Goal: Task Accomplishment & Management: Manage account settings

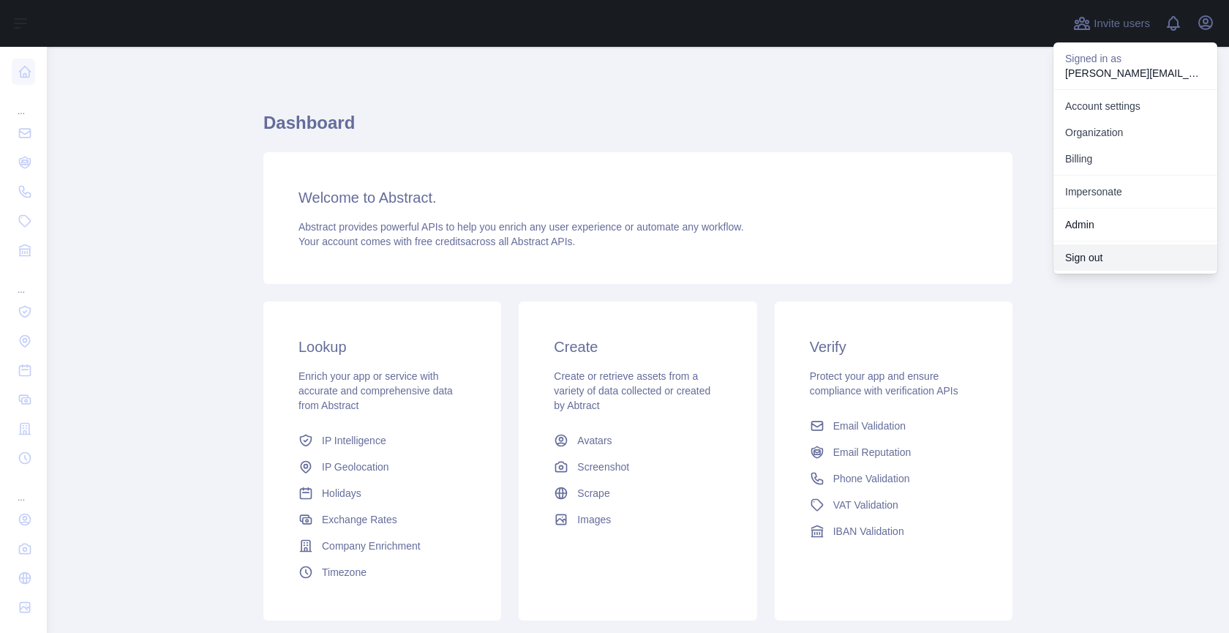
click at [1086, 256] on button "Sign out" at bounding box center [1135, 257] width 164 height 26
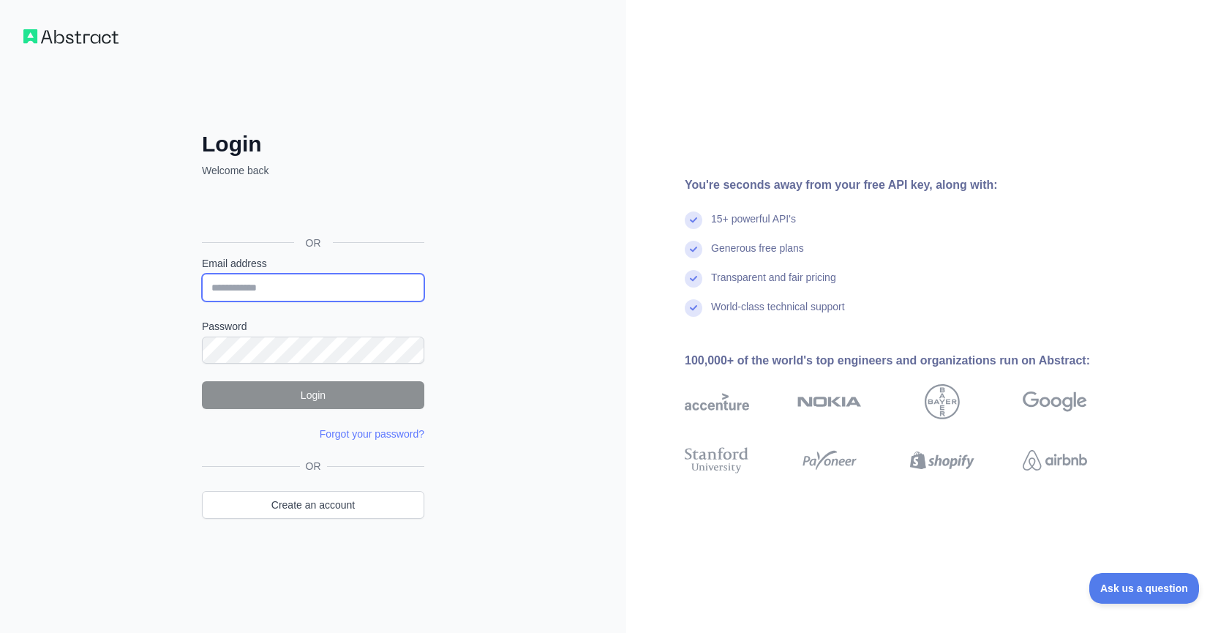
click at [269, 289] on input "Email address" at bounding box center [313, 288] width 222 height 28
type input "**********"
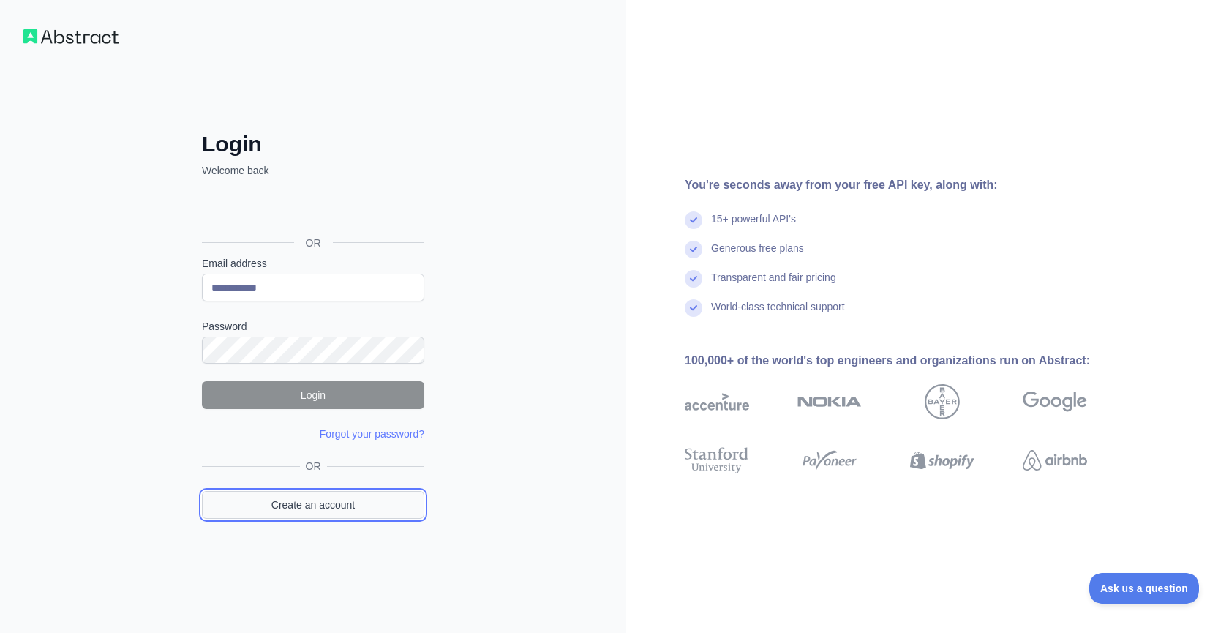
click at [308, 513] on link "Create an account" at bounding box center [313, 505] width 222 height 28
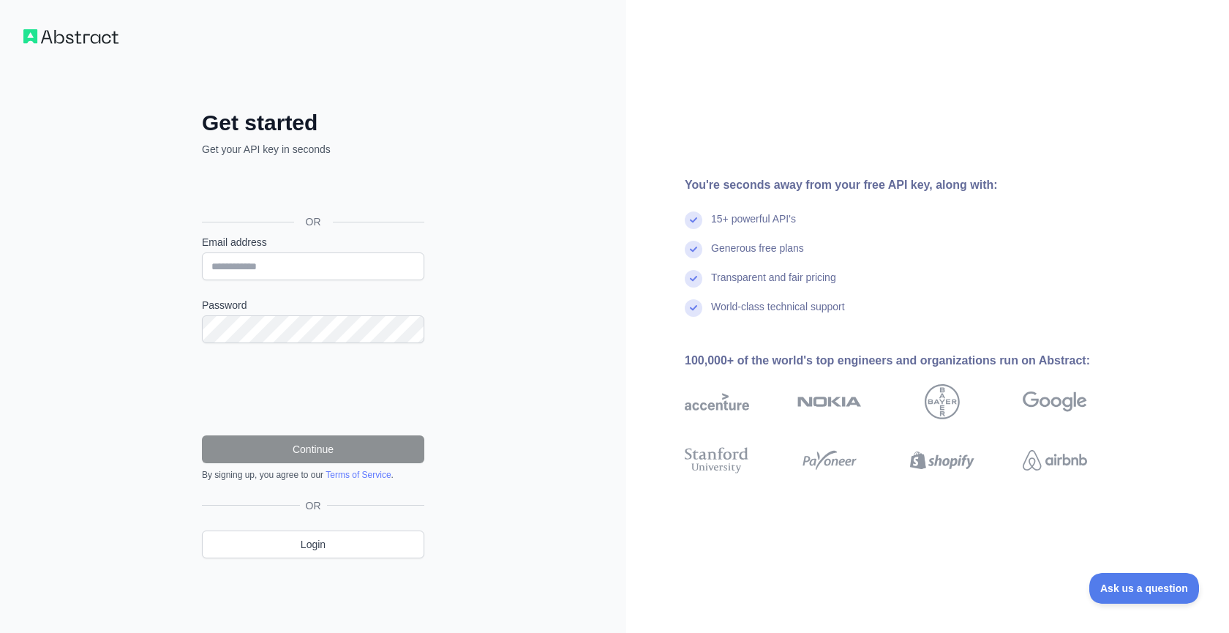
click at [299, 310] on label "Password" at bounding box center [313, 305] width 222 height 15
click at [300, 268] on input "Email address" at bounding box center [313, 266] width 222 height 28
click at [267, 266] on input "**********" at bounding box center [313, 266] width 222 height 28
type input "**********"
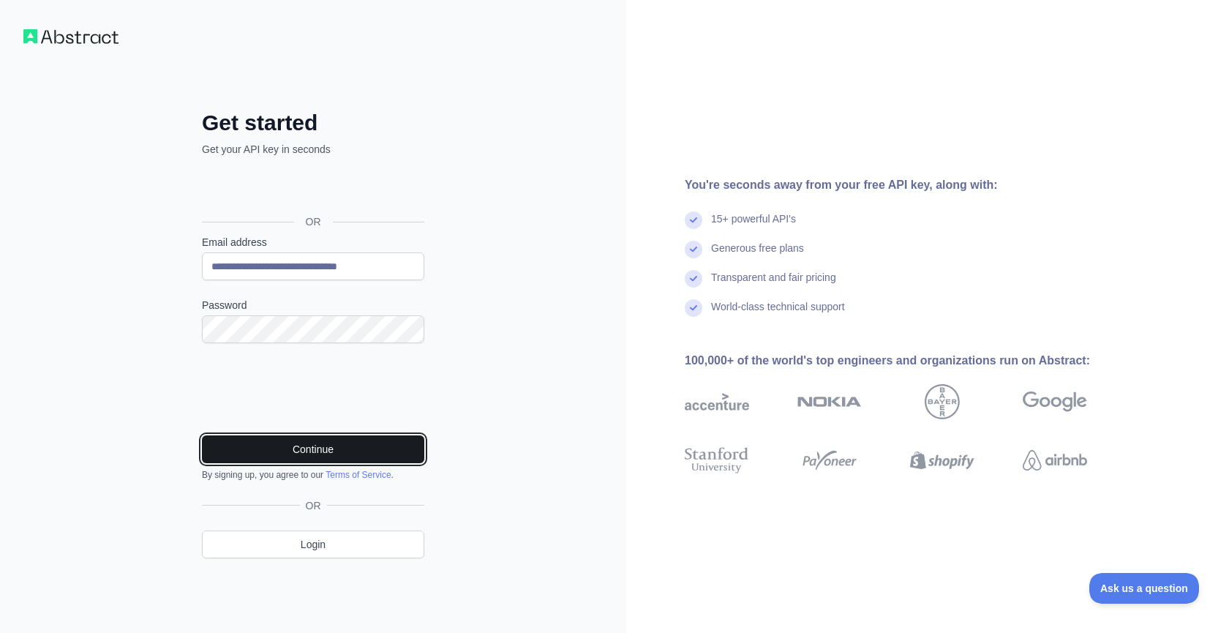
click at [289, 445] on button "Continue" at bounding box center [313, 449] width 222 height 28
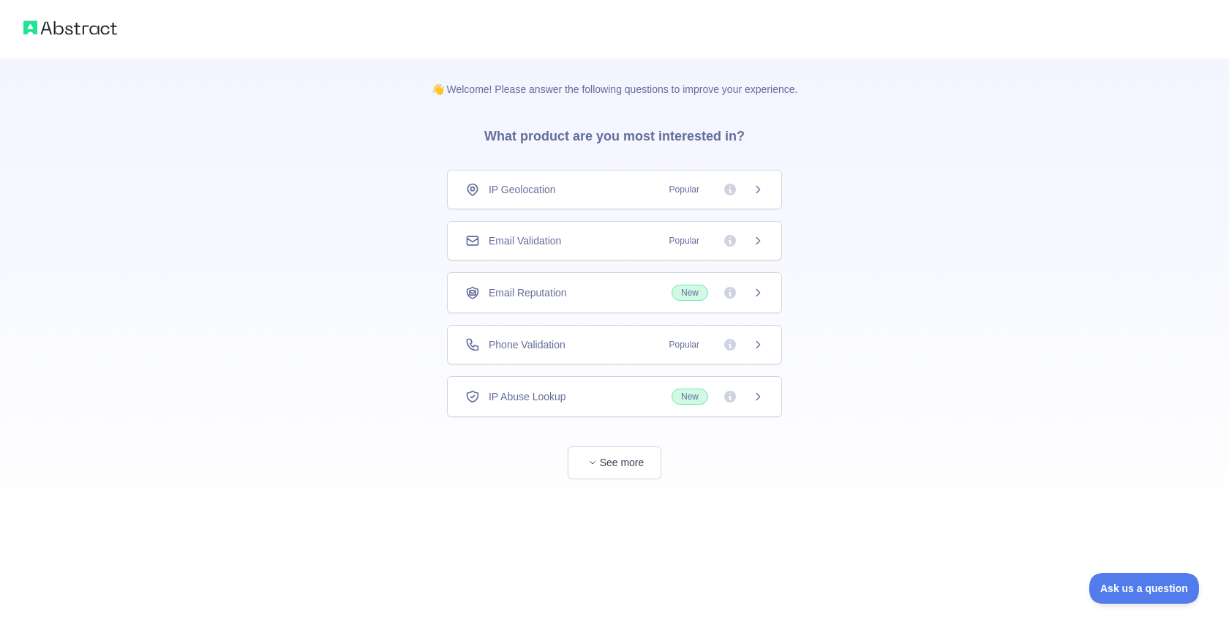
click at [607, 192] on div "IP Geolocation Popular" at bounding box center [614, 189] width 298 height 15
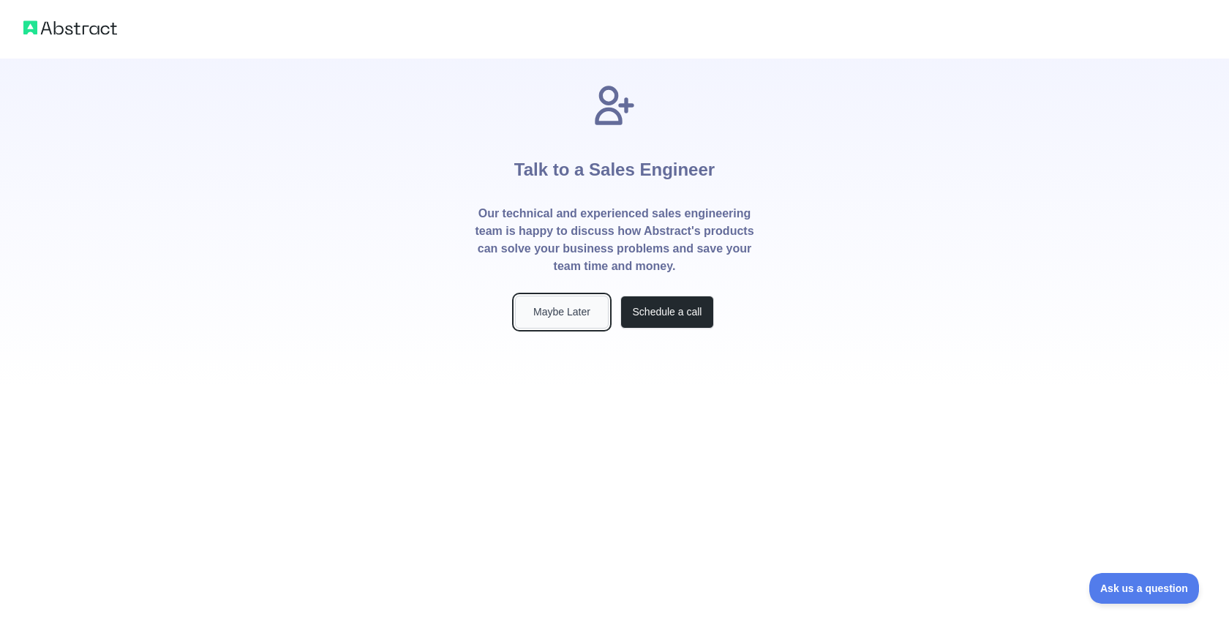
click at [568, 319] on button "Maybe Later" at bounding box center [562, 312] width 94 height 33
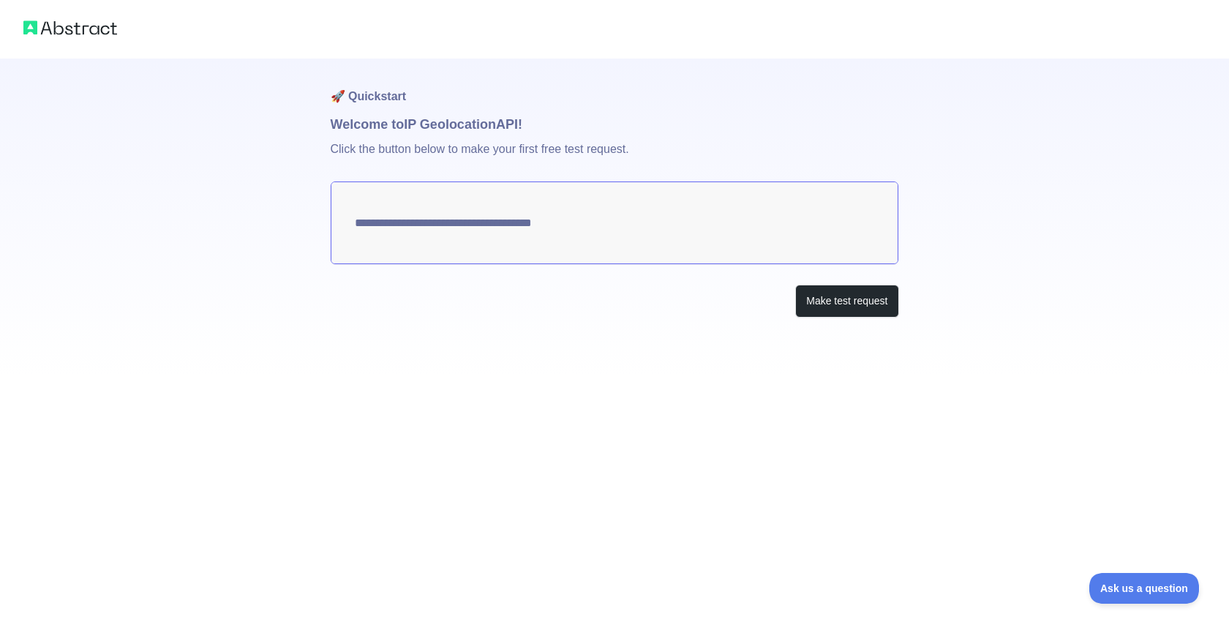
type textarea "**********"
click at [849, 305] on button "Make test request" at bounding box center [846, 301] width 103 height 33
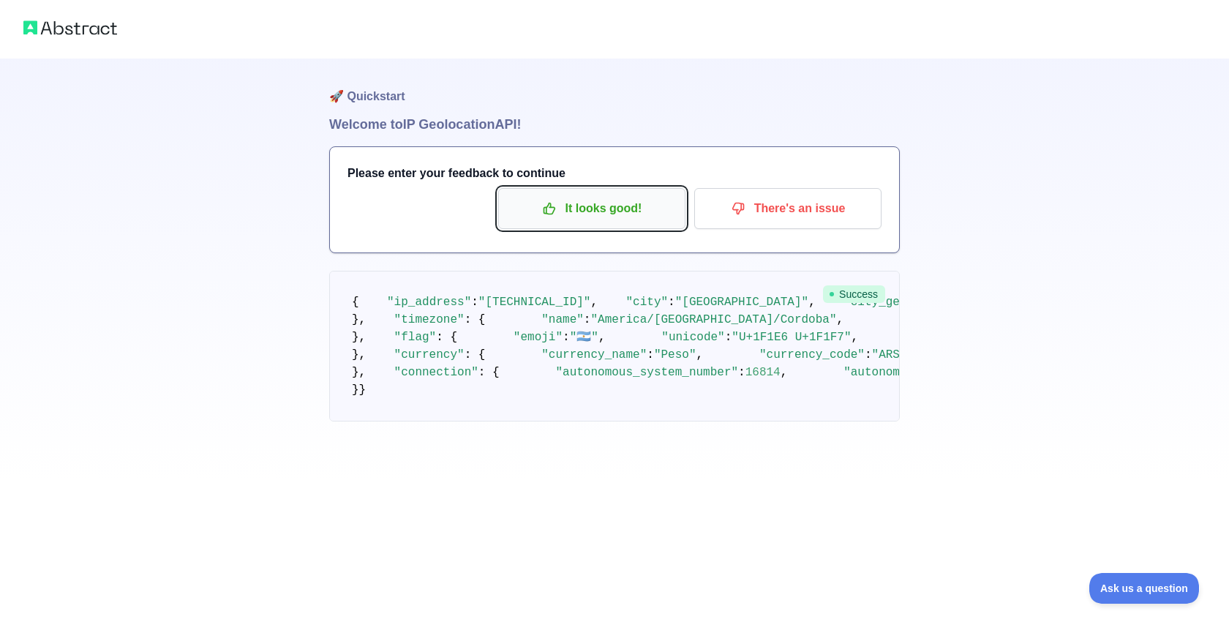
click at [586, 222] on button "It looks good!" at bounding box center [591, 208] width 187 height 41
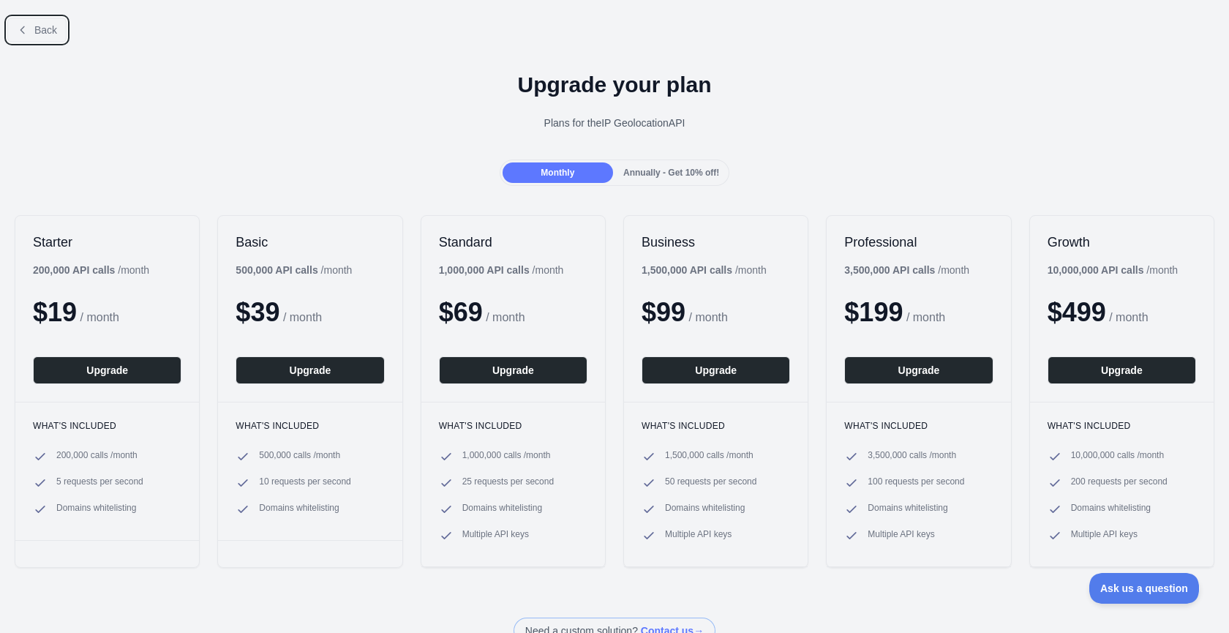
drag, startPoint x: 31, startPoint y: 34, endPoint x: 137, endPoint y: 34, distance: 105.3
click at [31, 34] on button "Back" at bounding box center [36, 30] width 59 height 25
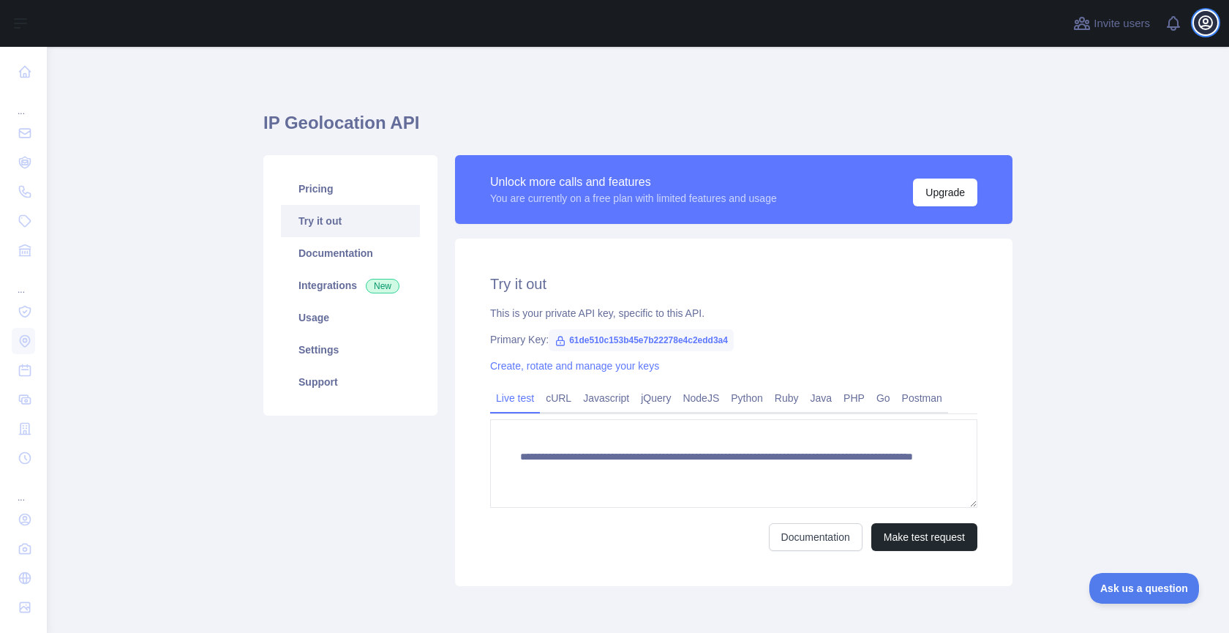
click at [1211, 23] on icon "button" at bounding box center [1206, 23] width 18 height 18
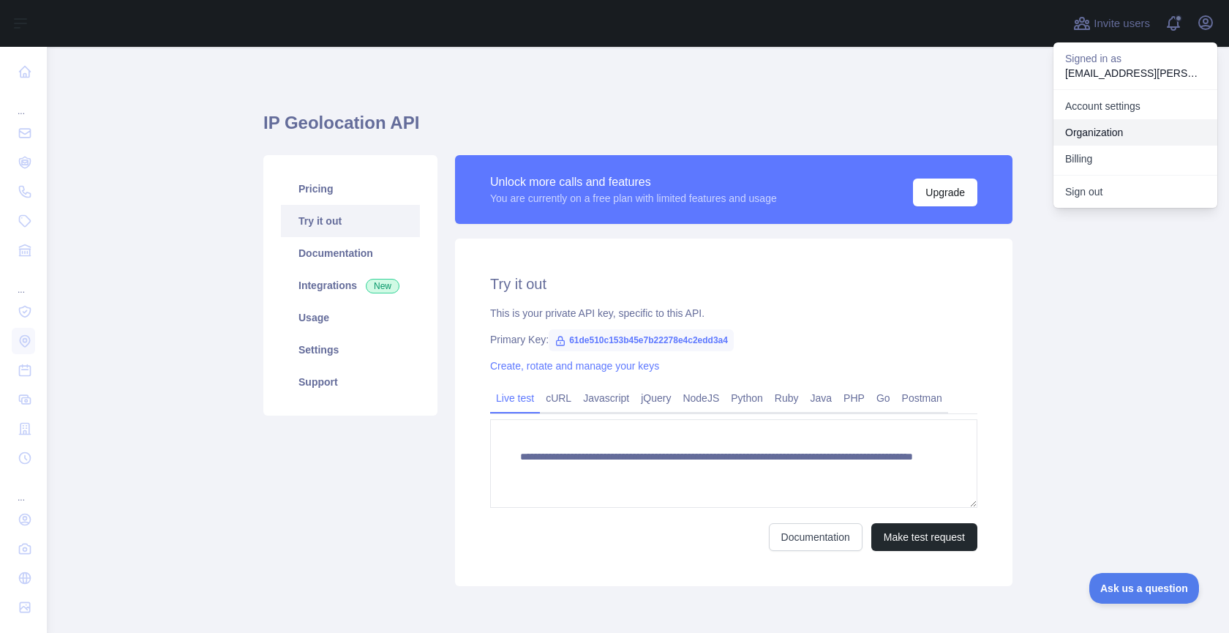
click at [1135, 130] on link "Organization" at bounding box center [1135, 132] width 164 height 26
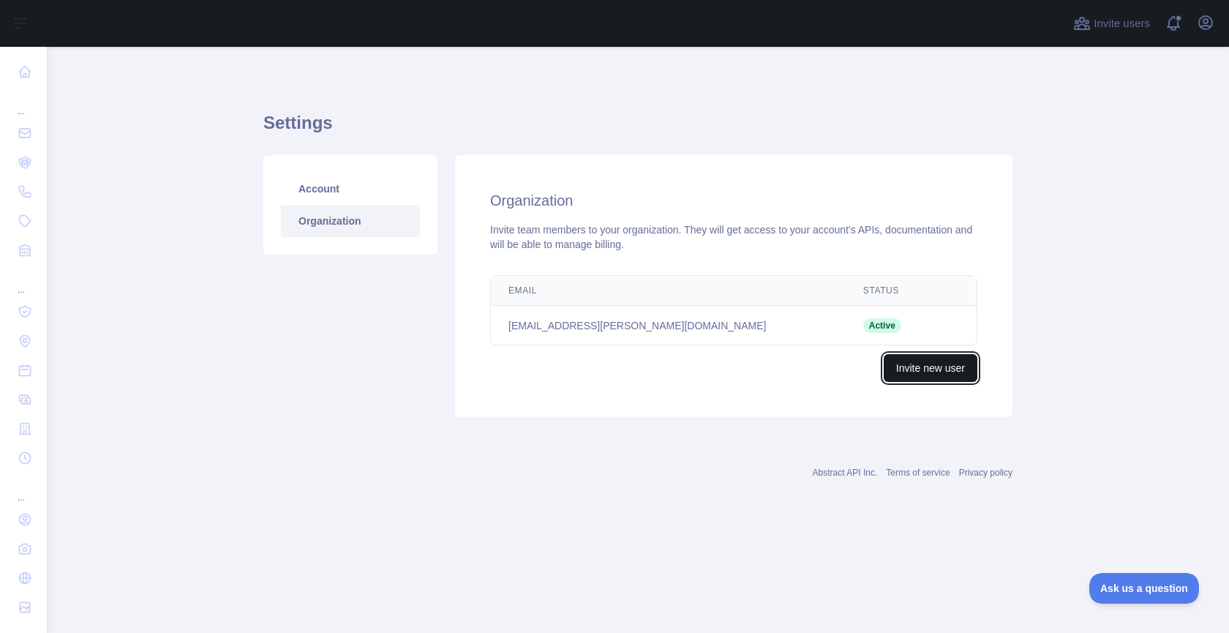
click at [909, 359] on button "Invite new user" at bounding box center [931, 368] width 94 height 28
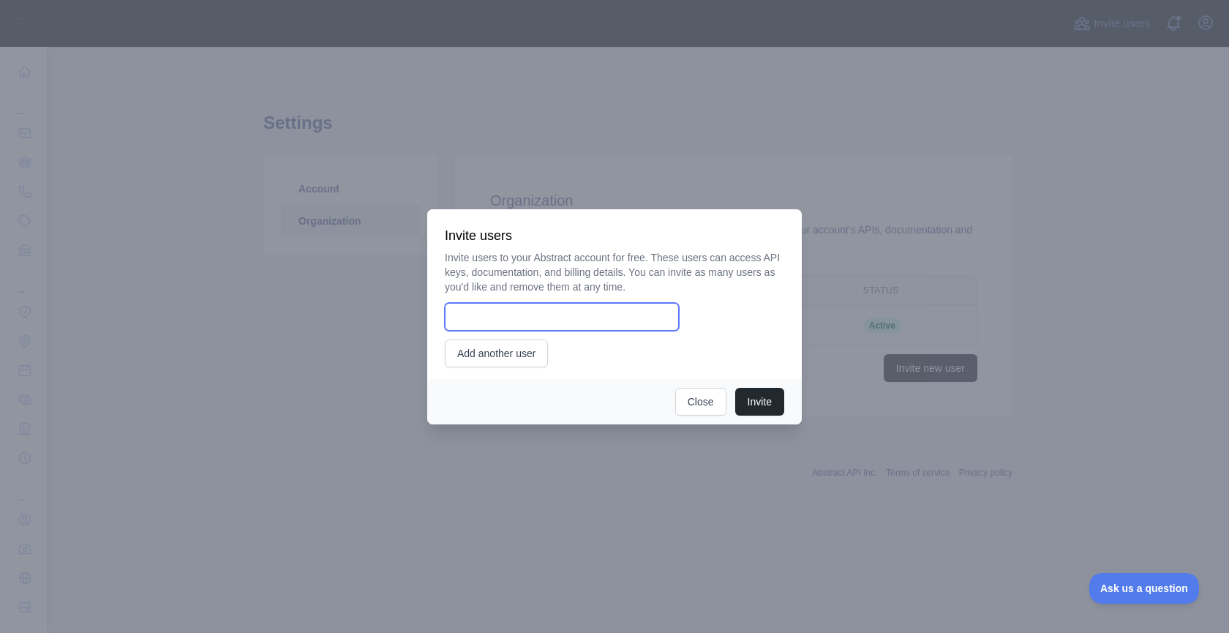
click at [612, 322] on input "email" at bounding box center [562, 317] width 234 height 28
click at [508, 317] on input "**********" at bounding box center [562, 317] width 234 height 28
type input "**********"
click at [764, 402] on button "Invite" at bounding box center [759, 402] width 49 height 28
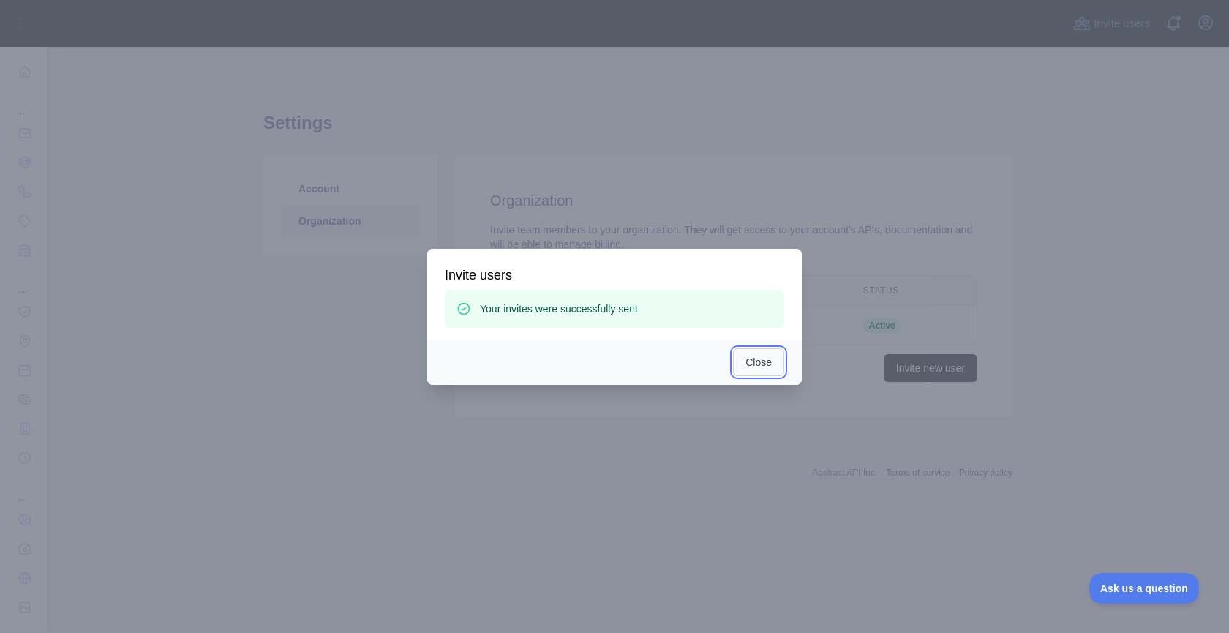
click at [762, 364] on button "Close" at bounding box center [758, 362] width 51 height 28
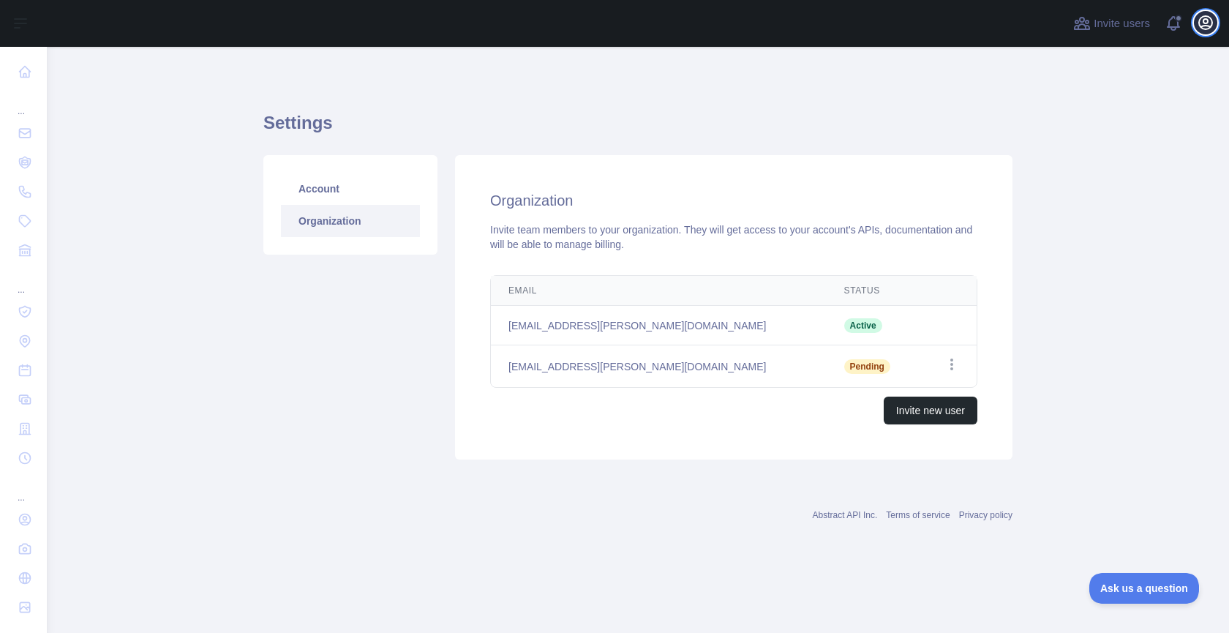
click at [1202, 18] on icon "button" at bounding box center [1206, 23] width 18 height 18
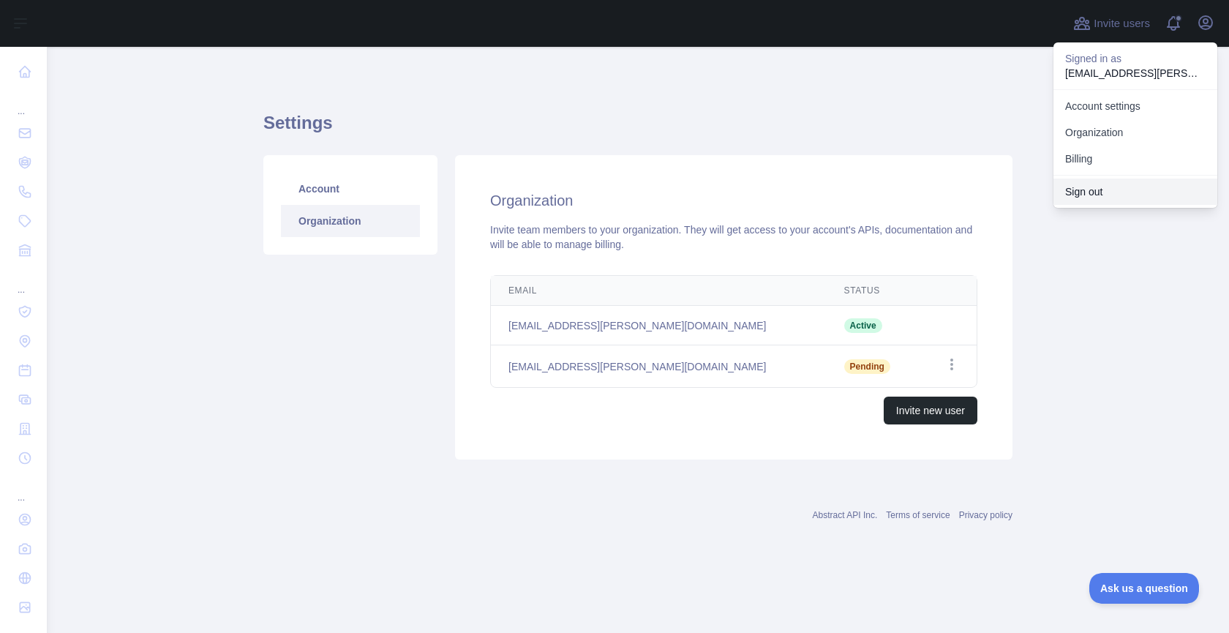
click at [1119, 193] on button "Sign out" at bounding box center [1135, 191] width 164 height 26
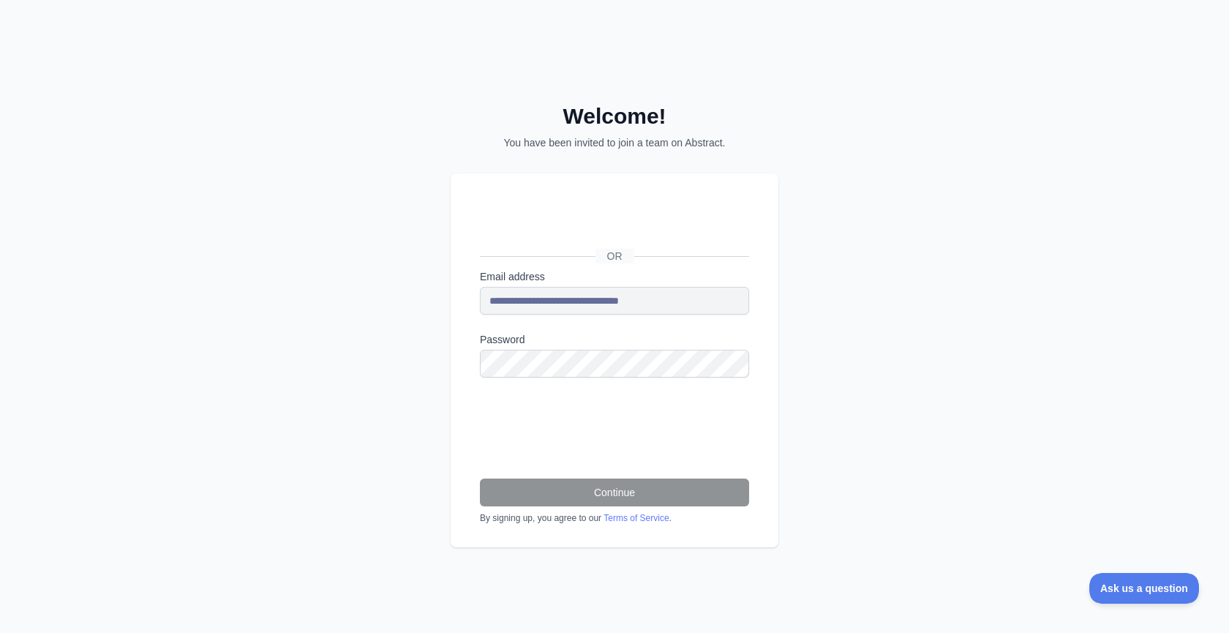
click at [467, 298] on div "**********" at bounding box center [615, 359] width 328 height 373
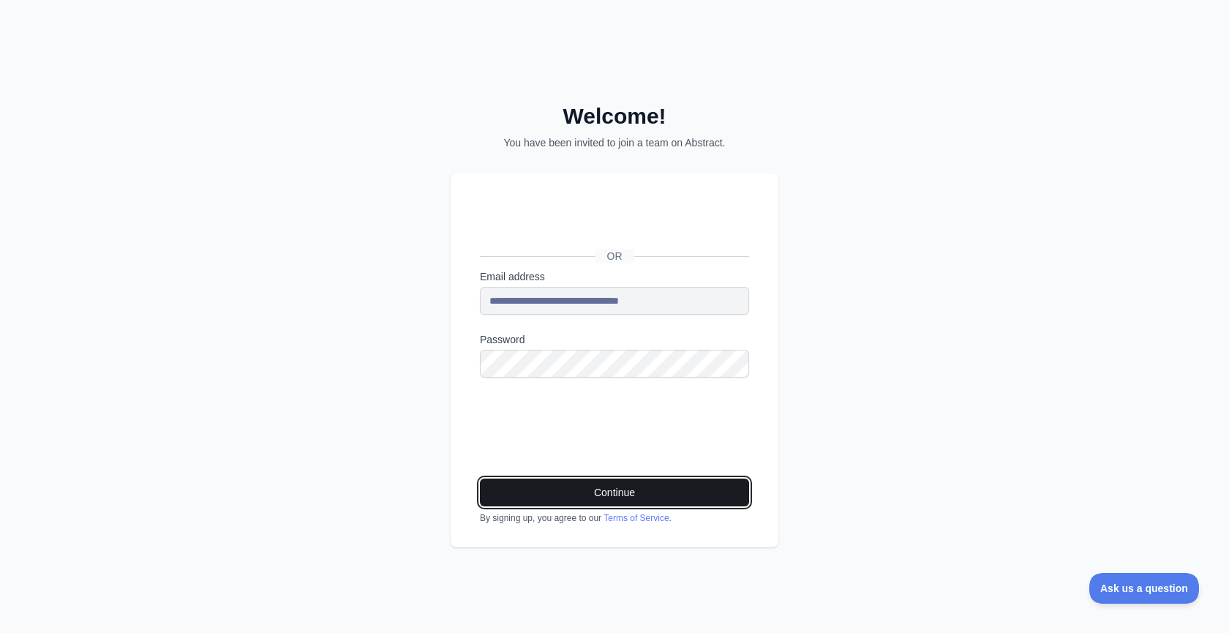
click at [659, 492] on button "Continue" at bounding box center [614, 492] width 269 height 28
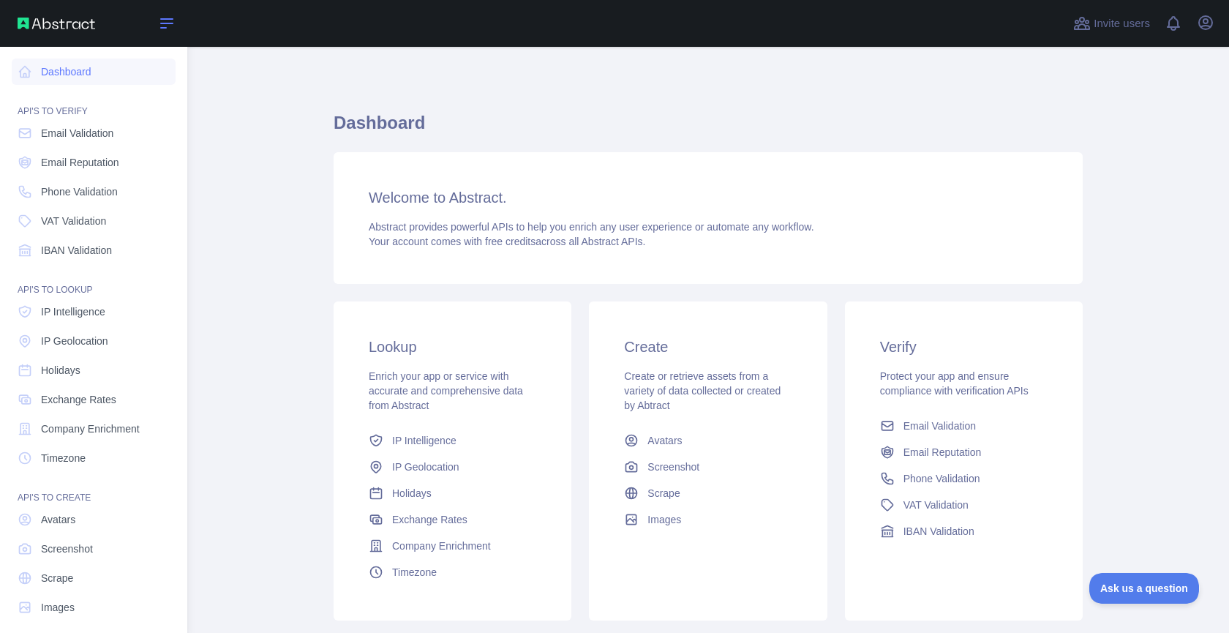
click at [166, 24] on icon at bounding box center [167, 24] width 18 height 18
click at [1207, 14] on icon "button" at bounding box center [1206, 23] width 18 height 18
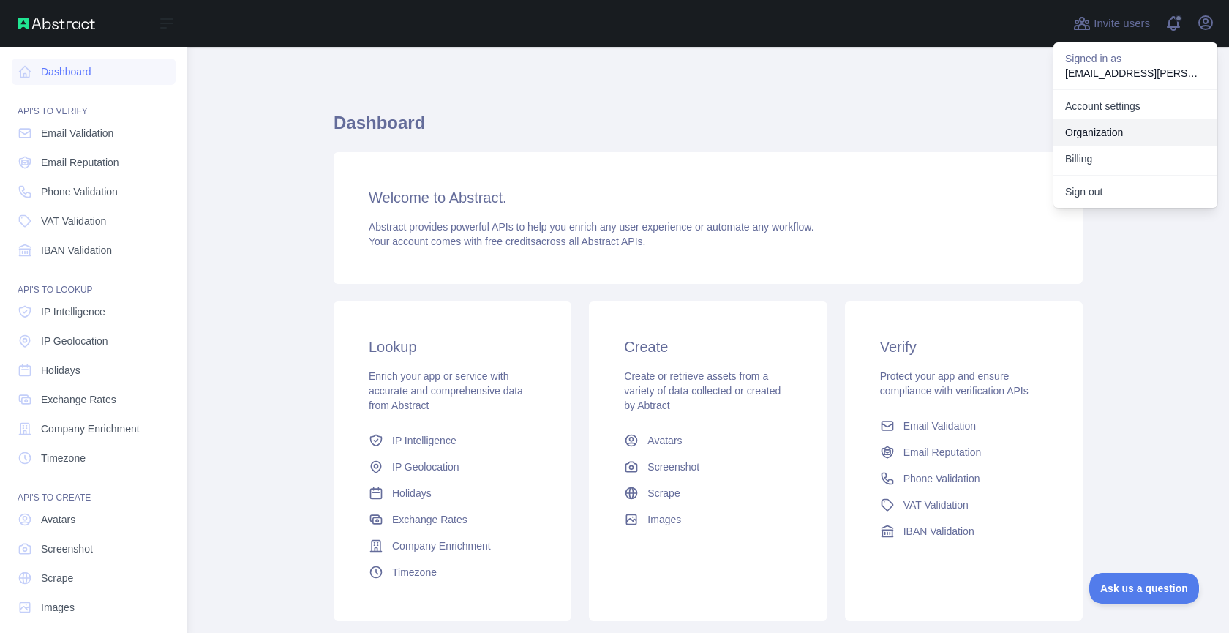
click at [1135, 135] on link "Organization" at bounding box center [1135, 132] width 164 height 26
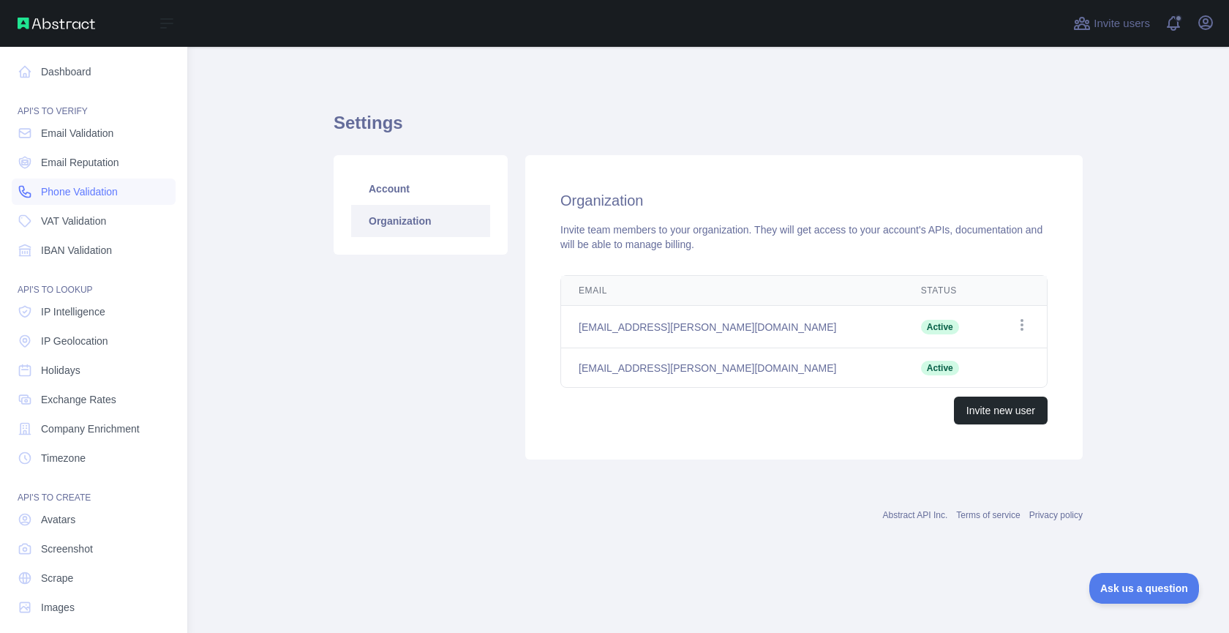
click at [95, 192] on span "Phone Validation" at bounding box center [79, 191] width 77 height 15
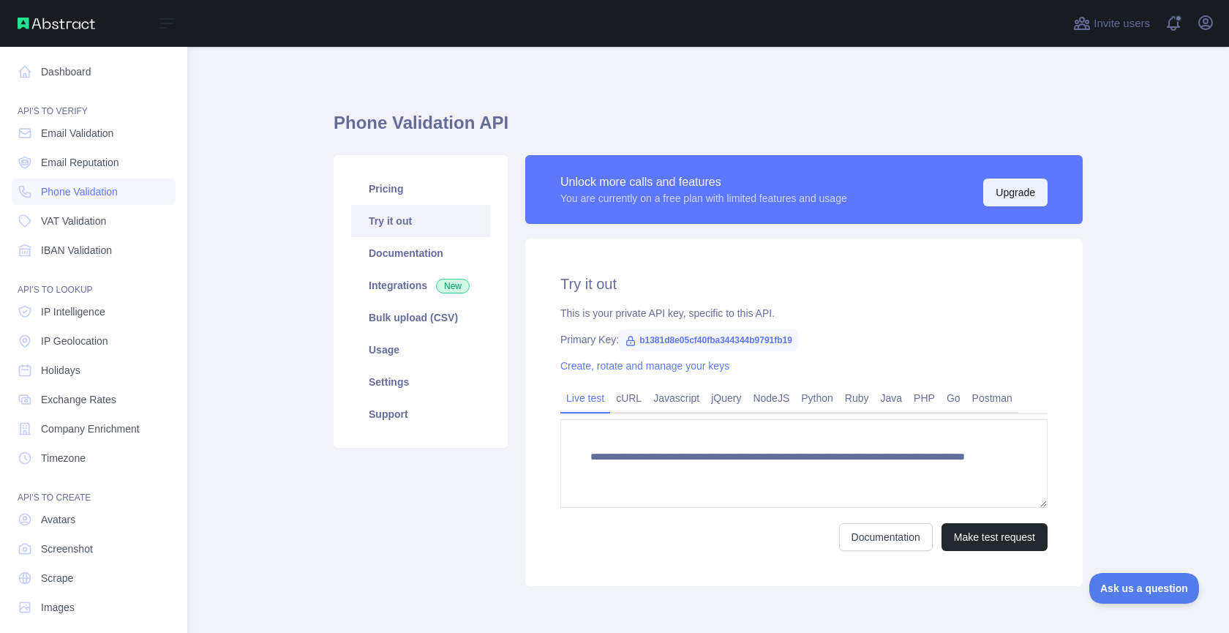
click at [998, 190] on button "Upgrade" at bounding box center [1015, 192] width 64 height 28
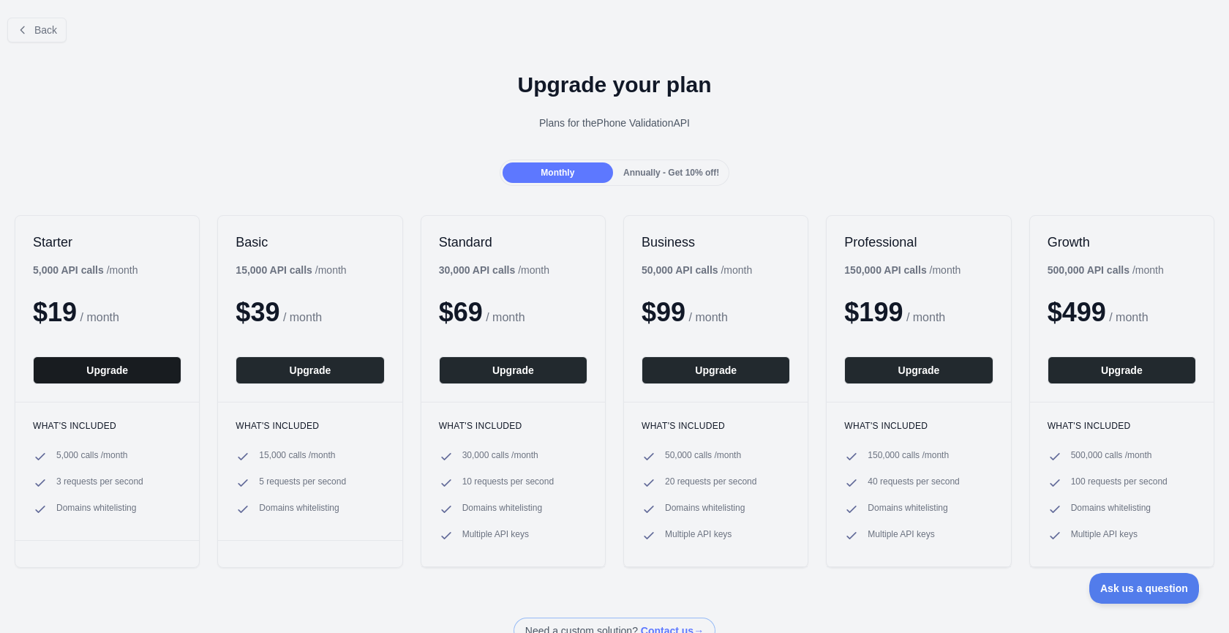
click at [95, 356] on button "Upgrade" at bounding box center [107, 370] width 148 height 28
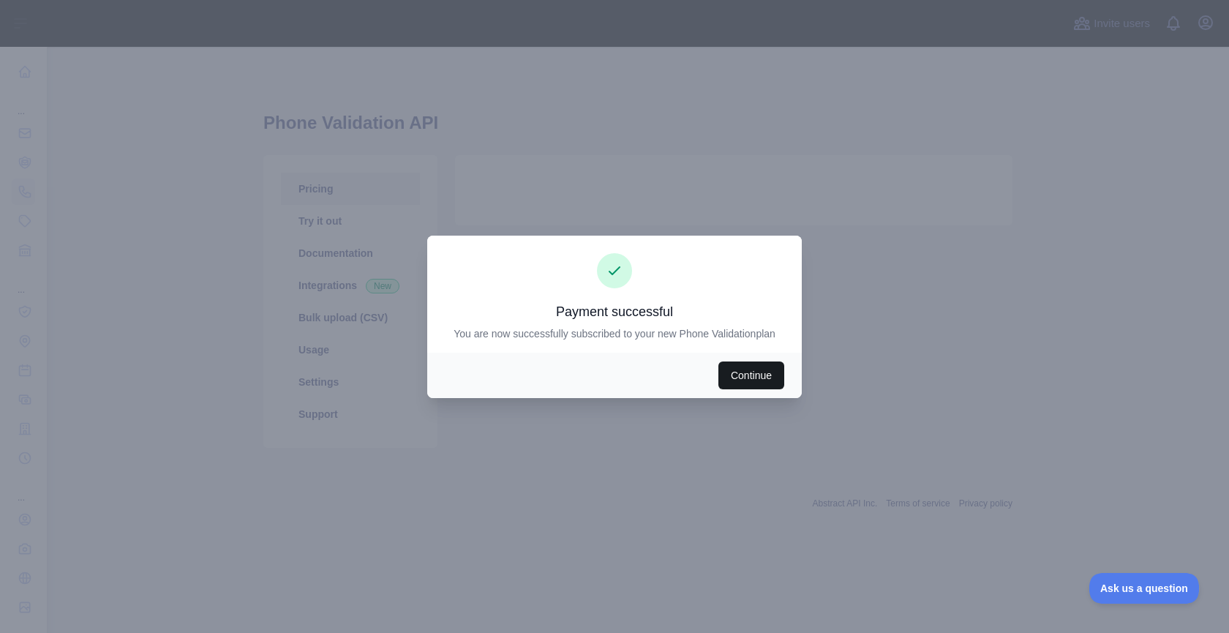
click at [742, 368] on button "Continue" at bounding box center [751, 375] width 66 height 28
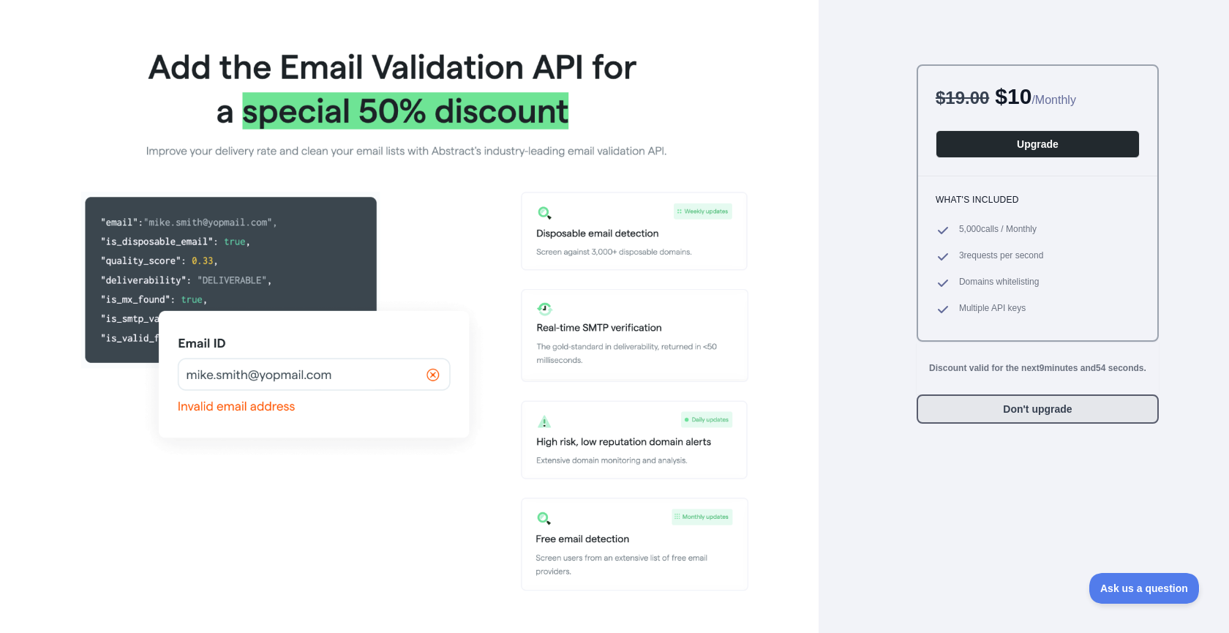
click at [1055, 414] on button "Don't upgrade" at bounding box center [1038, 408] width 242 height 29
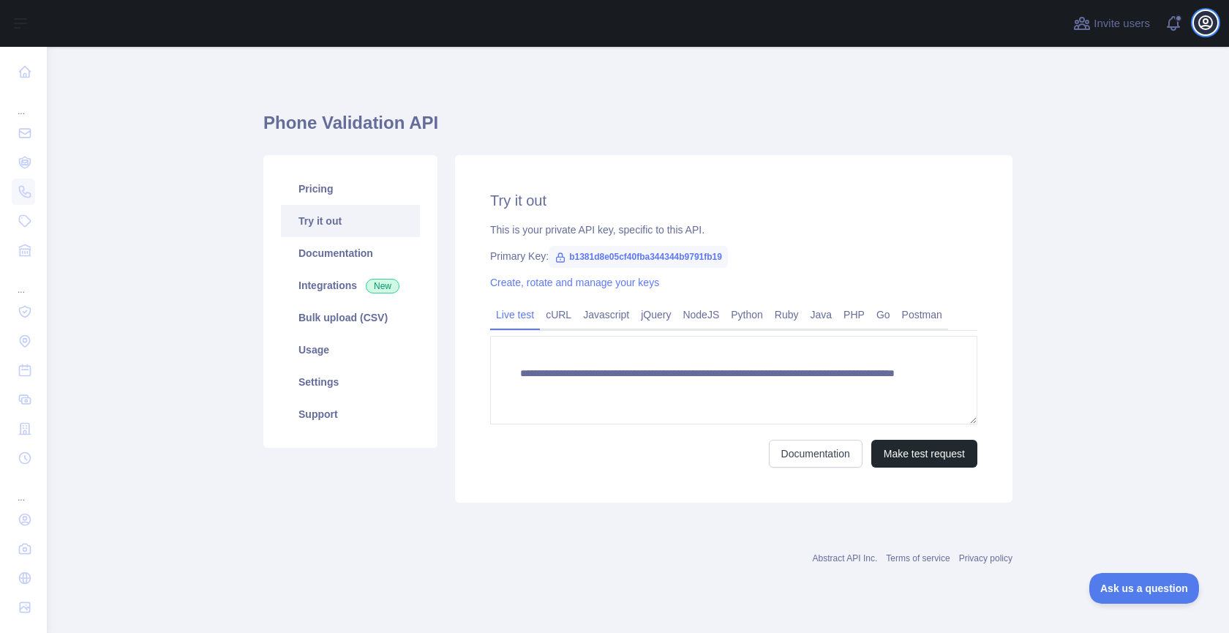
click at [1200, 18] on icon "button" at bounding box center [1205, 22] width 13 height 13
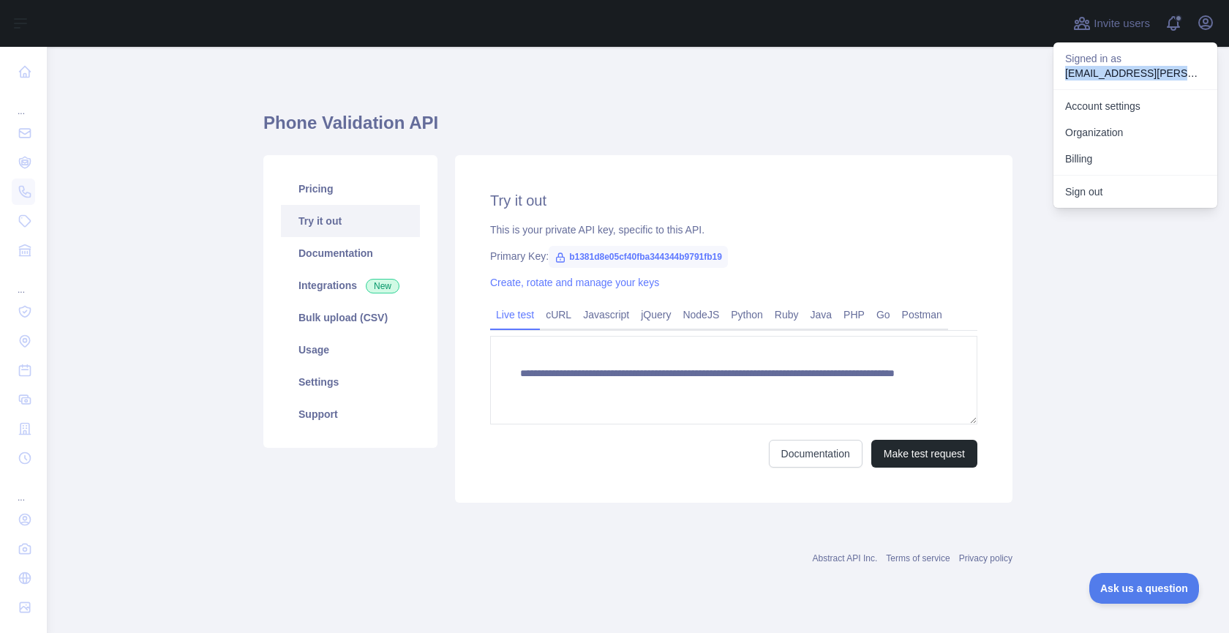
drag, startPoint x: 1064, startPoint y: 72, endPoint x: 1169, endPoint y: 75, distance: 104.6
click at [1168, 71] on div "Signed in as nicolas.rios+21aug2@abstractapi.com" at bounding box center [1135, 65] width 164 height 47
copy p "nicolas.rios+21aug2@"
click at [1137, 187] on button "Sign out" at bounding box center [1135, 191] width 164 height 26
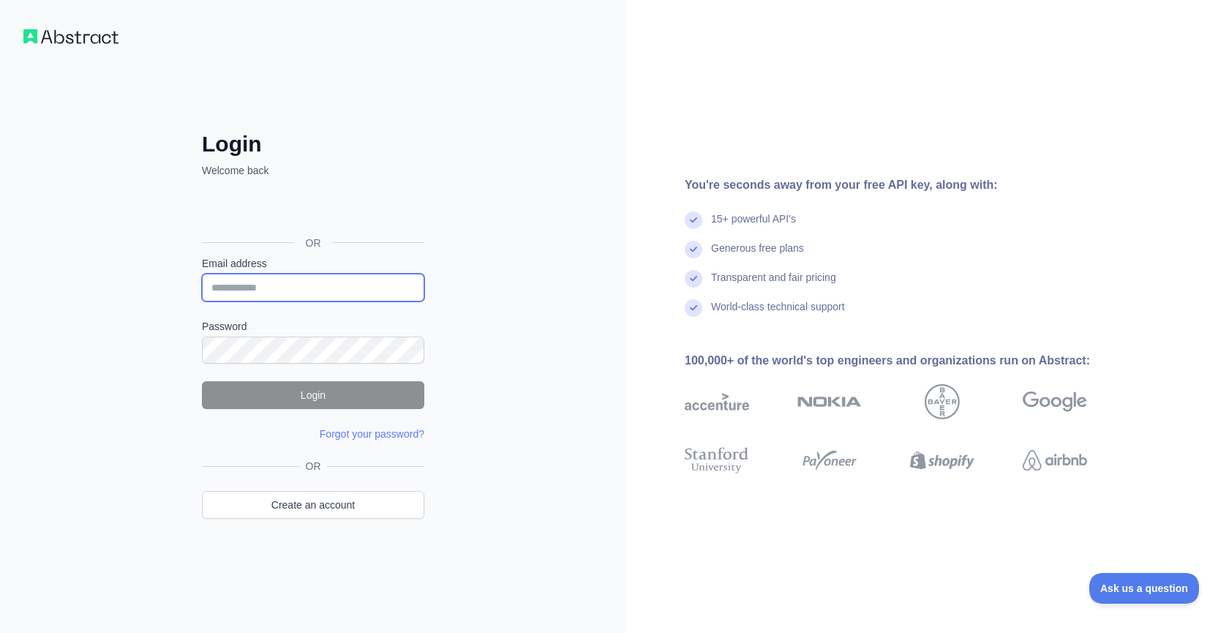
click at [281, 301] on input "Email address" at bounding box center [313, 288] width 222 height 28
paste input "**********"
type input "**********"
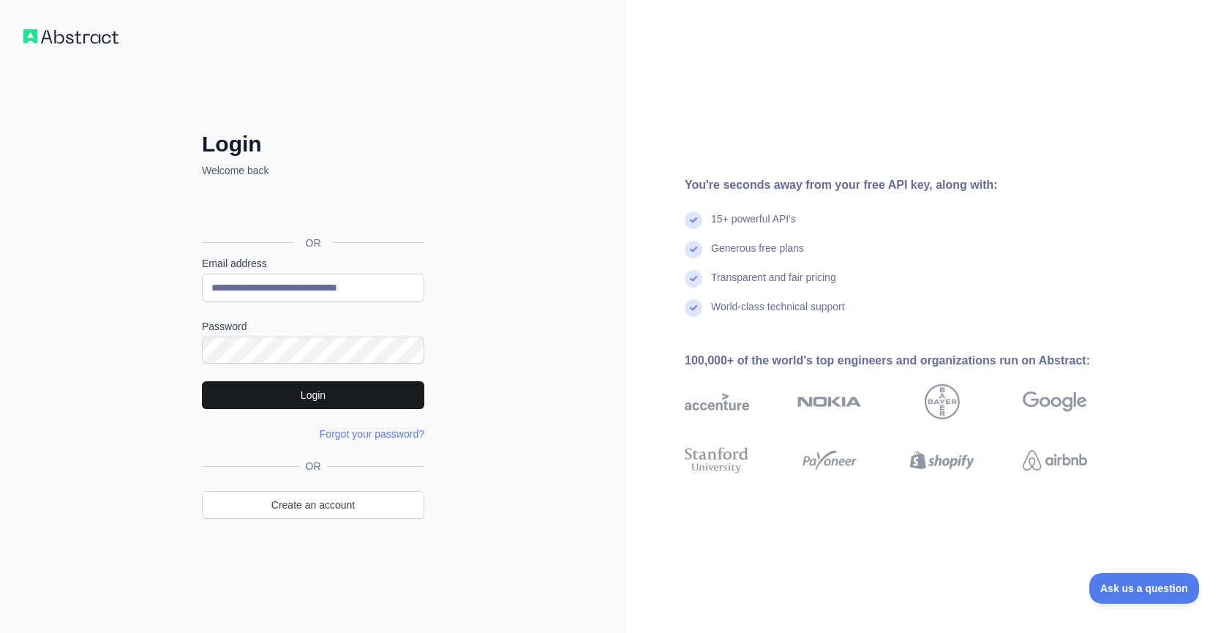
drag, startPoint x: 505, startPoint y: 326, endPoint x: 421, endPoint y: 383, distance: 102.1
click at [505, 331] on div "**********" at bounding box center [313, 316] width 626 height 633
click at [405, 386] on button "Login" at bounding box center [313, 395] width 222 height 28
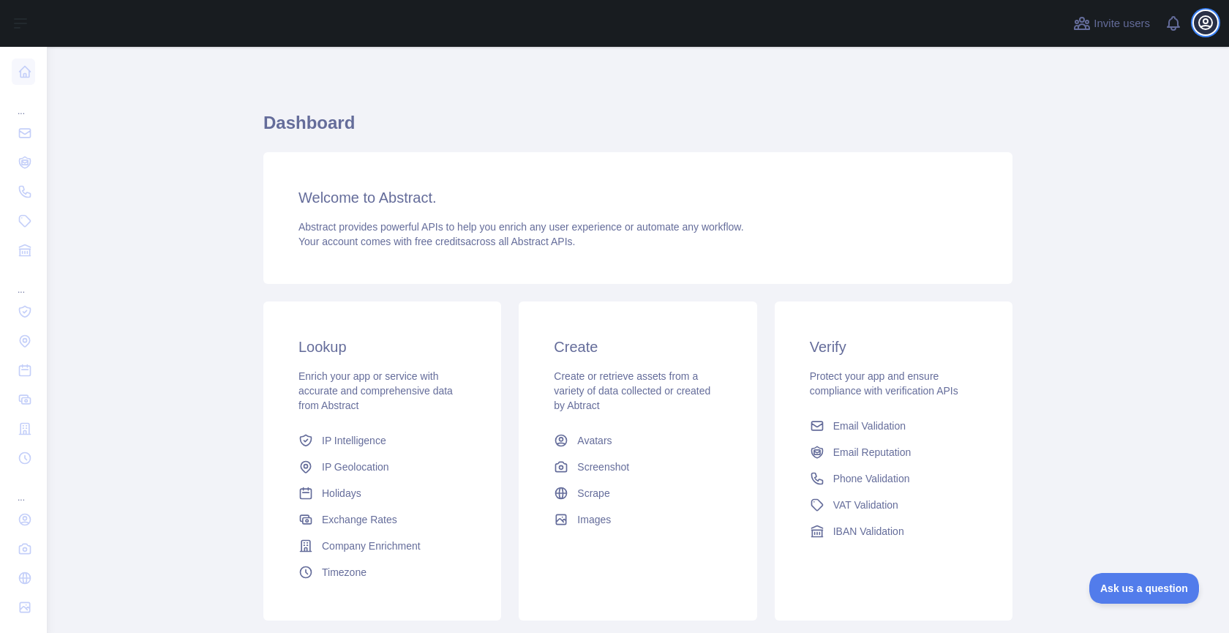
click at [1212, 23] on icon "button" at bounding box center [1205, 22] width 13 height 13
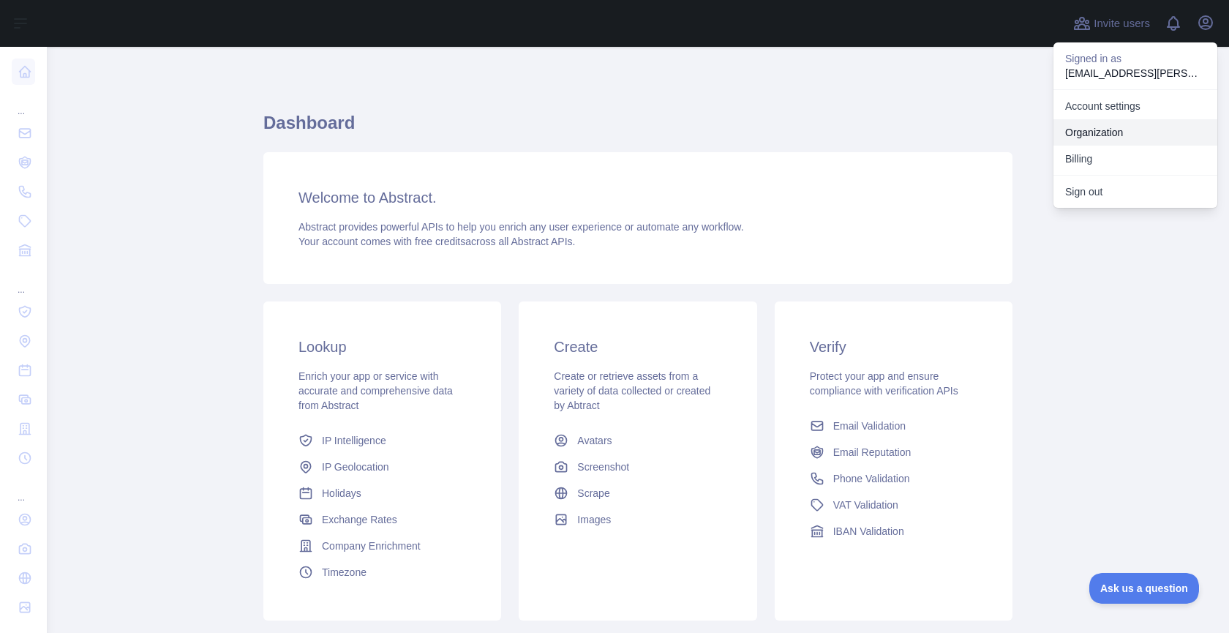
click at [1130, 135] on link "Organization" at bounding box center [1135, 132] width 164 height 26
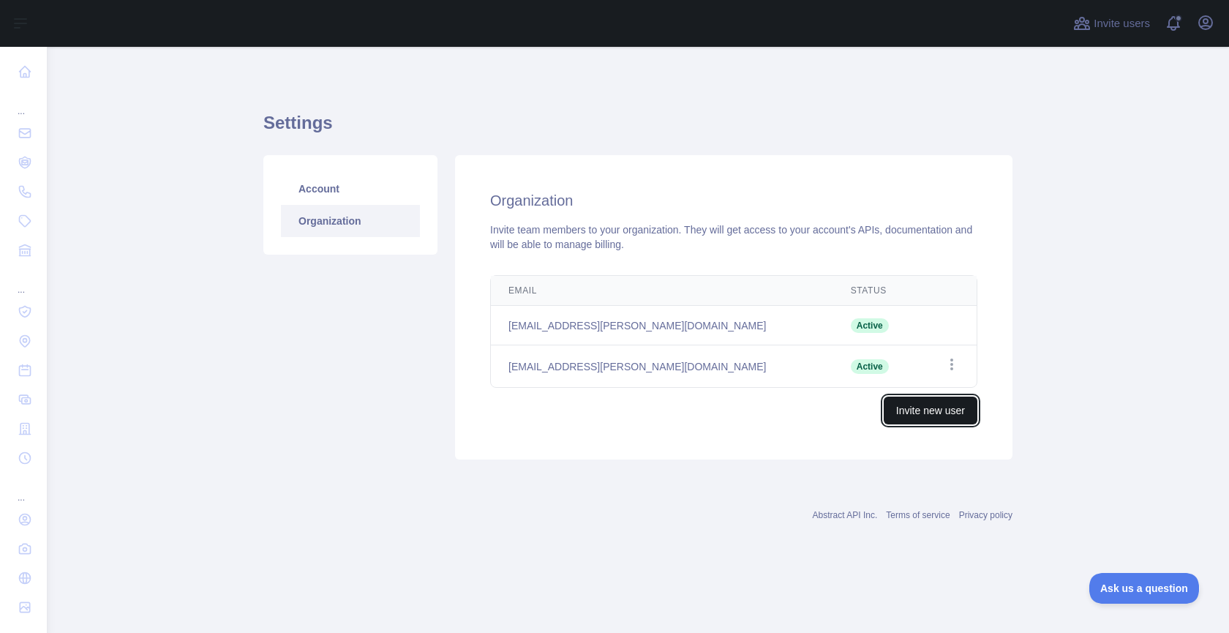
click at [897, 399] on button "Invite new user" at bounding box center [931, 410] width 94 height 28
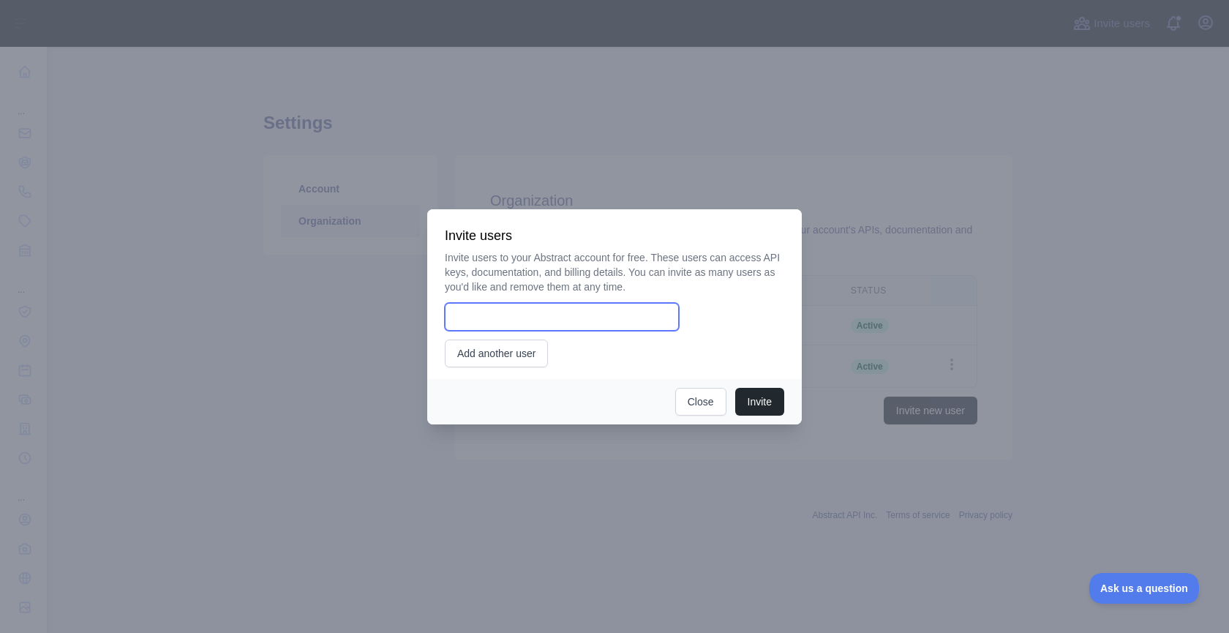
click at [522, 314] on input "email" at bounding box center [562, 317] width 234 height 28
click at [505, 319] on input "**********" at bounding box center [562, 317] width 234 height 28
type input "**********"
click at [757, 398] on button "Invite" at bounding box center [759, 402] width 49 height 28
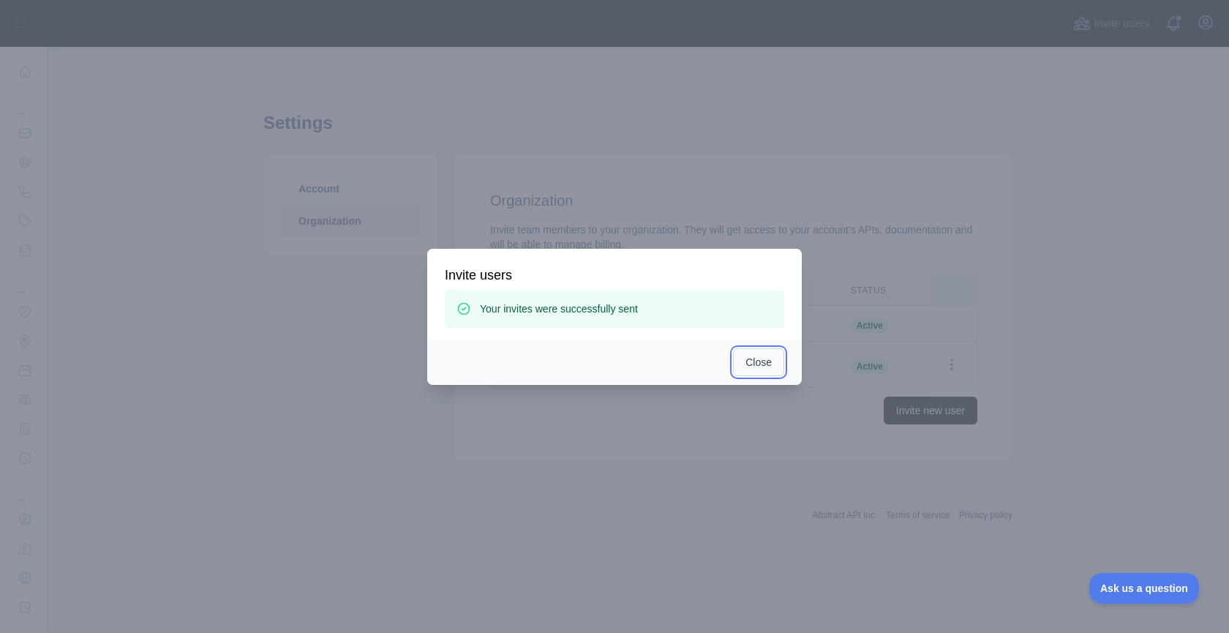
click at [752, 358] on button "Close" at bounding box center [758, 362] width 51 height 28
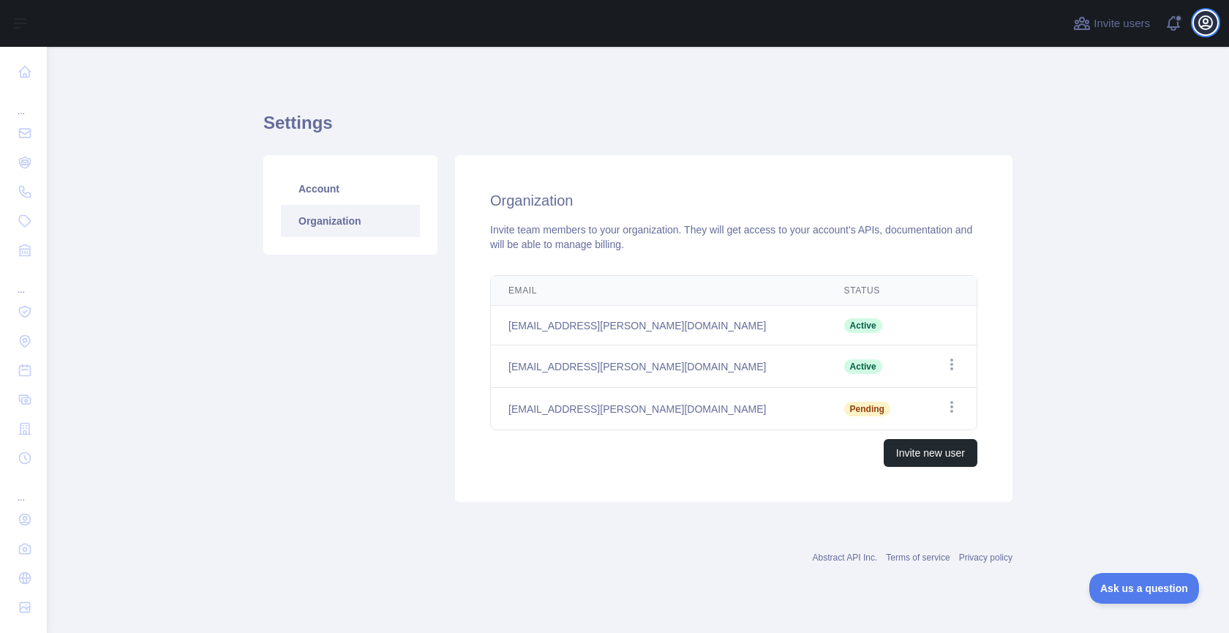
click at [1215, 26] on button "Open user menu" at bounding box center [1205, 22] width 23 height 23
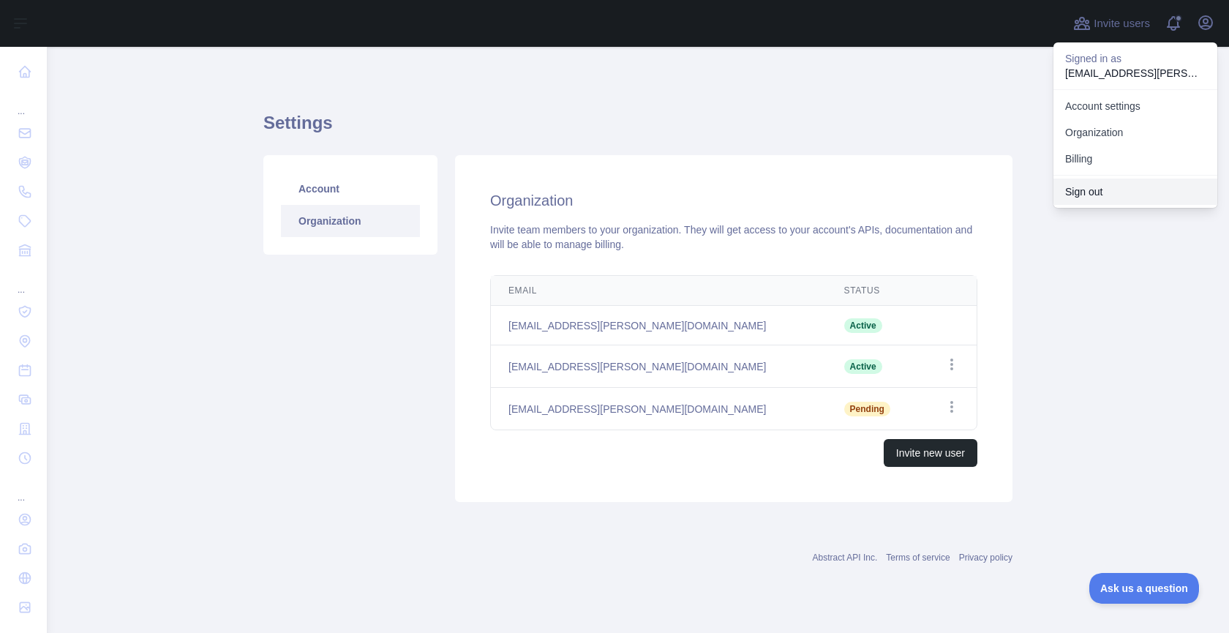
click at [1091, 194] on button "Sign out" at bounding box center [1135, 191] width 164 height 26
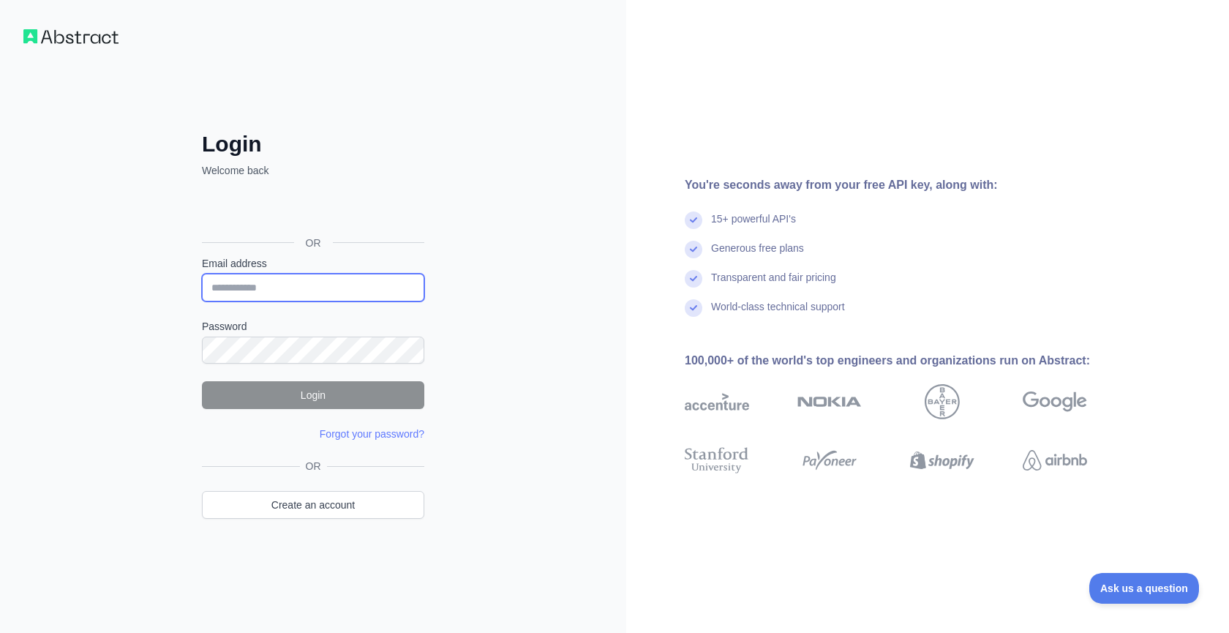
click at [263, 299] on input "Email address" at bounding box center [313, 288] width 222 height 28
click at [599, 157] on div "Login Welcome back OR Email address Password Login Forgot your password? Please…" at bounding box center [313, 316] width 626 height 633
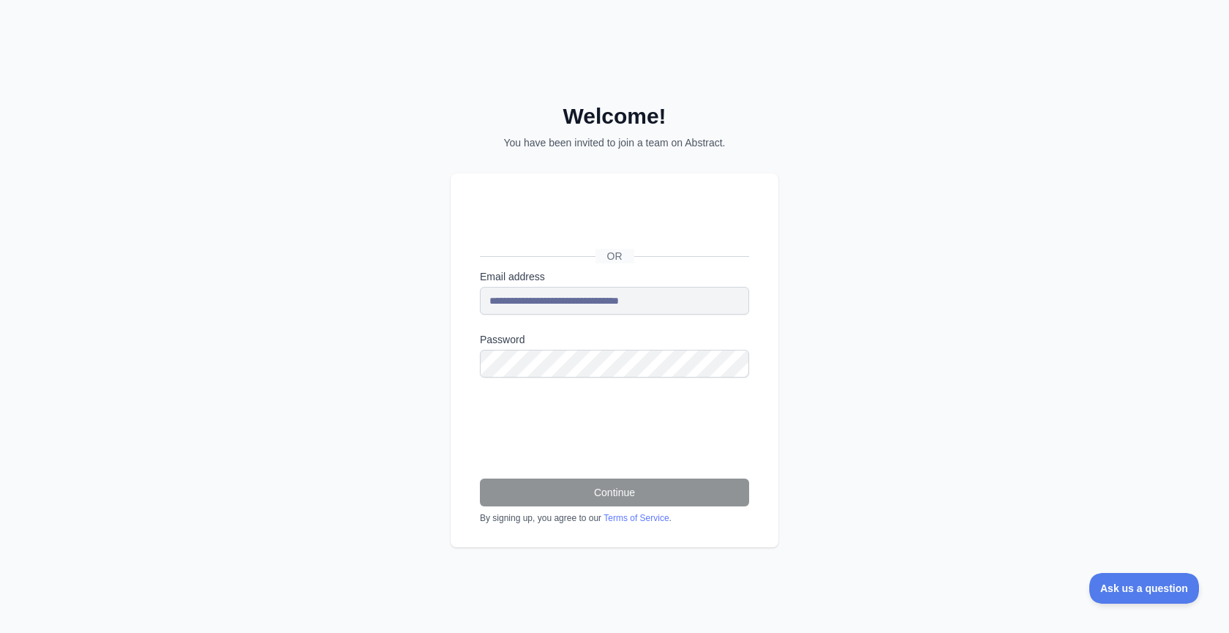
click at [448, 301] on div "**********" at bounding box center [614, 316] width 1229 height 633
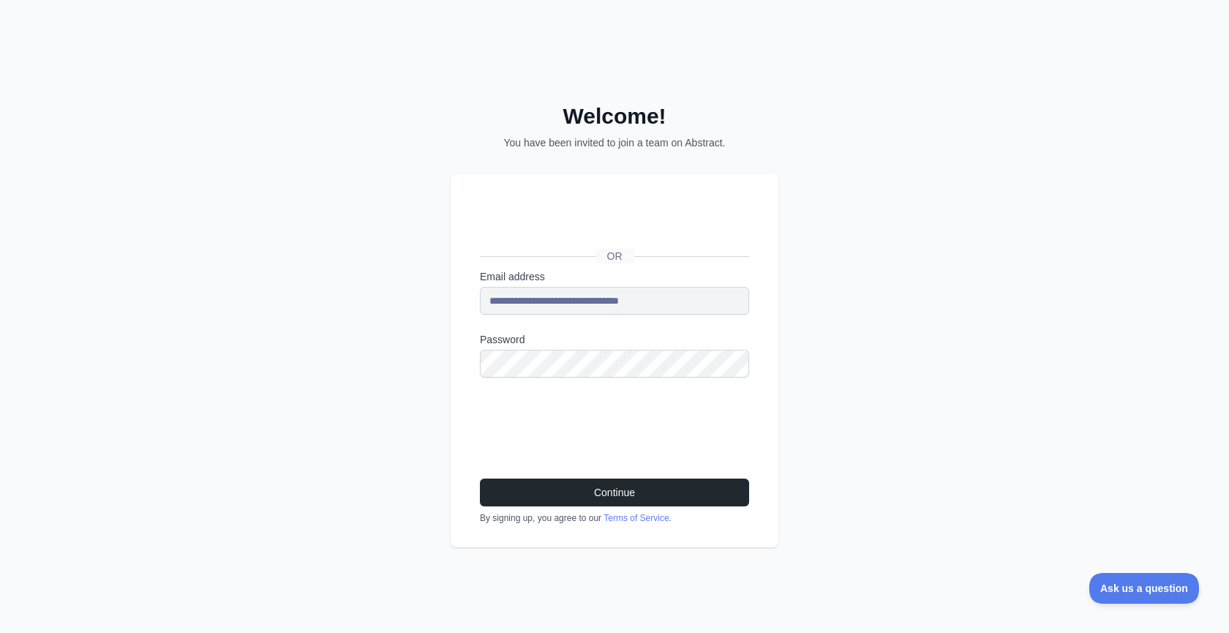
click at [832, 457] on div "**********" at bounding box center [614, 316] width 1229 height 633
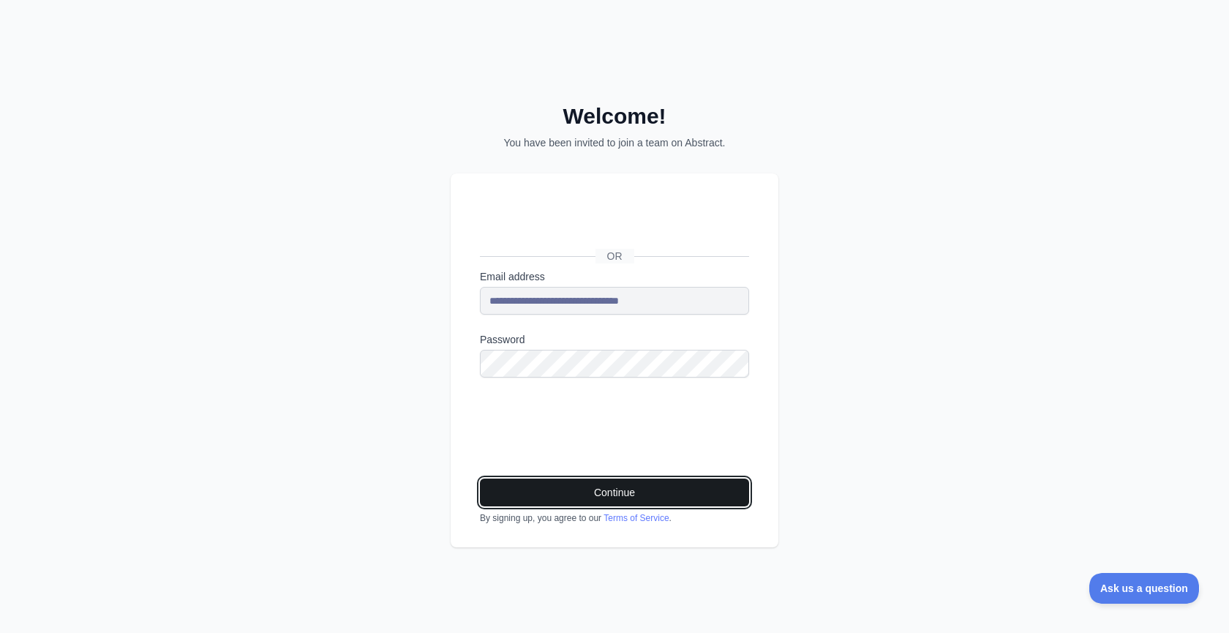
click at [684, 492] on button "Continue" at bounding box center [614, 492] width 269 height 28
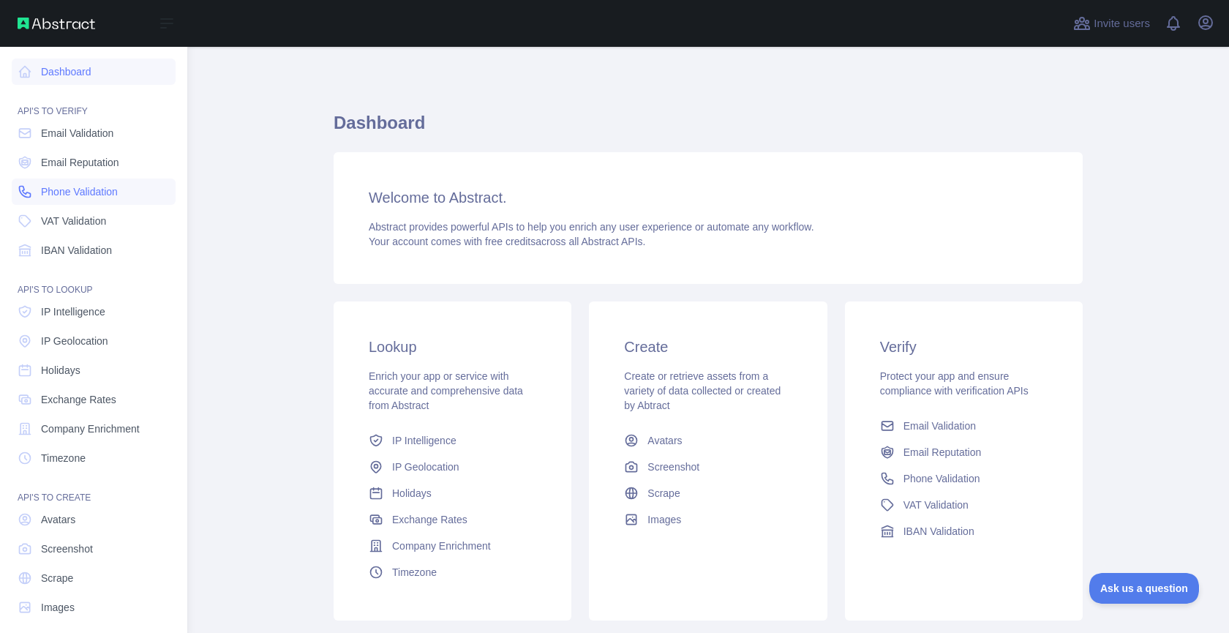
click at [86, 182] on link "Phone Validation" at bounding box center [94, 191] width 164 height 26
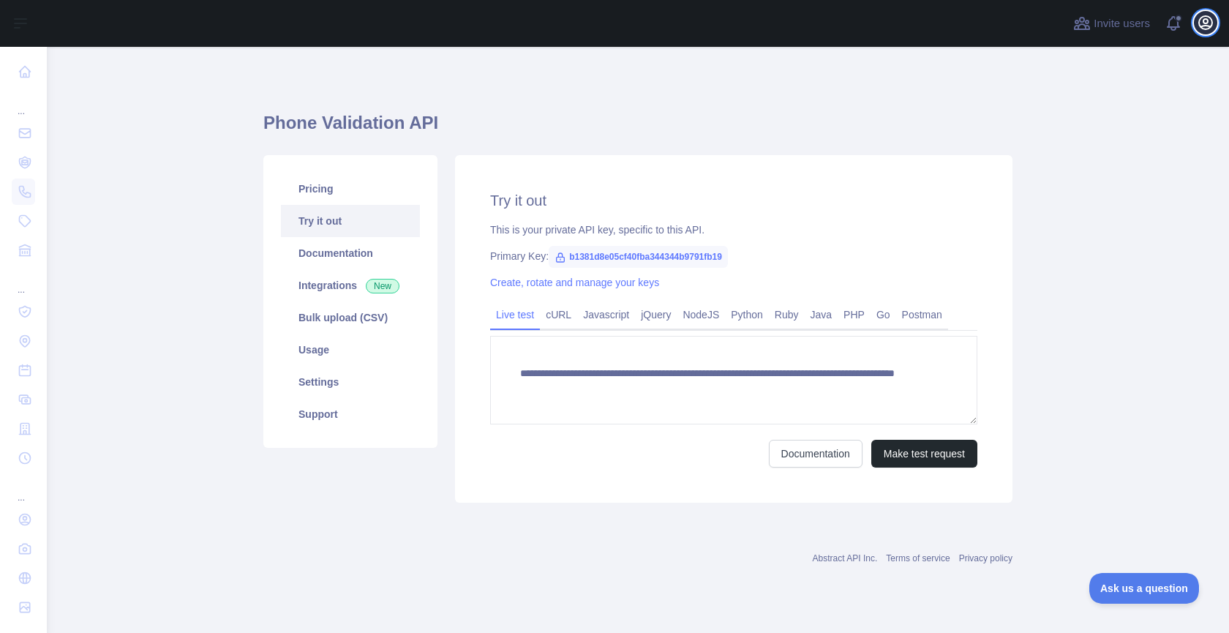
click at [1211, 25] on icon "button" at bounding box center [1205, 22] width 13 height 13
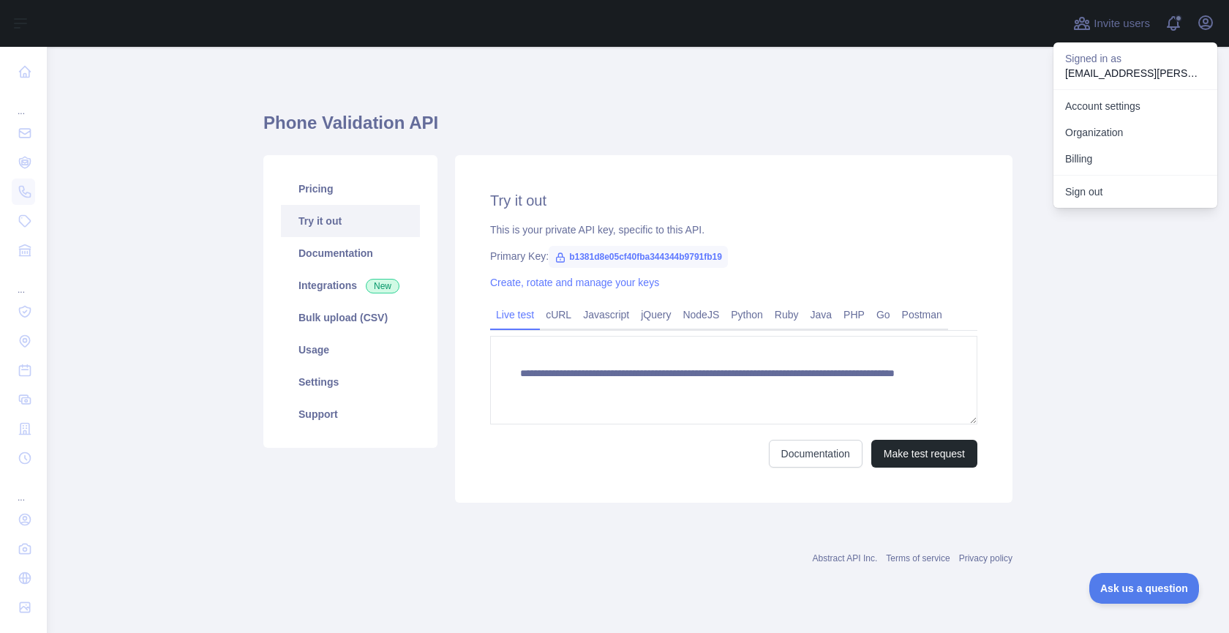
click at [786, 118] on h1 "Phone Validation API" at bounding box center [637, 128] width 749 height 35
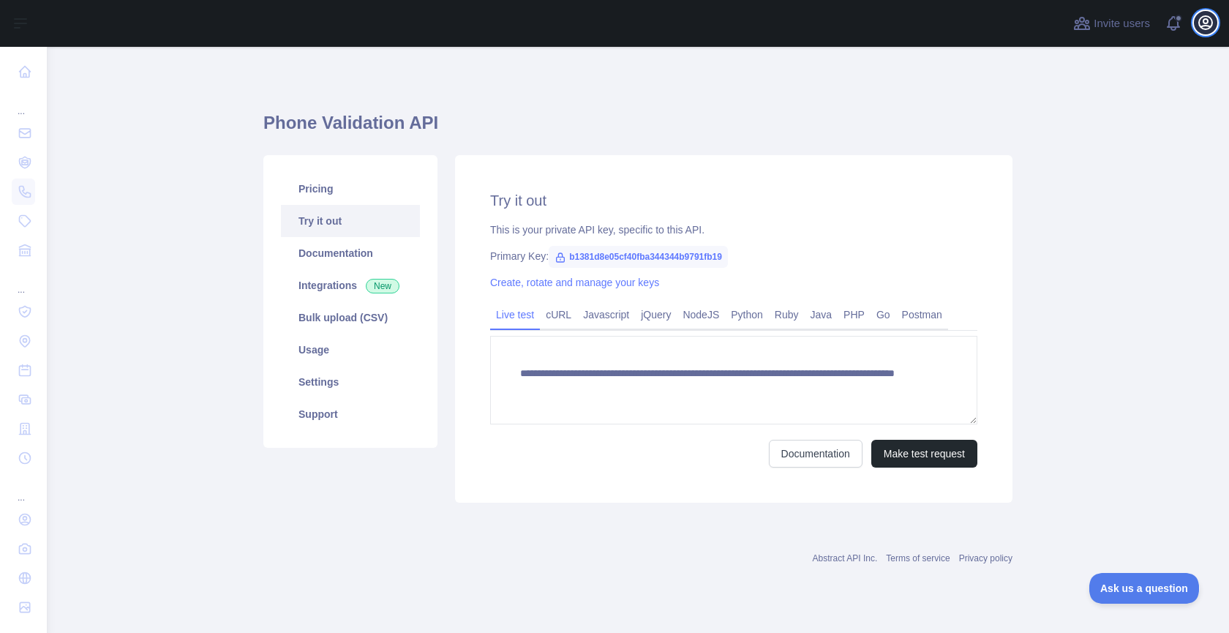
click at [1212, 17] on icon "button" at bounding box center [1206, 23] width 18 height 18
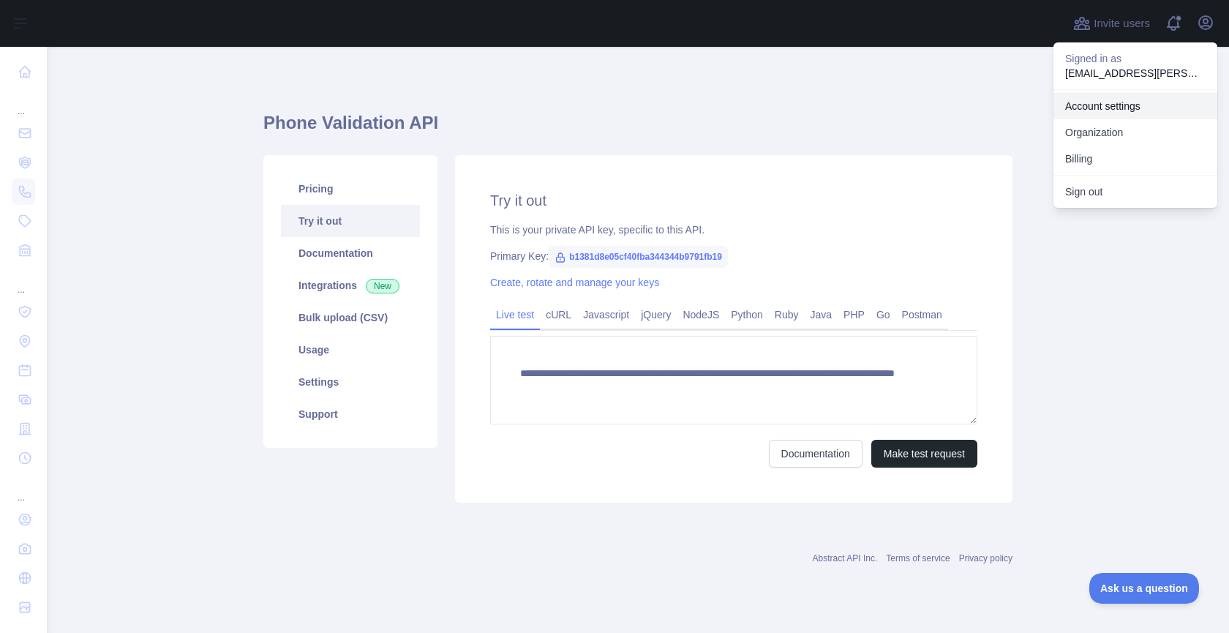
click at [1099, 102] on link "Account settings" at bounding box center [1135, 106] width 164 height 26
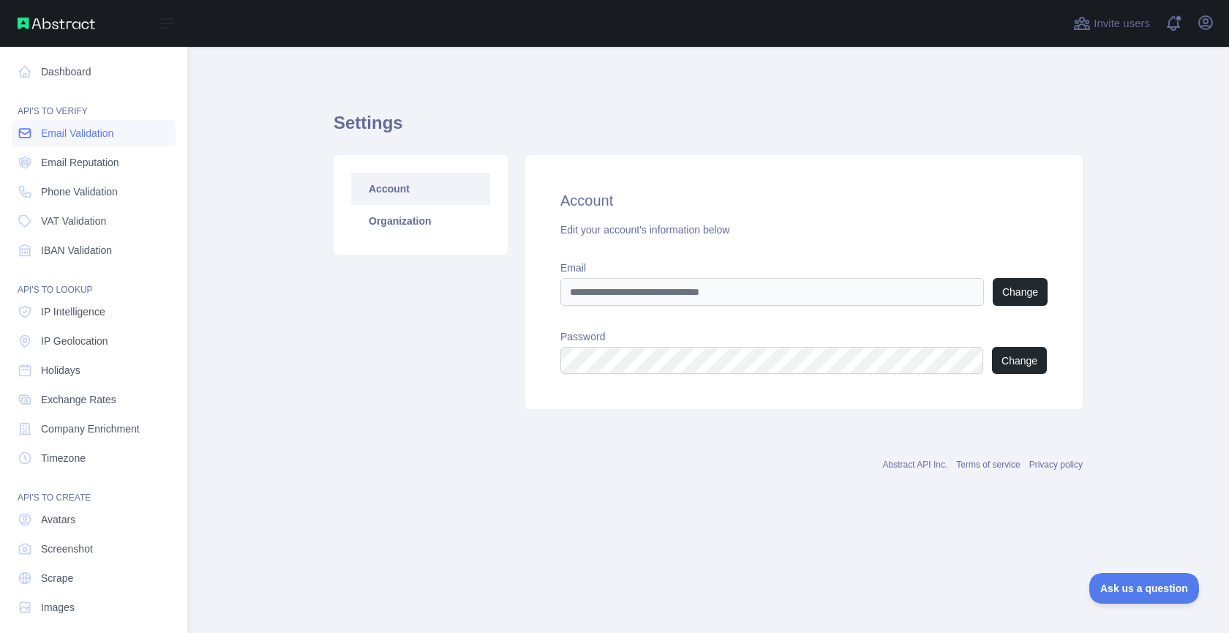
click at [67, 138] on span "Email Validation" at bounding box center [77, 133] width 72 height 15
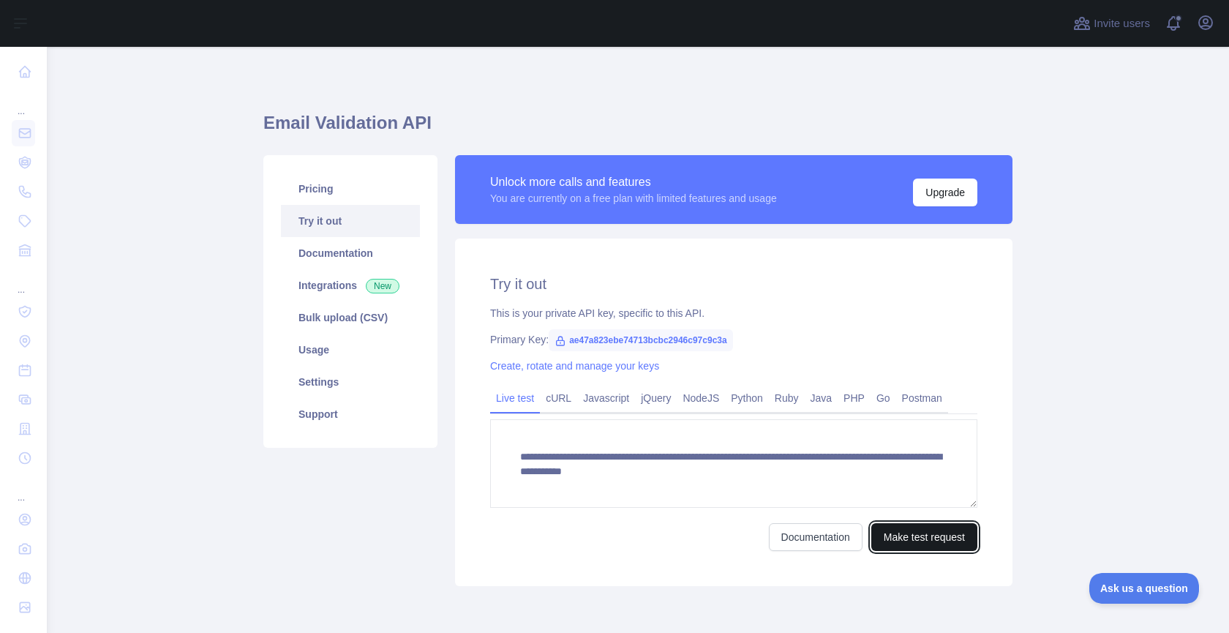
click at [916, 543] on button "Make test request" at bounding box center [924, 537] width 106 height 28
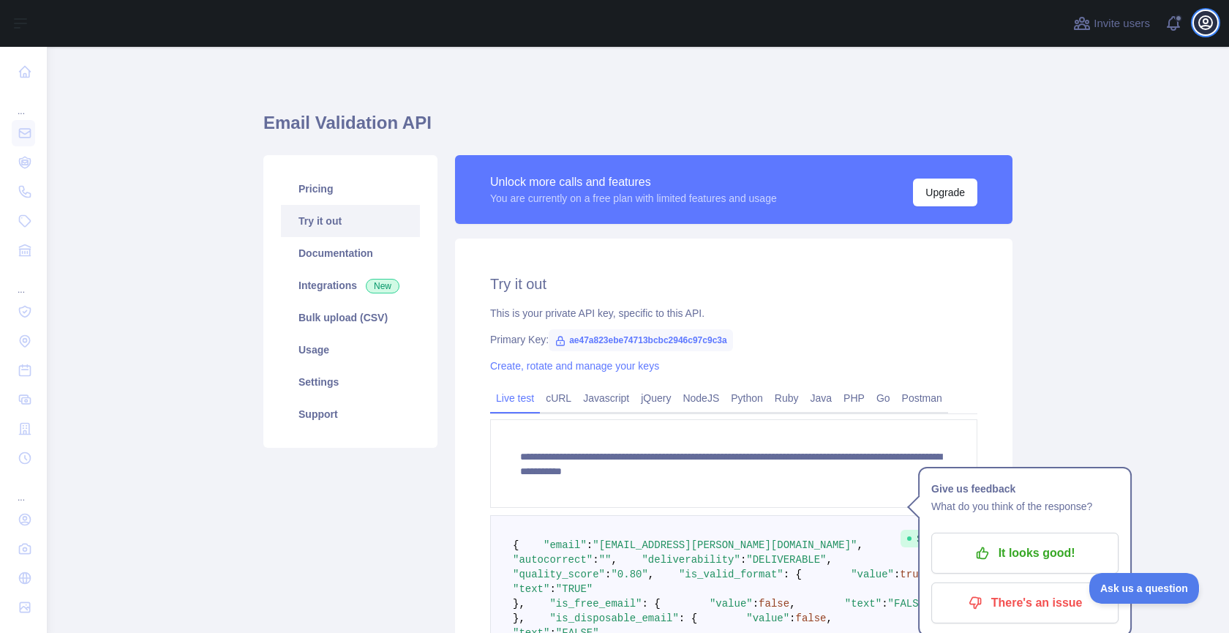
click at [1207, 20] on icon "button" at bounding box center [1205, 22] width 13 height 13
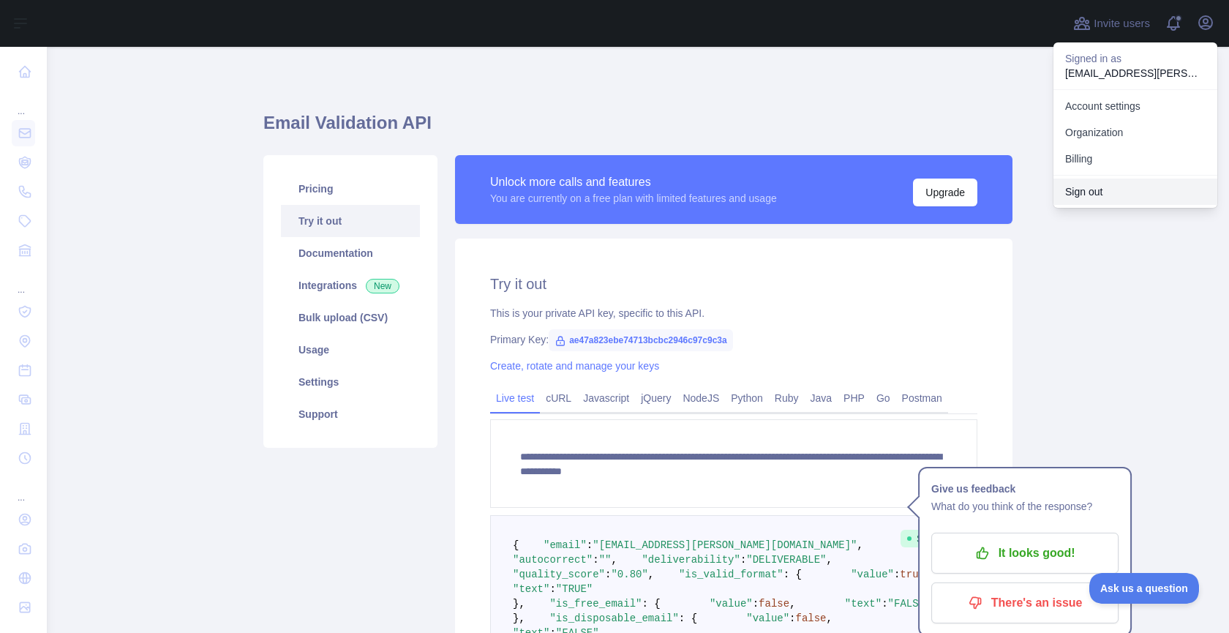
click at [1118, 198] on button "Sign out" at bounding box center [1135, 191] width 164 height 26
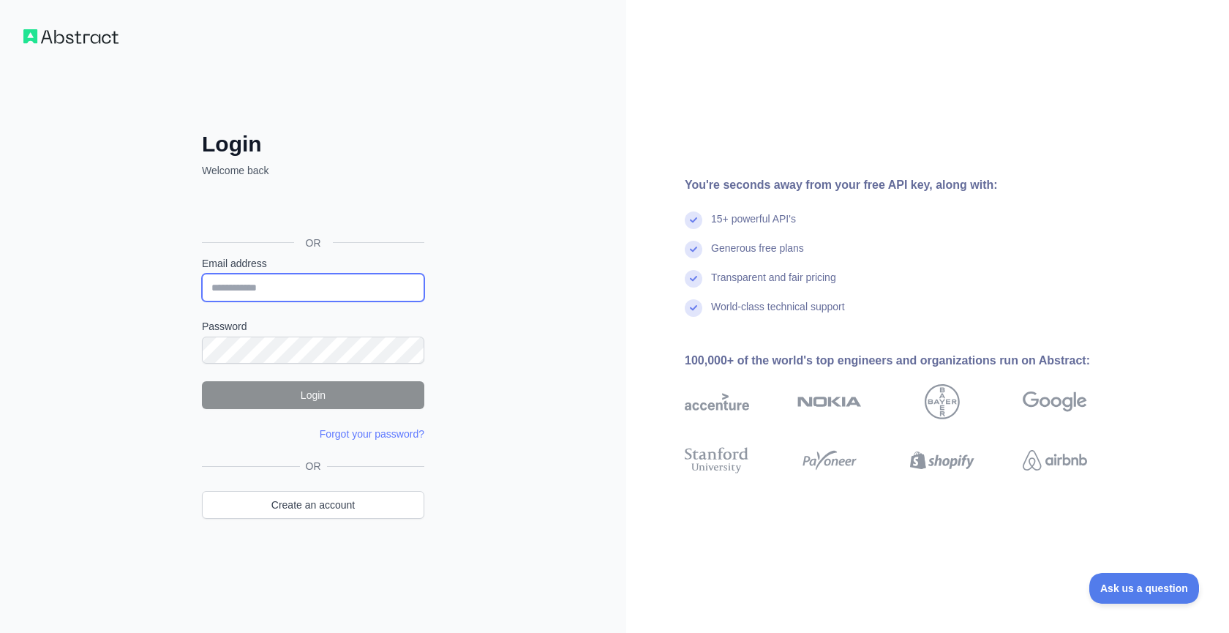
click at [339, 293] on input "Email address" at bounding box center [313, 288] width 222 height 28
paste input "**********"
type input "**********"
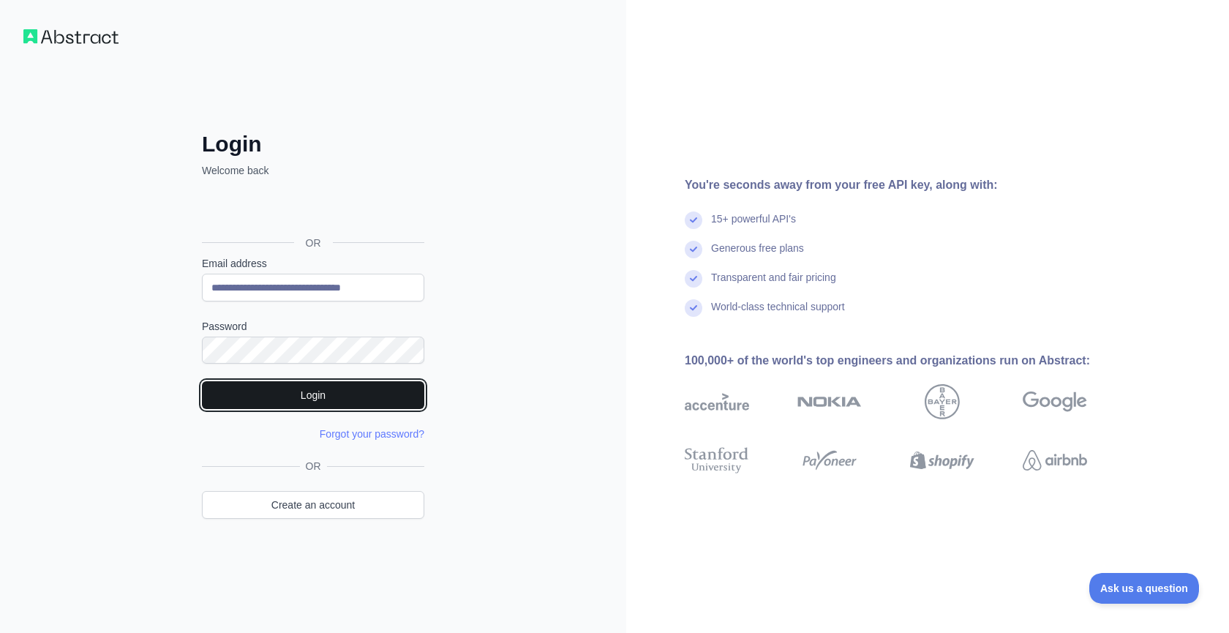
click at [270, 396] on button "Login" at bounding box center [313, 395] width 222 height 28
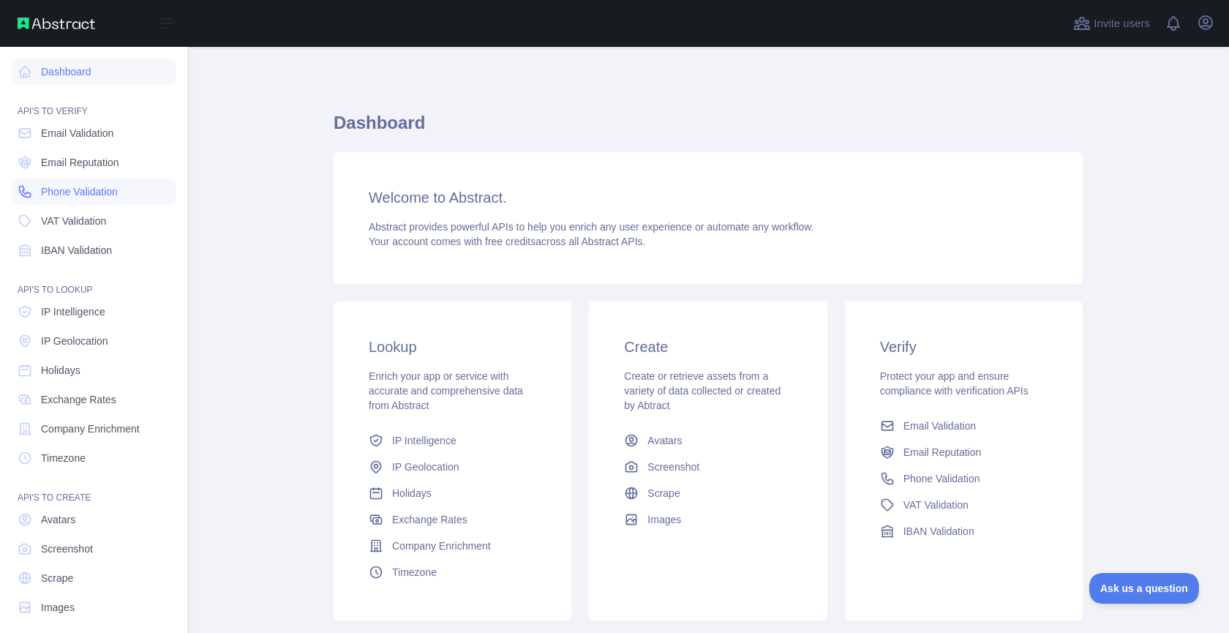
click at [117, 186] on span "Phone Validation" at bounding box center [79, 191] width 77 height 15
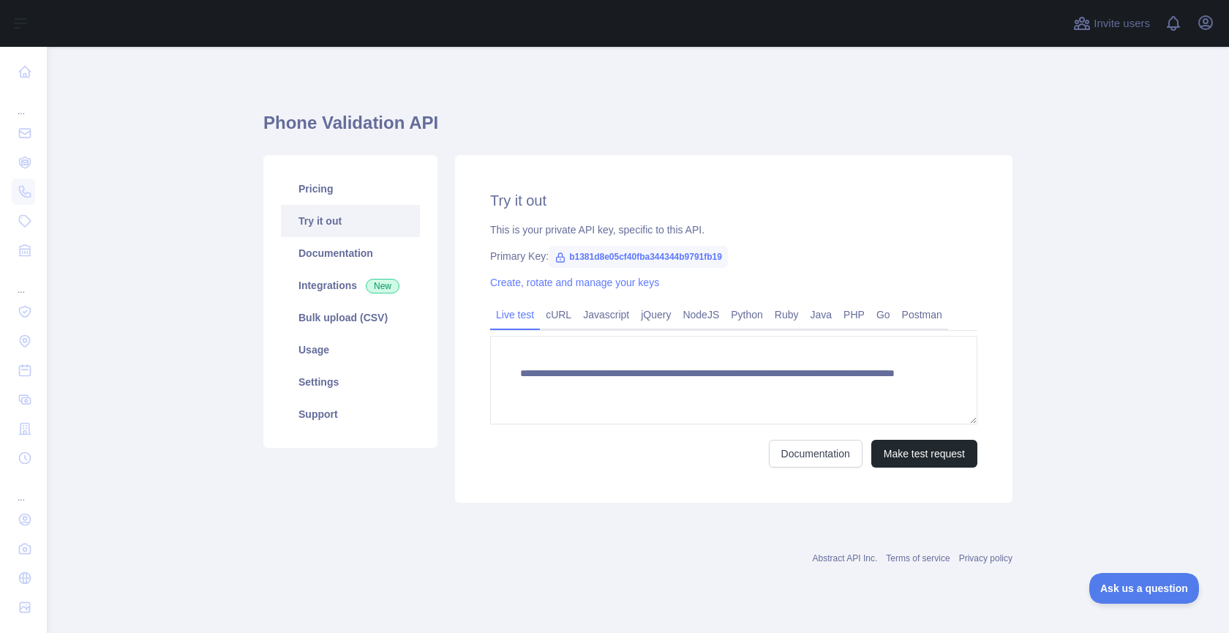
click at [1213, 24] on icon "button" at bounding box center [1206, 23] width 18 height 18
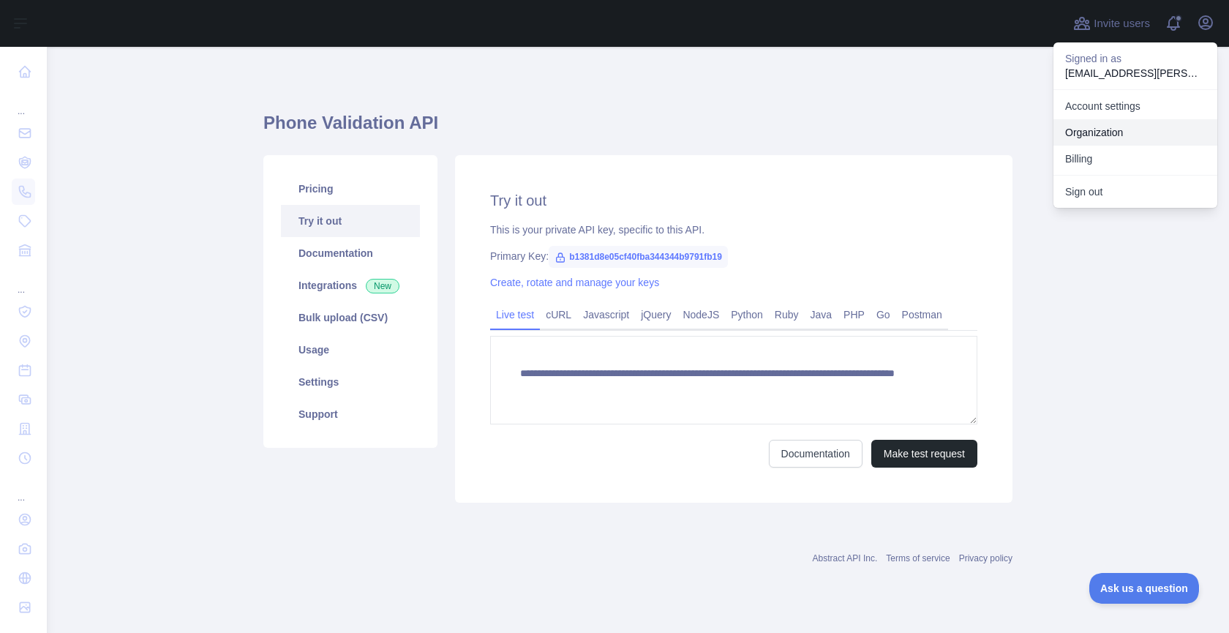
click at [1141, 130] on link "Organization" at bounding box center [1135, 132] width 164 height 26
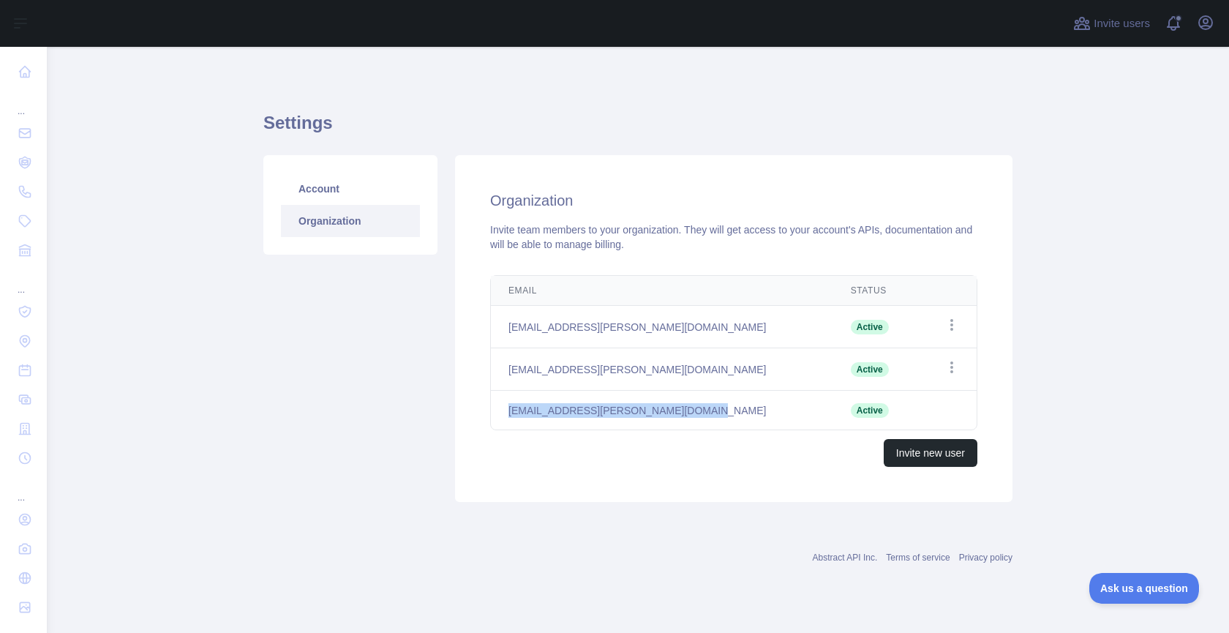
drag, startPoint x: 508, startPoint y: 409, endPoint x: 693, endPoint y: 413, distance: 185.9
click at [693, 413] on td "nicolas.rios+21aug3@abstractapi.com" at bounding box center [662, 411] width 342 height 40
copy td "nicolas.rios+21aug3@abstractapi.com"
click at [922, 449] on button "Invite new user" at bounding box center [931, 453] width 94 height 28
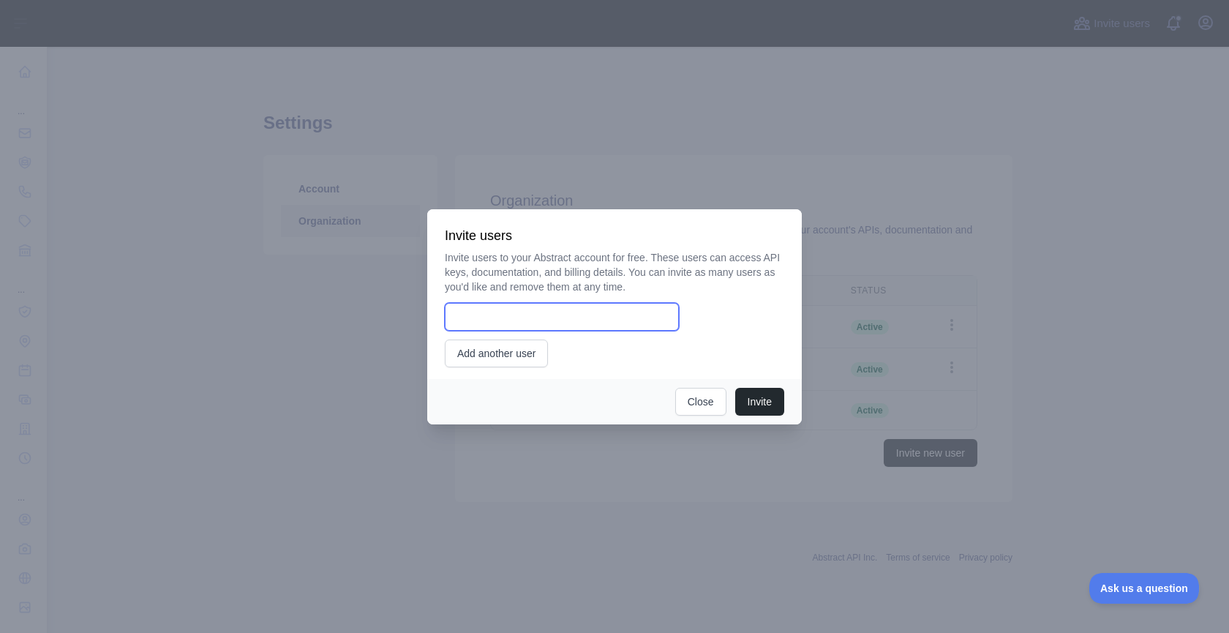
click at [561, 307] on input "email" at bounding box center [562, 317] width 234 height 28
paste input "**********"
drag, startPoint x: 545, startPoint y: 321, endPoint x: 572, endPoint y: 319, distance: 27.2
click at [548, 320] on input "**********" at bounding box center [562, 317] width 234 height 28
type input "**********"
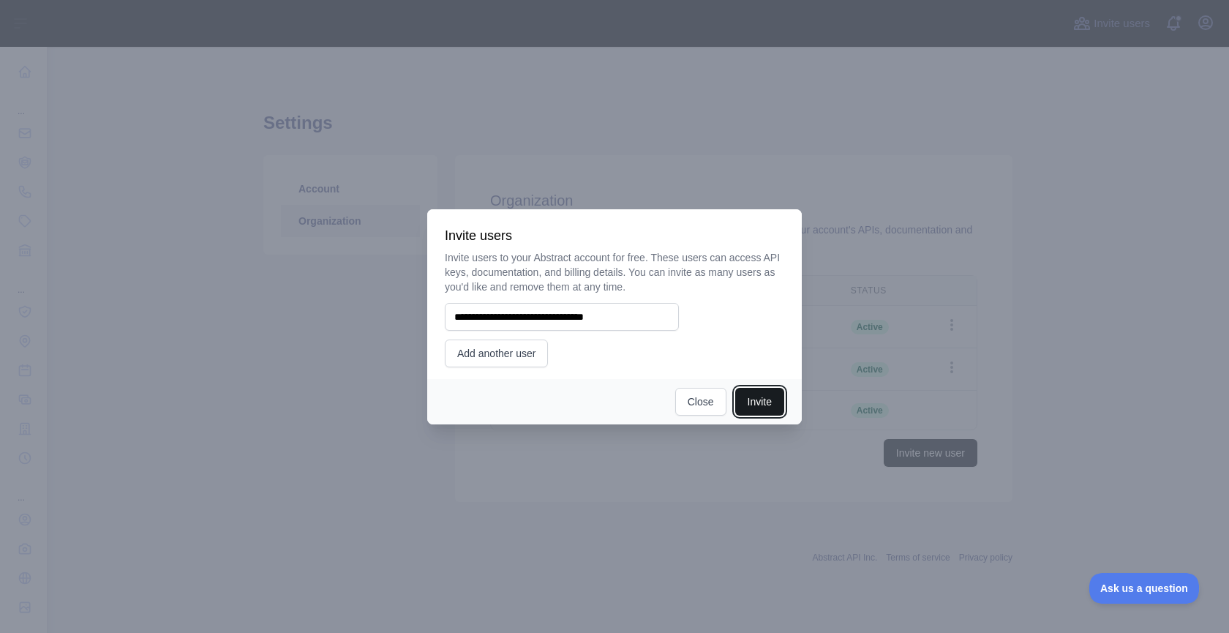
click at [746, 392] on button "Invite" at bounding box center [759, 402] width 49 height 28
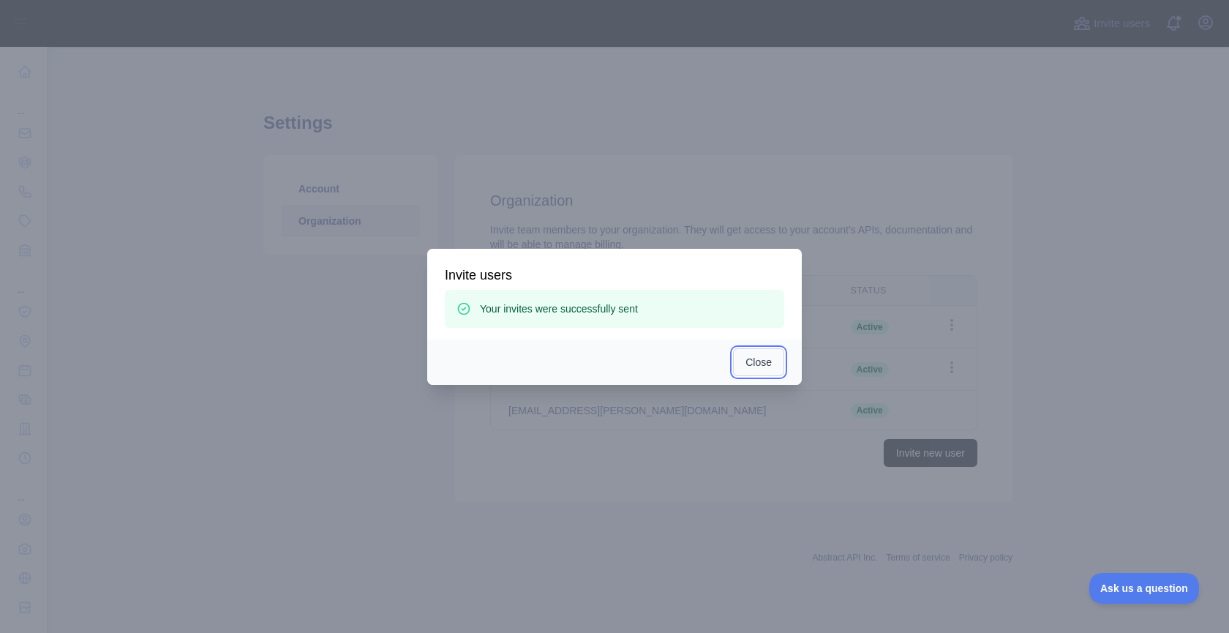
click at [770, 371] on button "Close" at bounding box center [758, 362] width 51 height 28
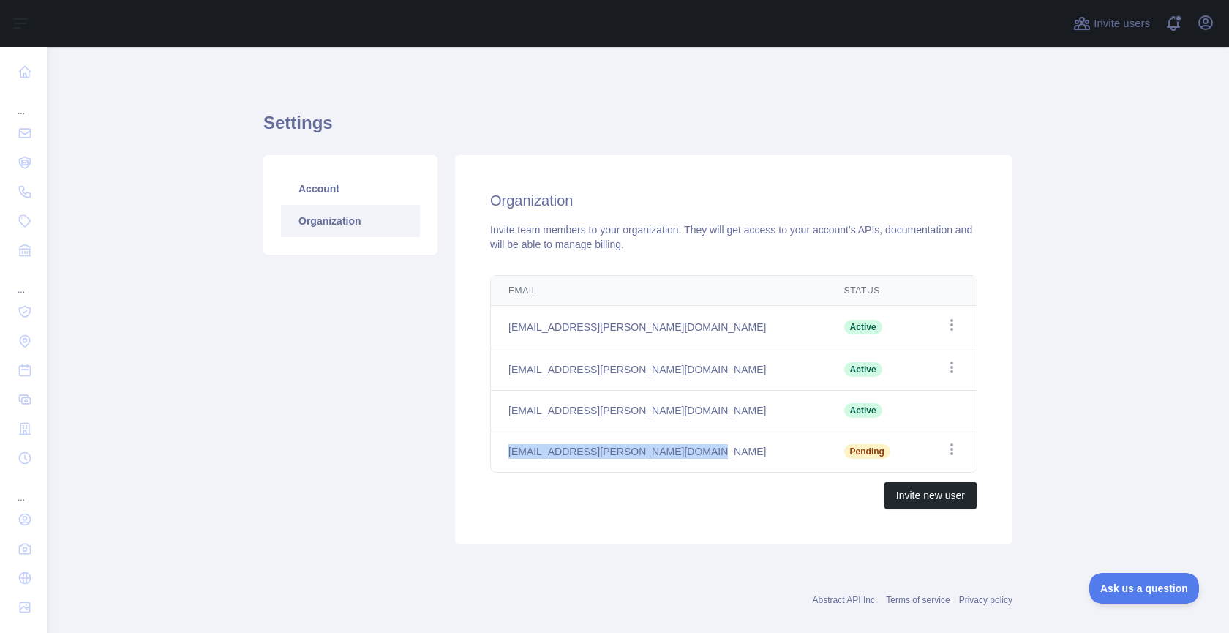
drag, startPoint x: 505, startPoint y: 449, endPoint x: 691, endPoint y: 449, distance: 185.8
click at [691, 449] on td "nicolas.rios+21aug4@abstractapi.com" at bounding box center [659, 451] width 336 height 42
copy td "nicolas.rios+21aug4@abstractapi.com"
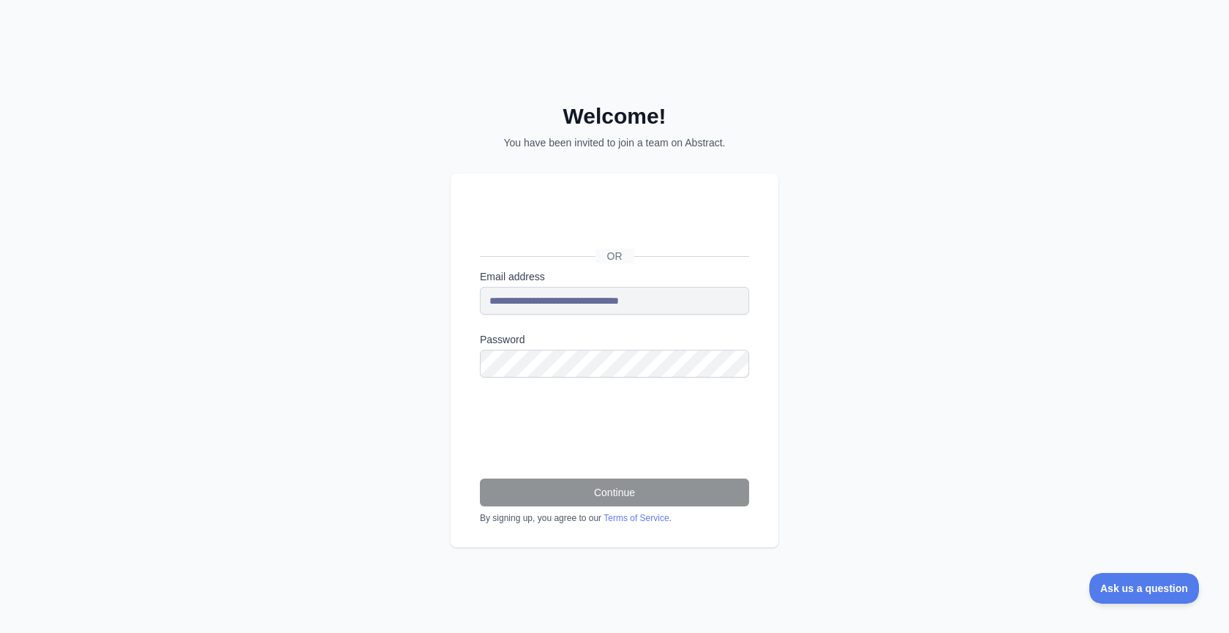
click at [476, 302] on div "**********" at bounding box center [615, 359] width 328 height 373
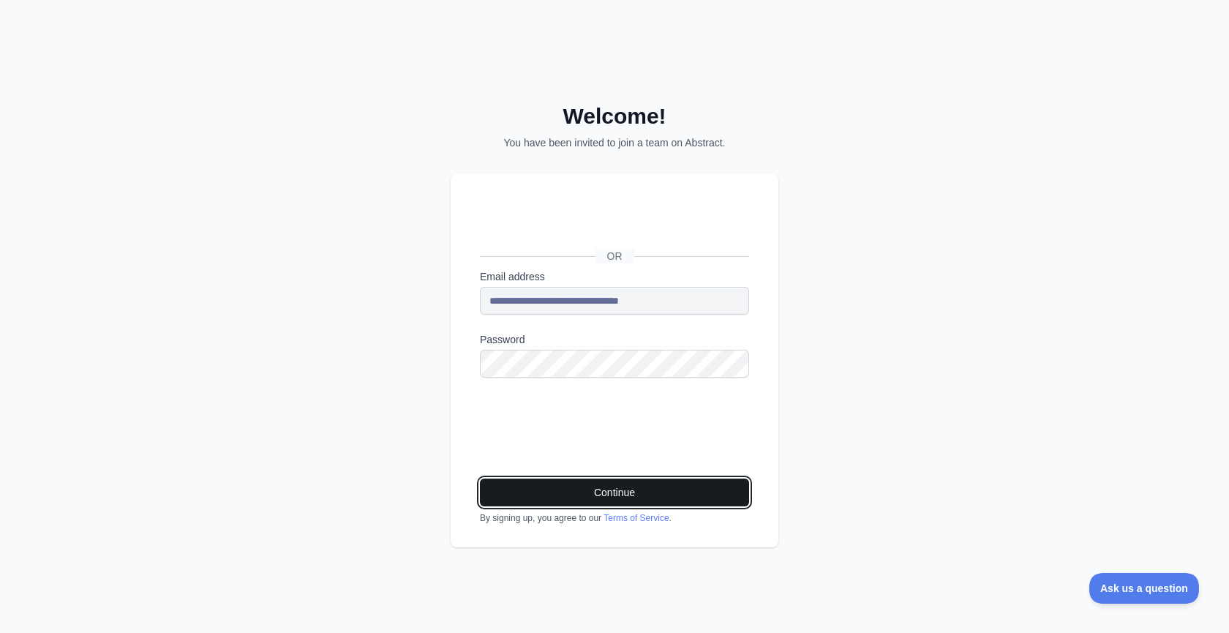
drag, startPoint x: 678, startPoint y: 499, endPoint x: 696, endPoint y: 498, distance: 17.6
click at [679, 499] on button "Continue" at bounding box center [614, 492] width 269 height 28
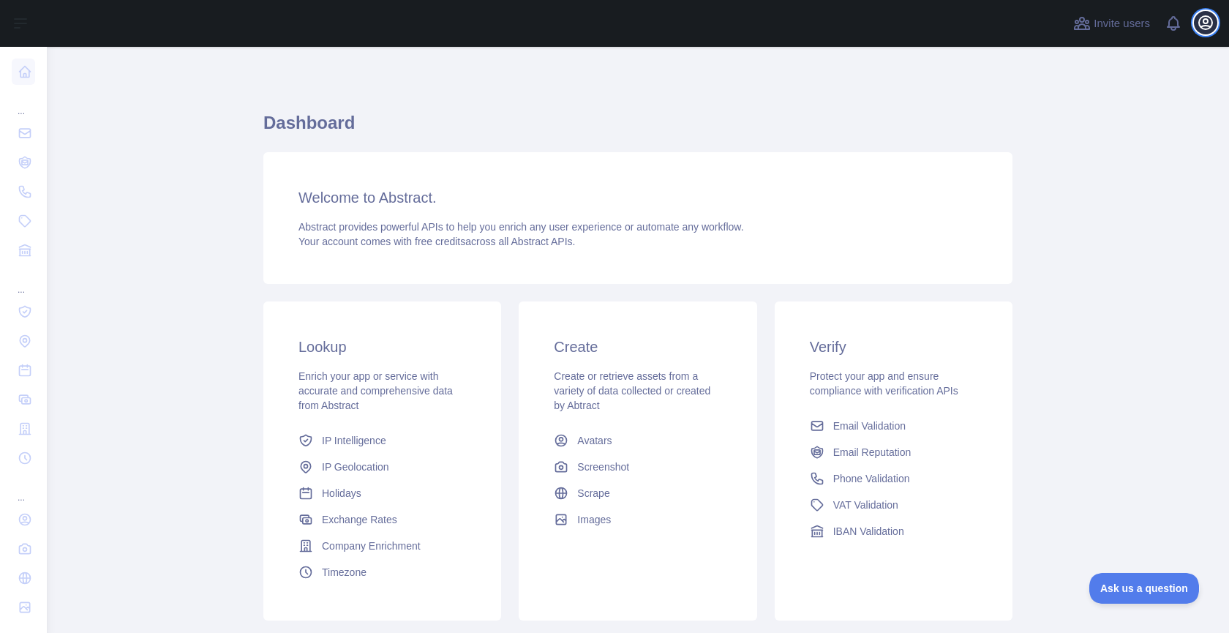
click at [1199, 25] on icon "button" at bounding box center [1205, 22] width 13 height 13
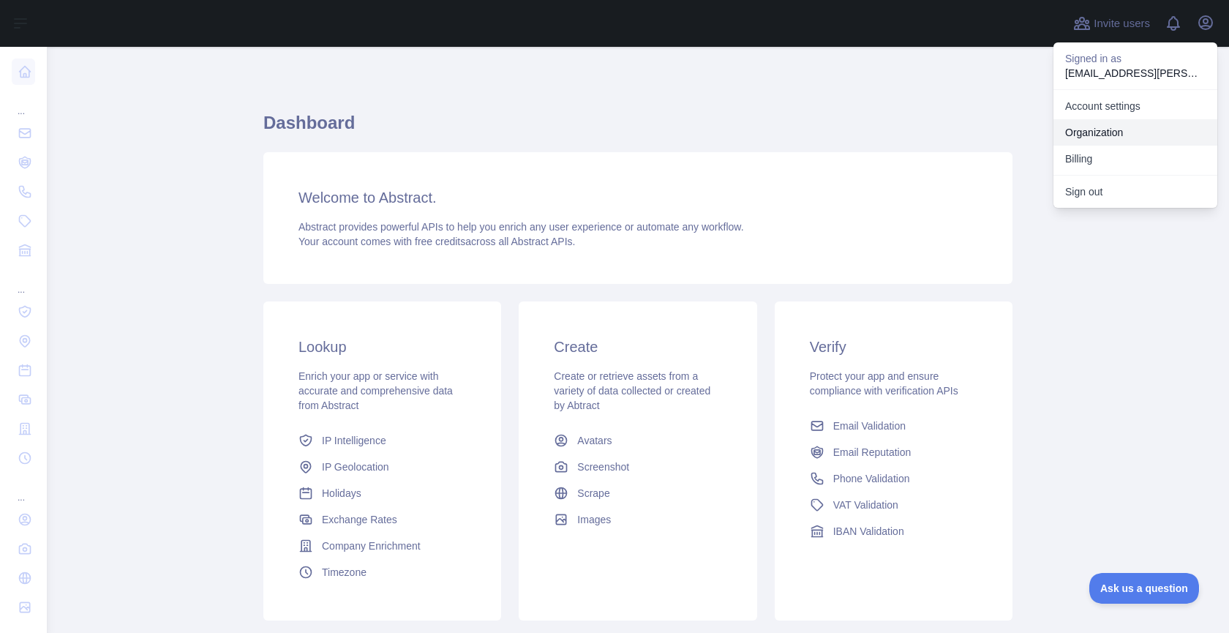
click at [1135, 137] on link "Organization" at bounding box center [1135, 132] width 164 height 26
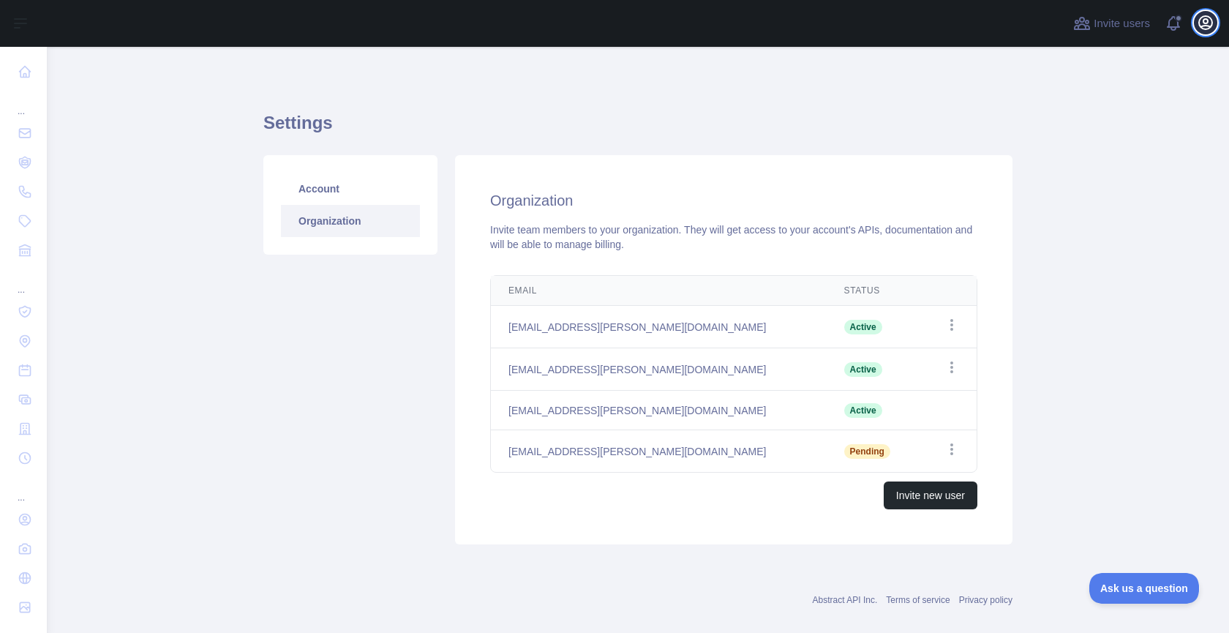
click at [1211, 28] on icon "button" at bounding box center [1206, 23] width 18 height 18
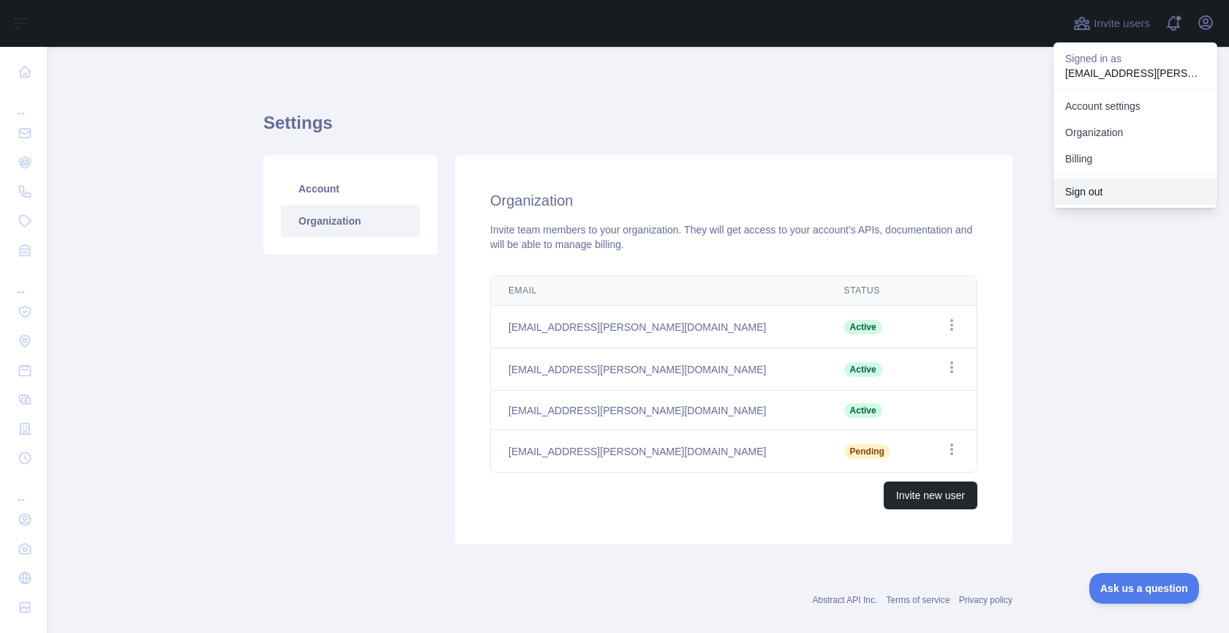
click at [1137, 192] on button "Sign out" at bounding box center [1135, 191] width 164 height 26
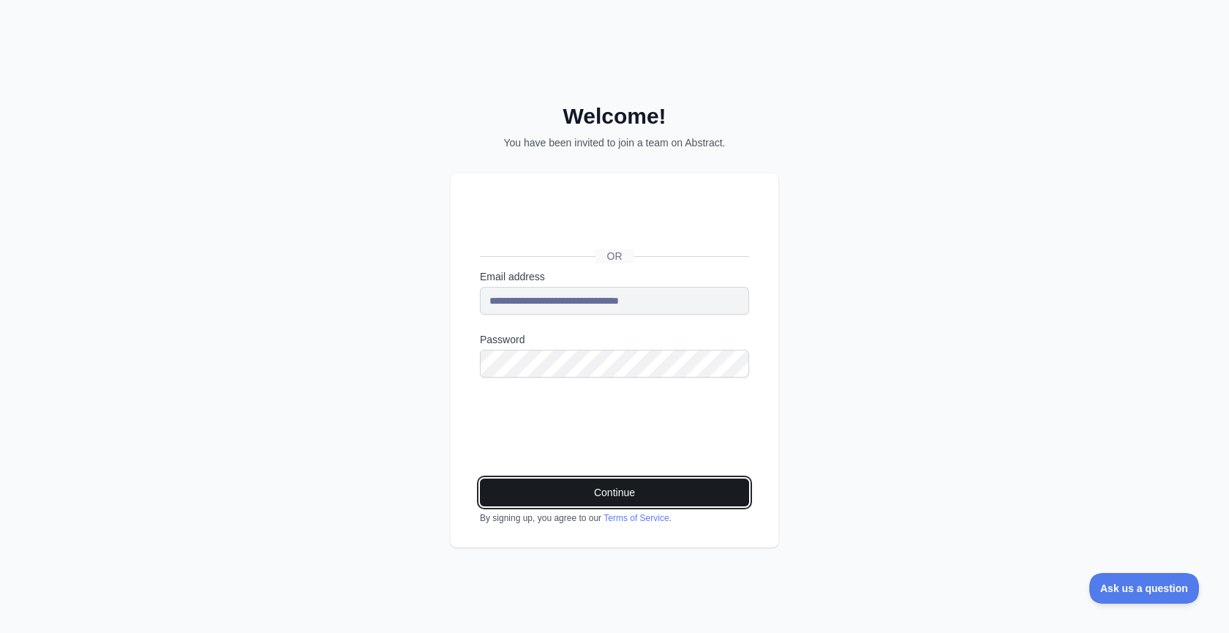
click at [639, 489] on button "Continue" at bounding box center [614, 492] width 269 height 28
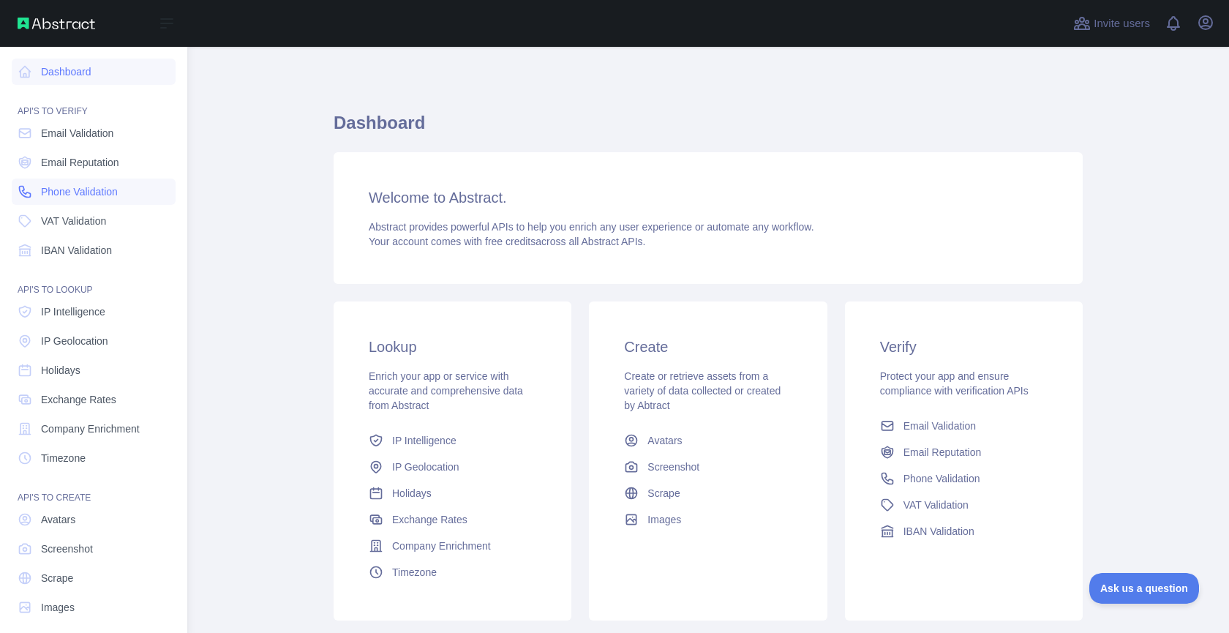
click at [89, 198] on span "Phone Validation" at bounding box center [79, 191] width 77 height 15
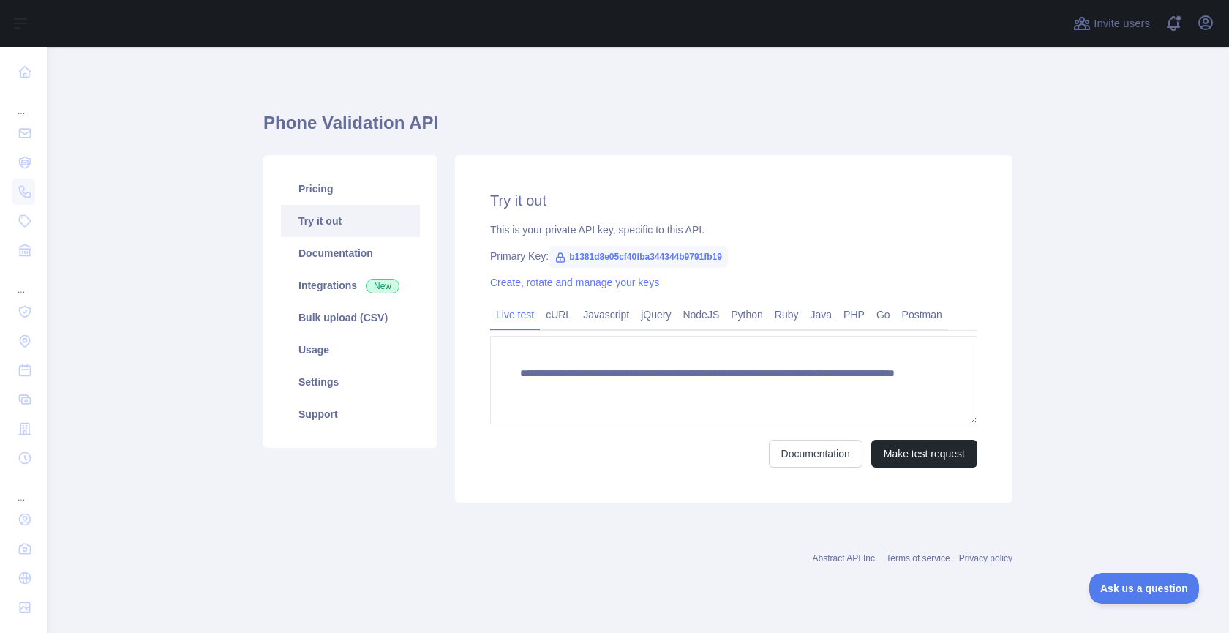
click at [1199, 12] on div "Open user menu" at bounding box center [1205, 24] width 23 height 26
click at [1200, 18] on icon "button" at bounding box center [1205, 22] width 13 height 13
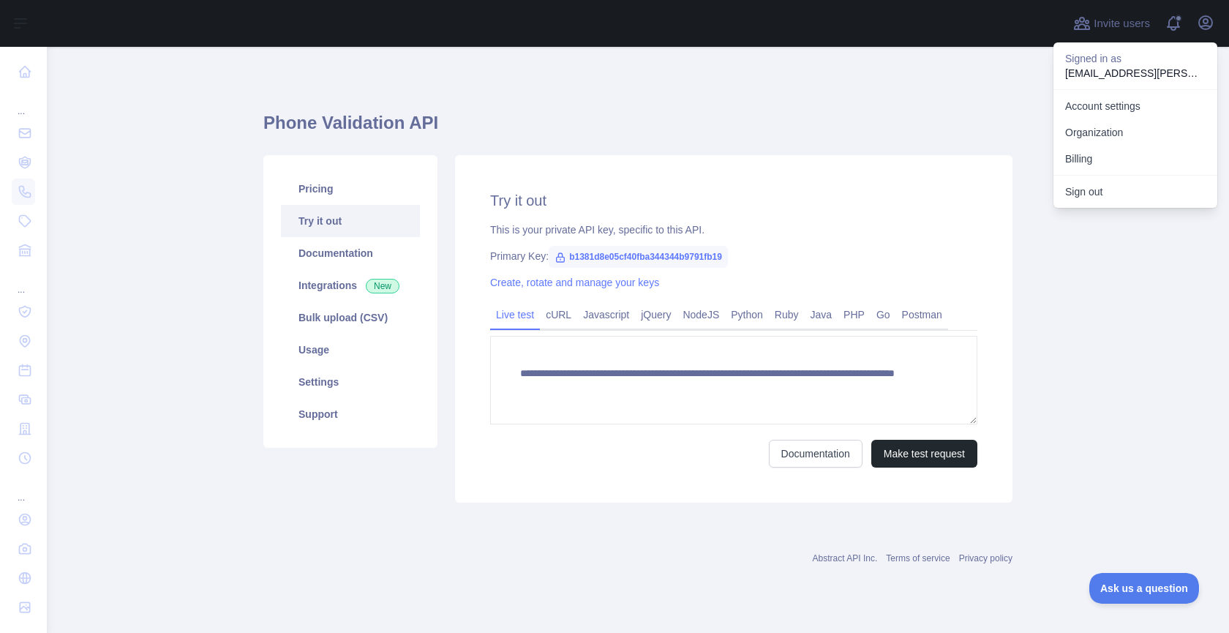
click at [917, 109] on div "**********" at bounding box center [637, 302] width 749 height 441
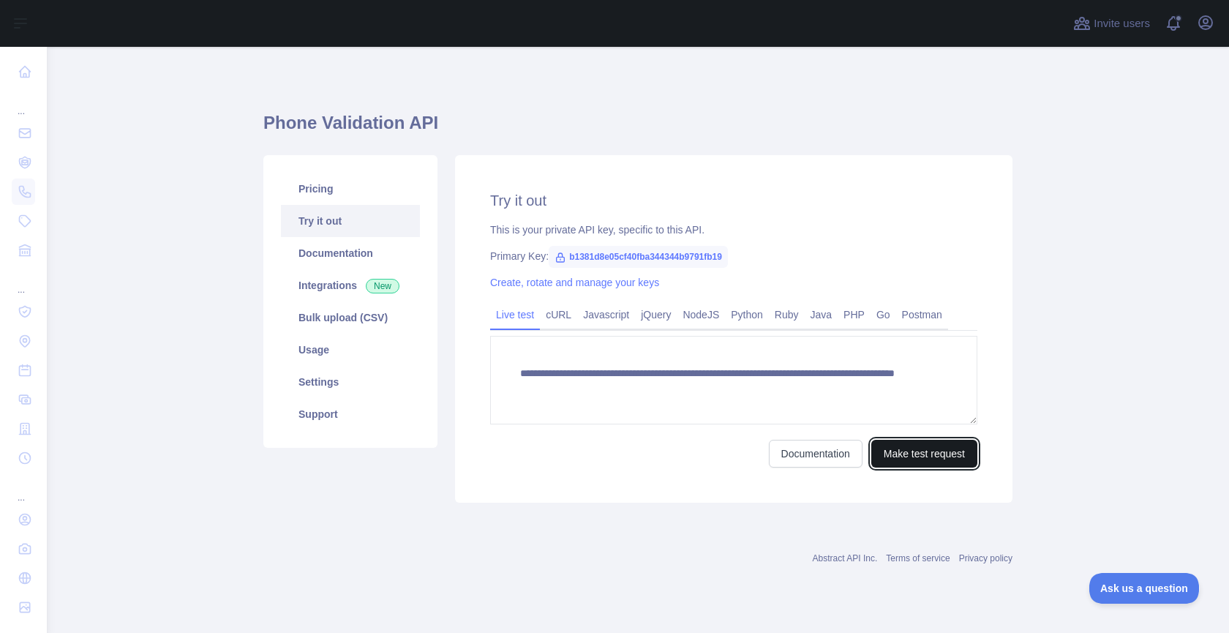
click at [924, 454] on button "Make test request" at bounding box center [924, 454] width 106 height 28
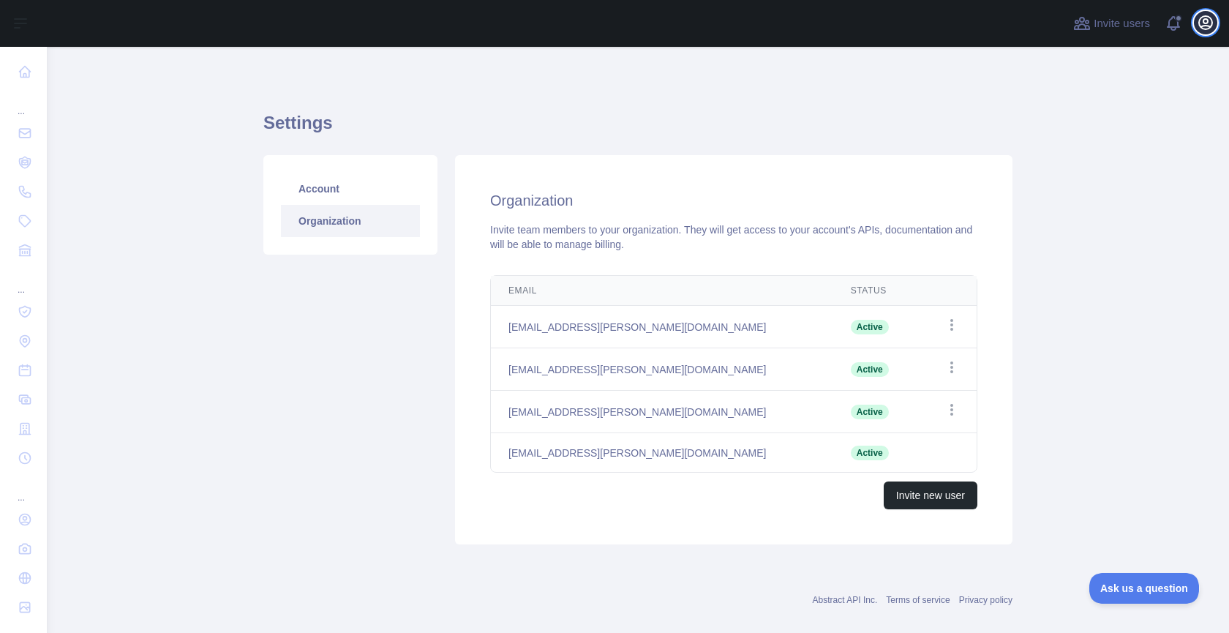
click at [1211, 23] on icon "button" at bounding box center [1205, 22] width 13 height 13
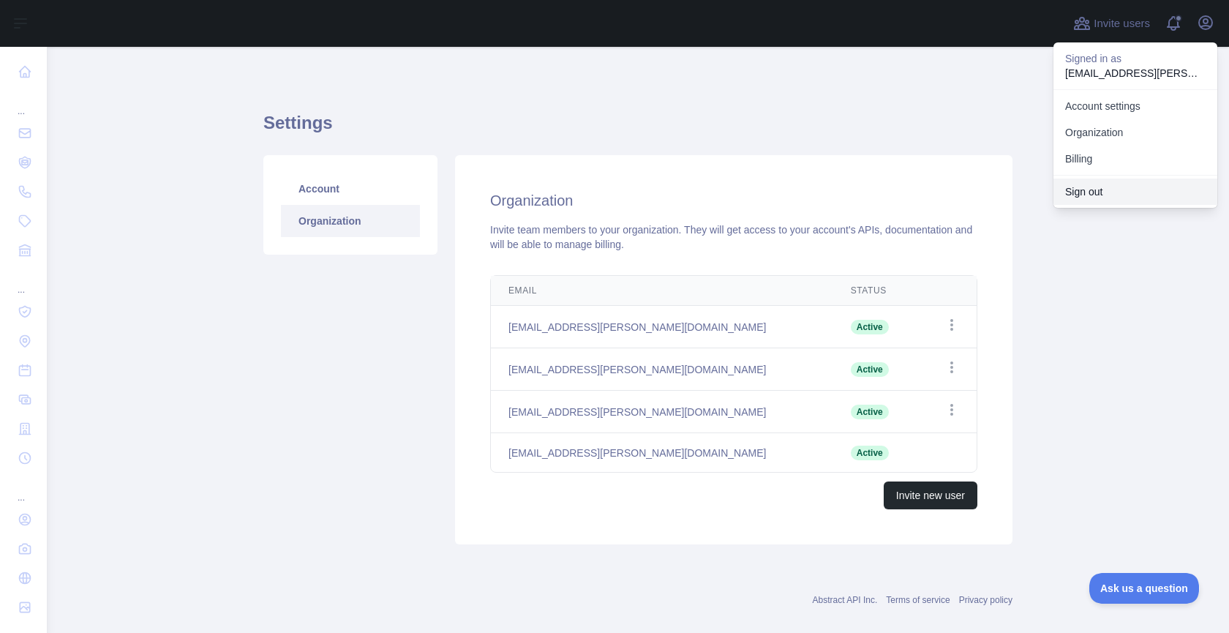
click at [1105, 189] on button "Sign out" at bounding box center [1135, 191] width 164 height 26
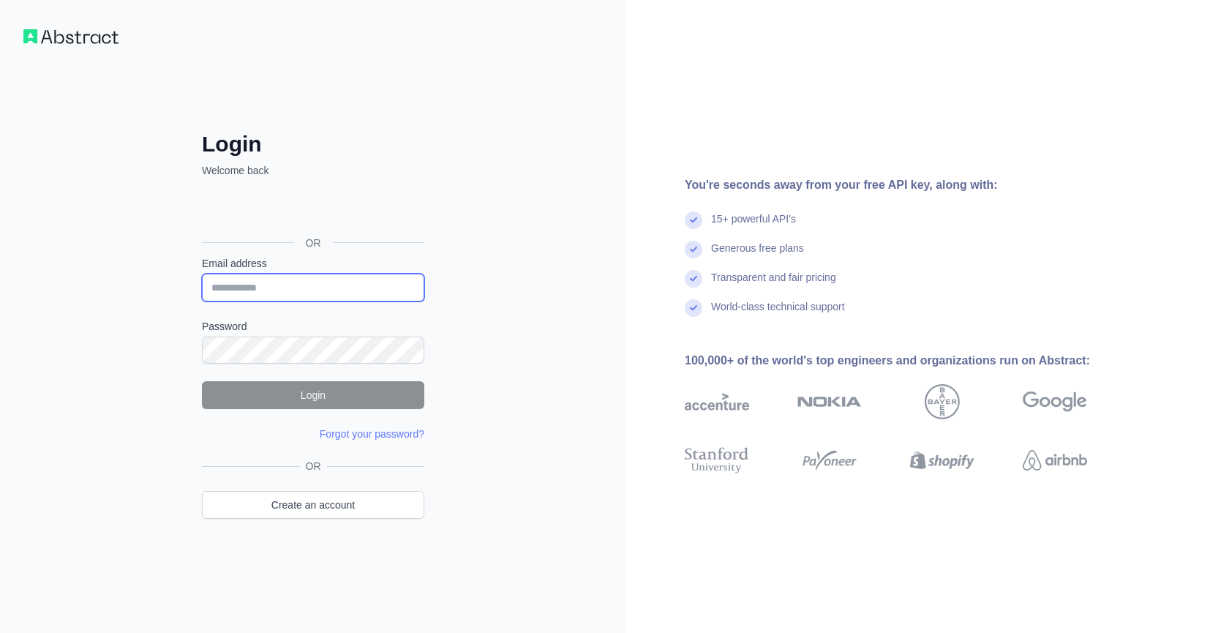
click at [246, 284] on input "Email address" at bounding box center [313, 288] width 222 height 28
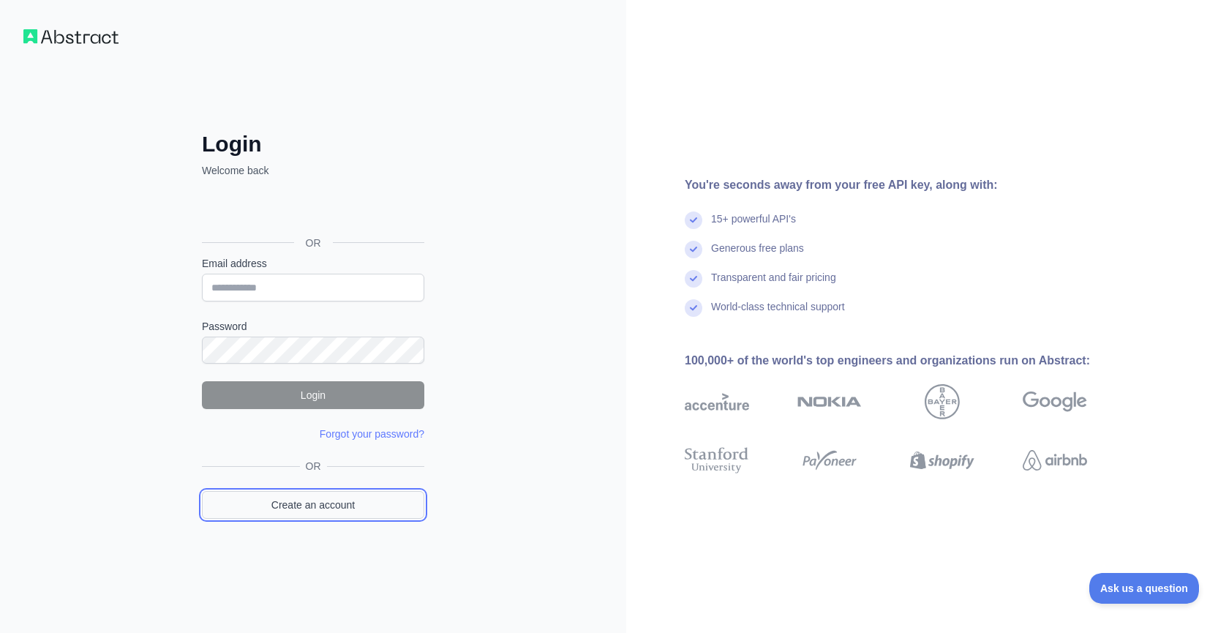
click at [315, 495] on link "Create an account" at bounding box center [313, 505] width 222 height 28
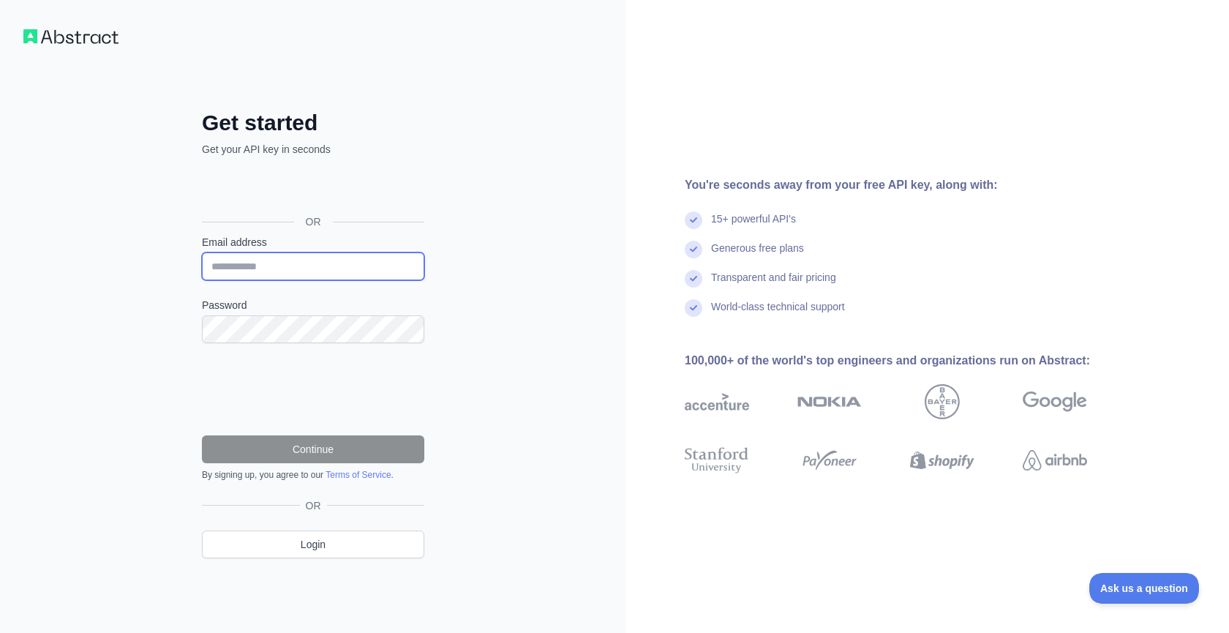
click at [303, 271] on input "Email address" at bounding box center [313, 266] width 222 height 28
click at [265, 268] on input "**********" at bounding box center [313, 266] width 222 height 28
type input "**********"
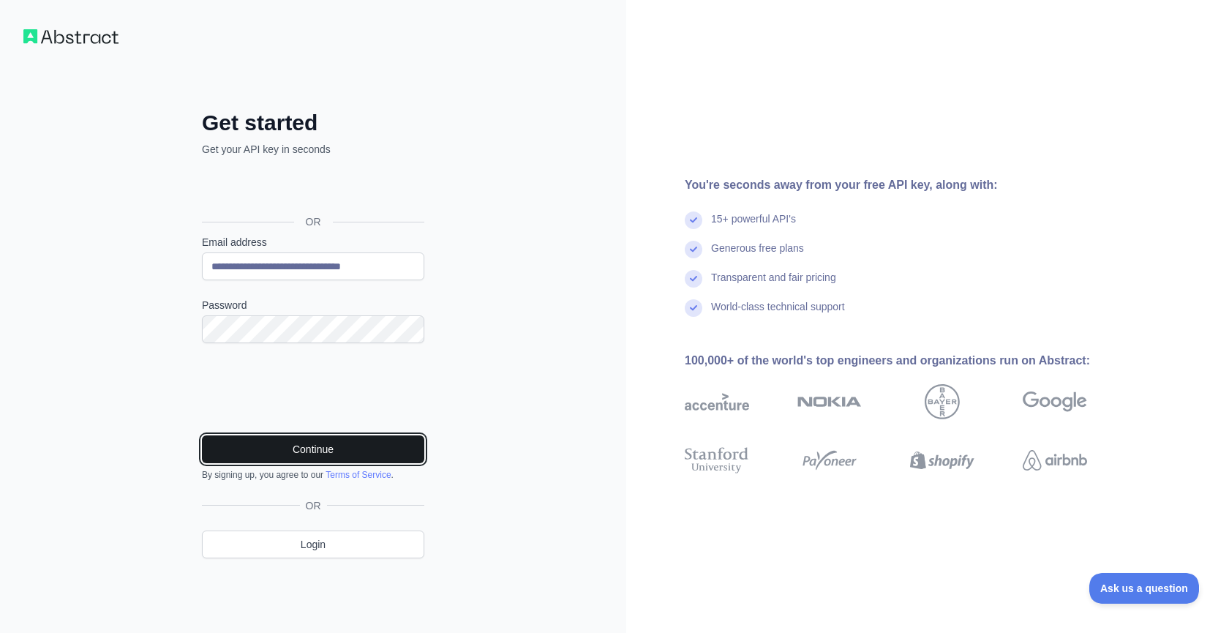
click at [328, 445] on button "Continue" at bounding box center [313, 449] width 222 height 28
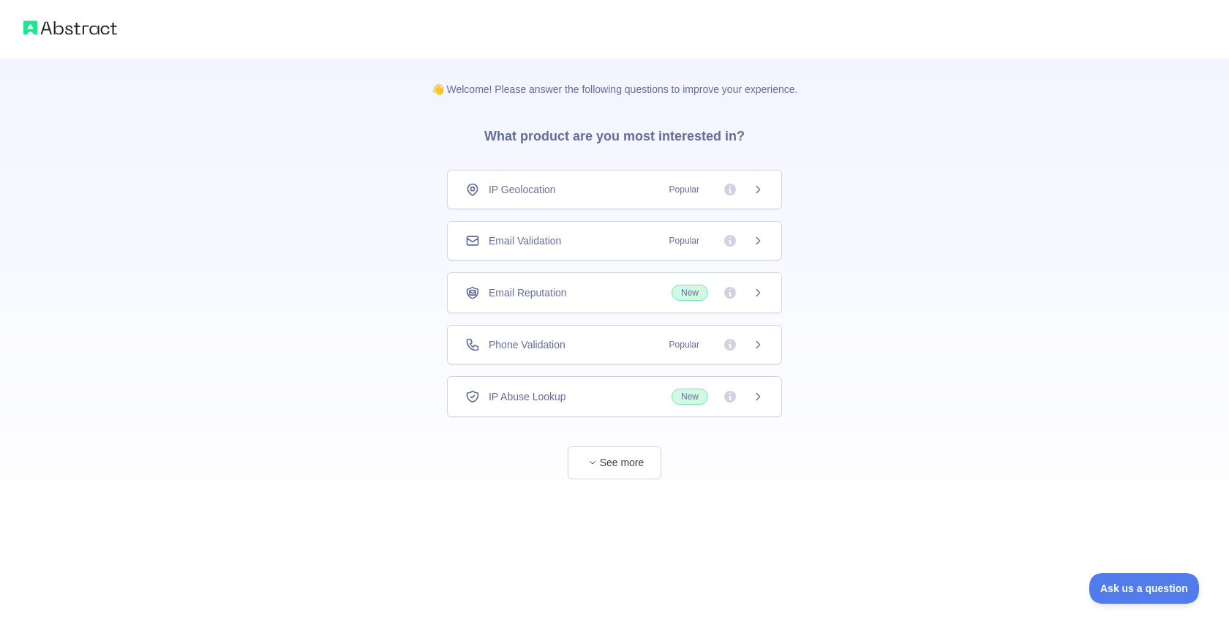
click at [560, 286] on span "Email Reputation" at bounding box center [528, 292] width 78 height 15
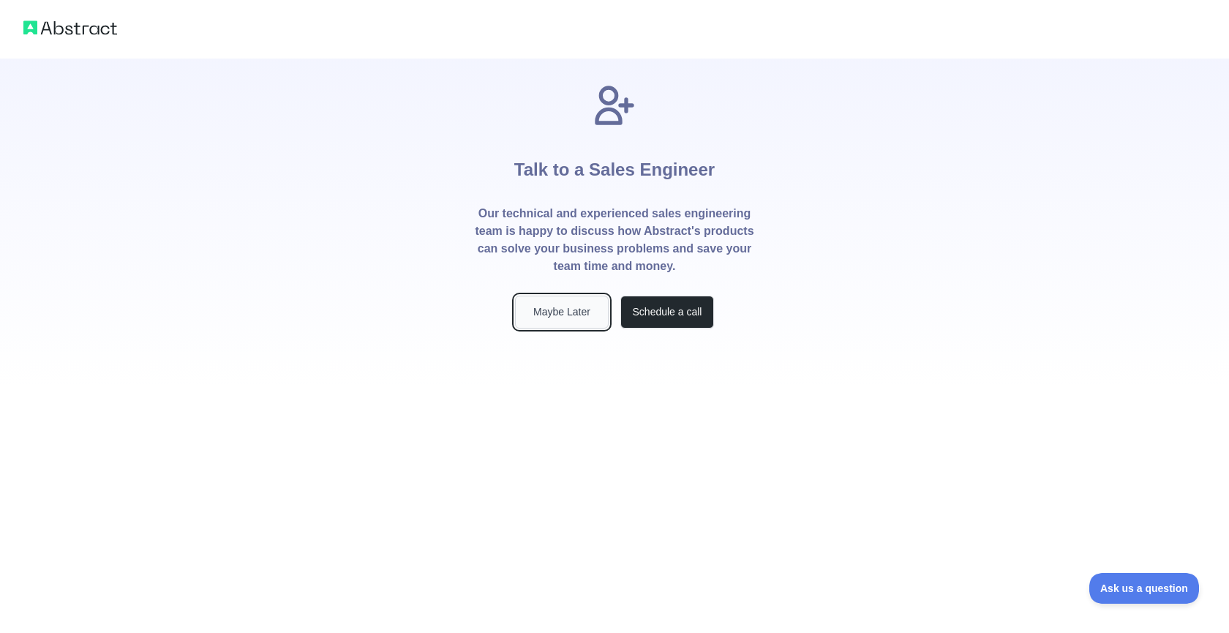
click at [564, 307] on button "Maybe Later" at bounding box center [562, 312] width 94 height 33
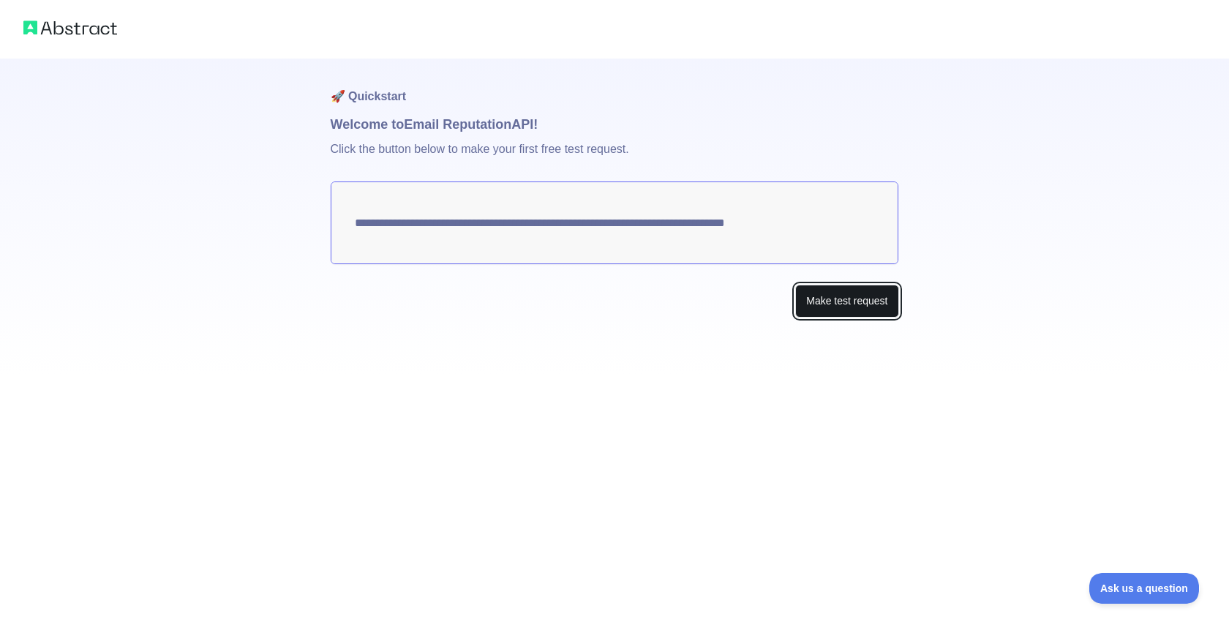
click at [853, 302] on button "Make test request" at bounding box center [846, 301] width 103 height 33
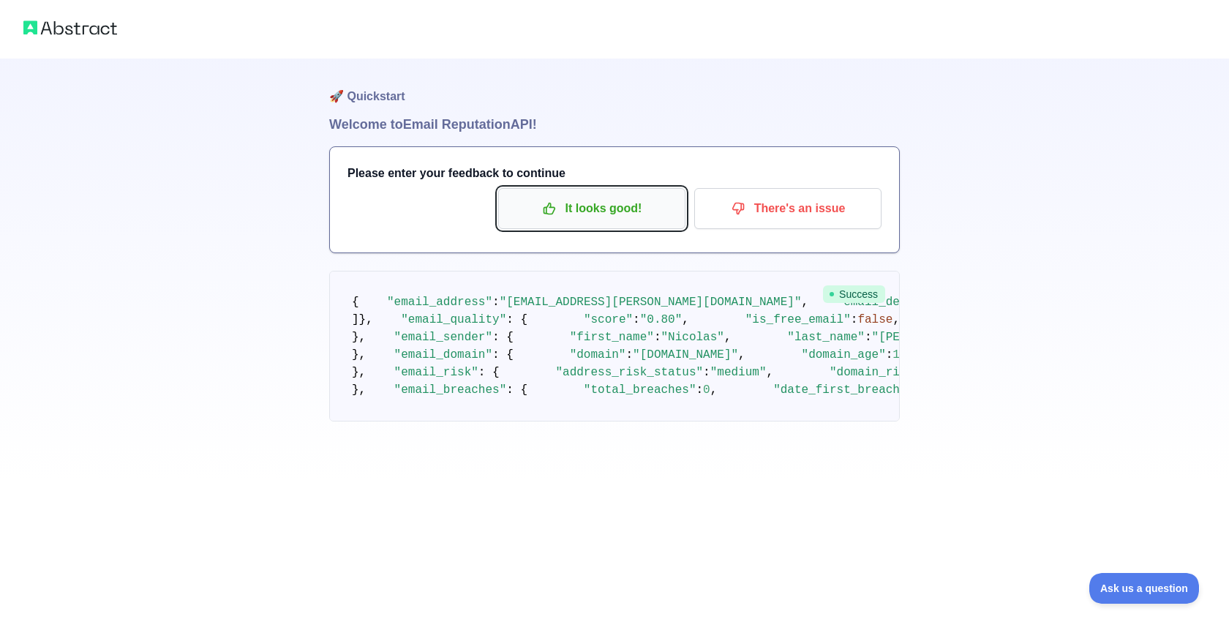
click at [648, 222] on button "It looks good!" at bounding box center [591, 208] width 187 height 41
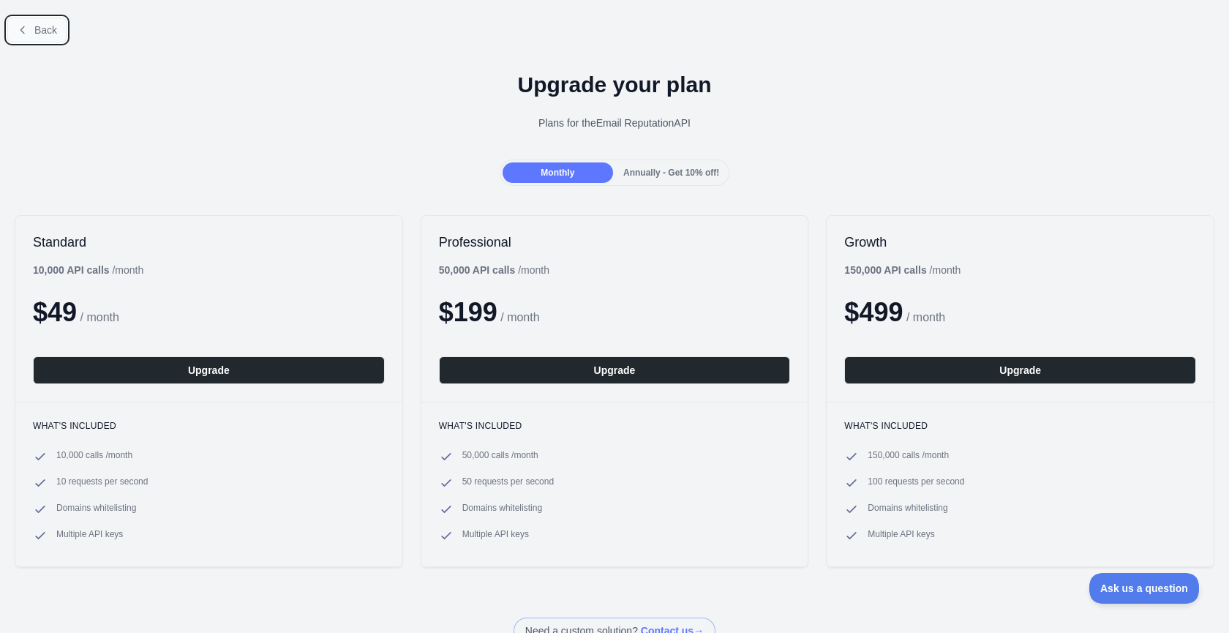
click at [30, 31] on button "Back" at bounding box center [36, 30] width 59 height 25
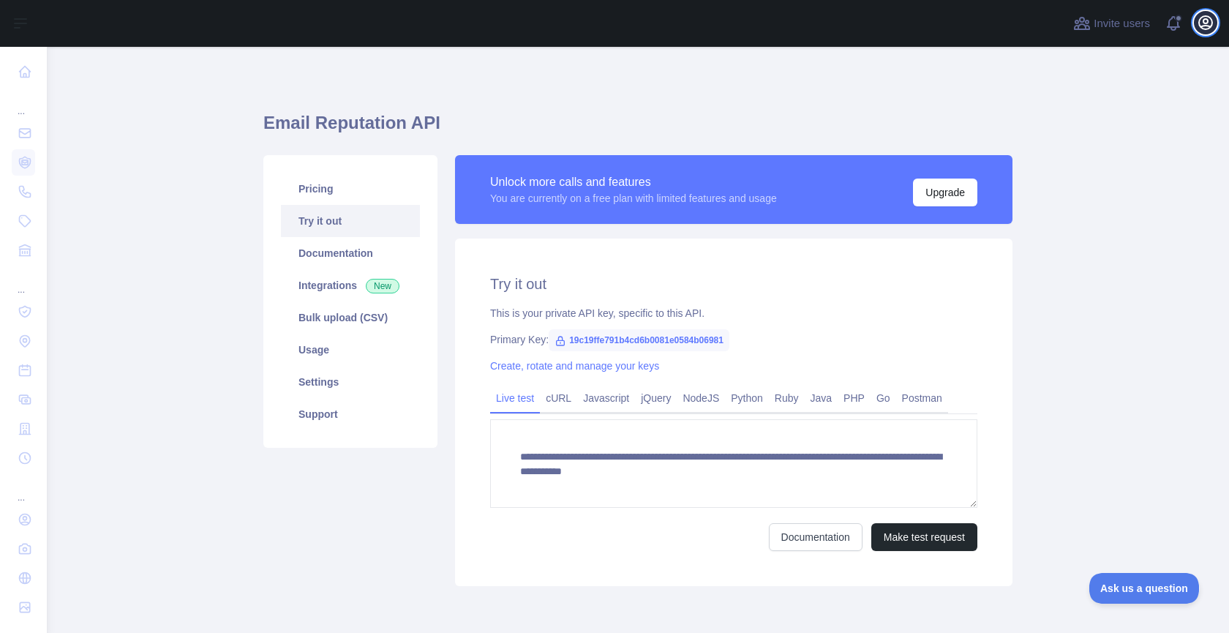
click at [1206, 18] on icon "button" at bounding box center [1205, 22] width 13 height 13
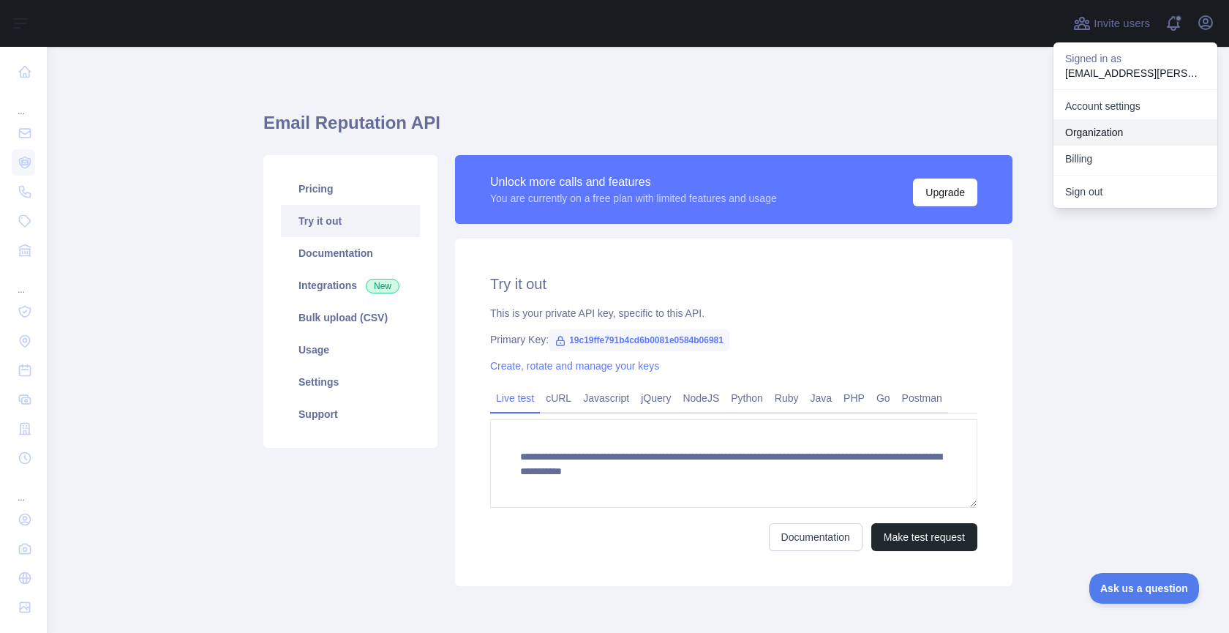
click at [1162, 128] on link "Organization" at bounding box center [1135, 132] width 164 height 26
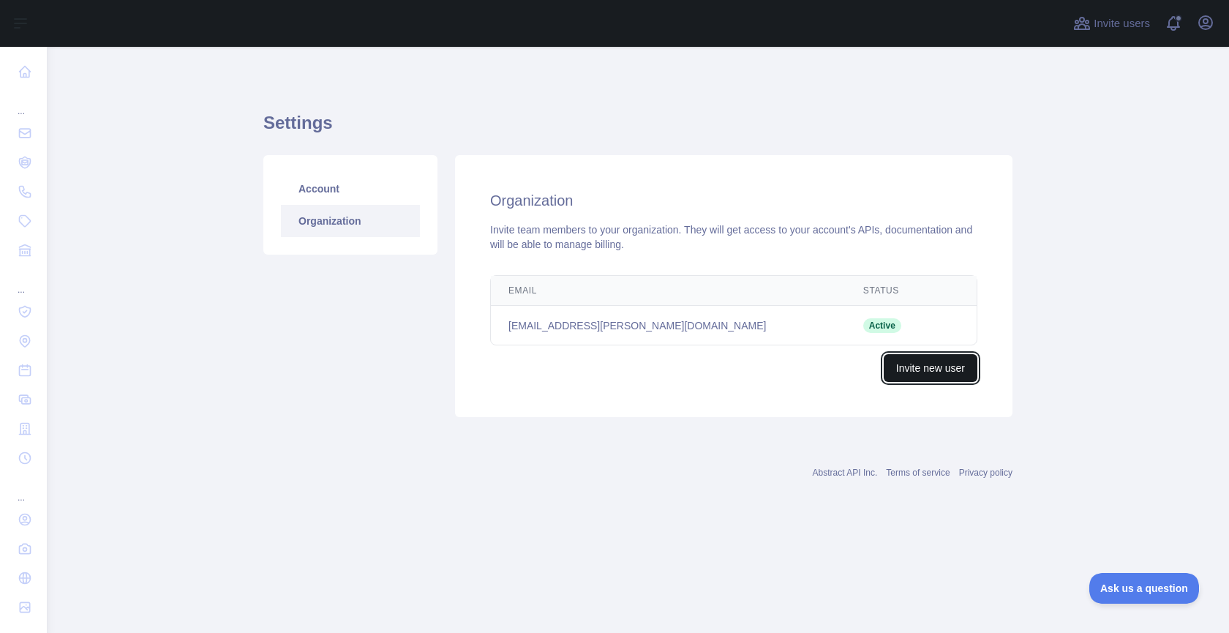
click at [890, 360] on button "Invite new user" at bounding box center [931, 368] width 94 height 28
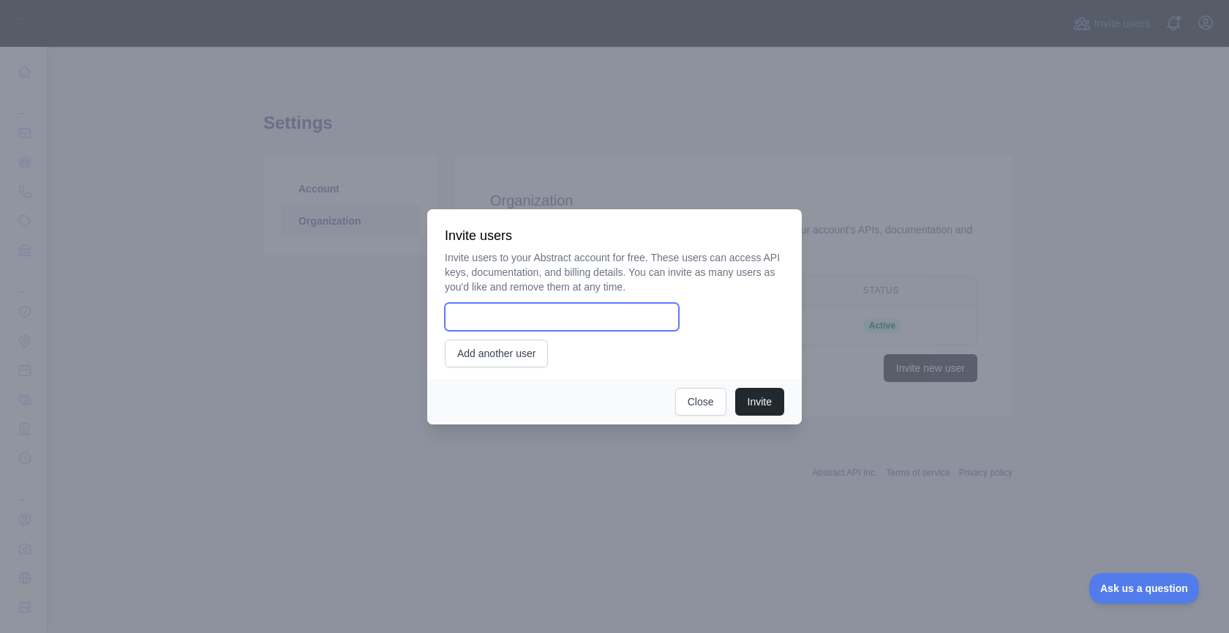
click at [645, 320] on input "email" at bounding box center [562, 317] width 234 height 28
paste input "**********"
click at [552, 319] on input "**********" at bounding box center [562, 317] width 234 height 28
type input "**********"
click at [759, 404] on button "Invite" at bounding box center [759, 402] width 49 height 28
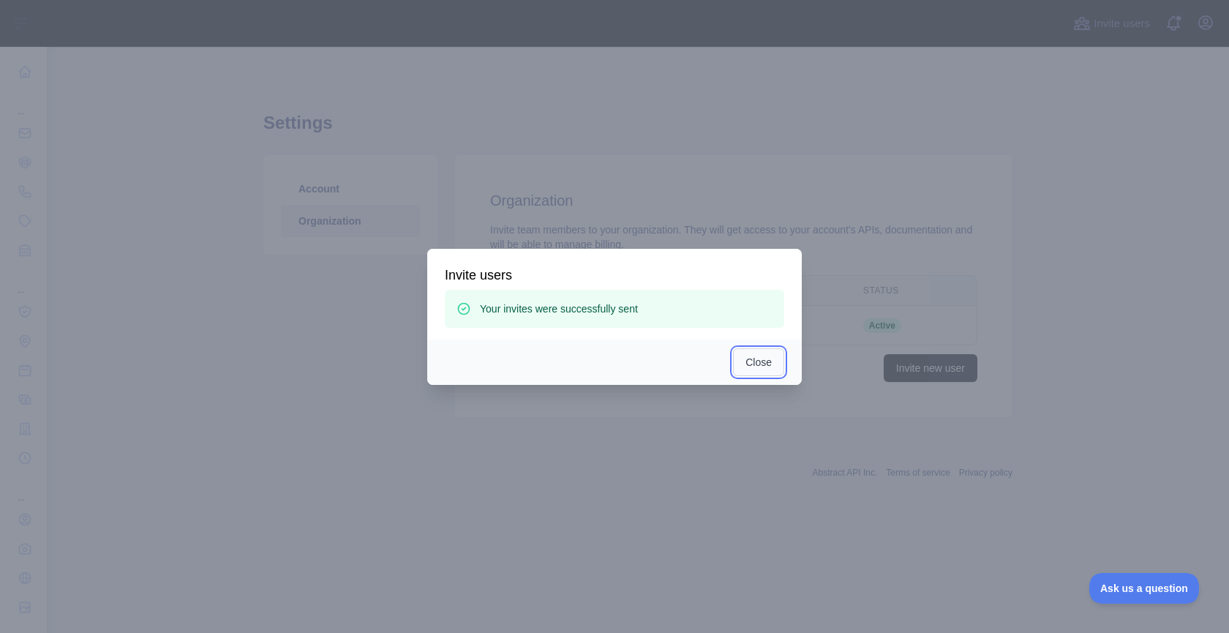
click at [767, 356] on button "Close" at bounding box center [758, 362] width 51 height 28
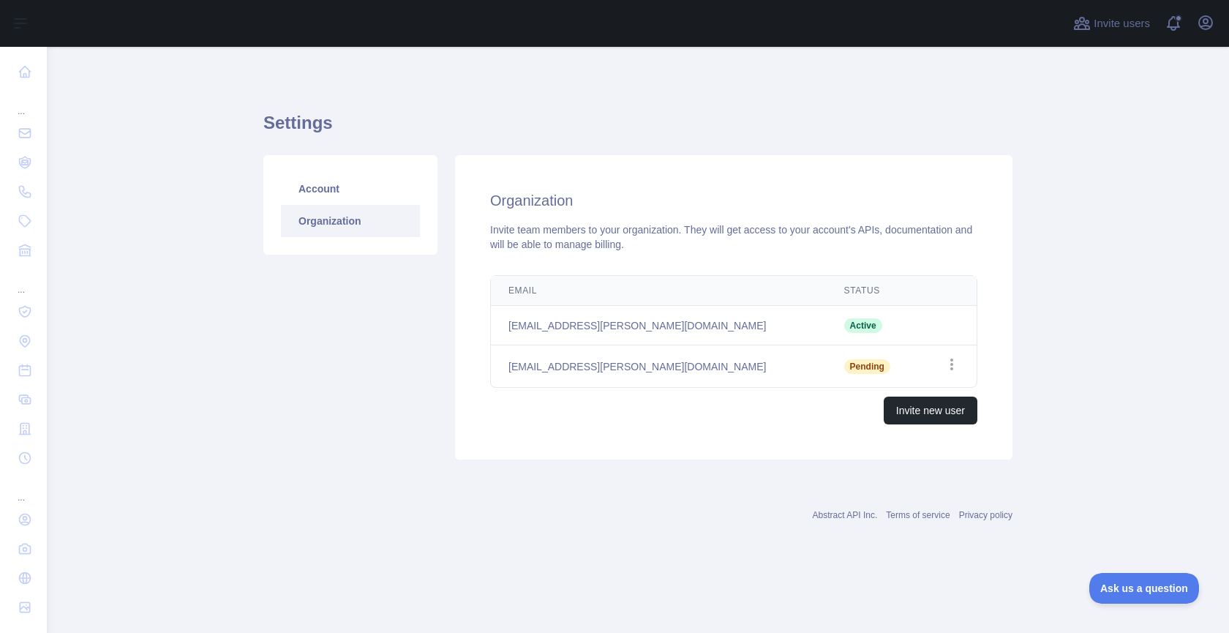
click at [1136, 126] on main "Settings Account Organization Organization Invite team members to your organiza…" at bounding box center [638, 340] width 1182 height 586
click at [1206, 31] on button "Open user menu" at bounding box center [1205, 22] width 23 height 23
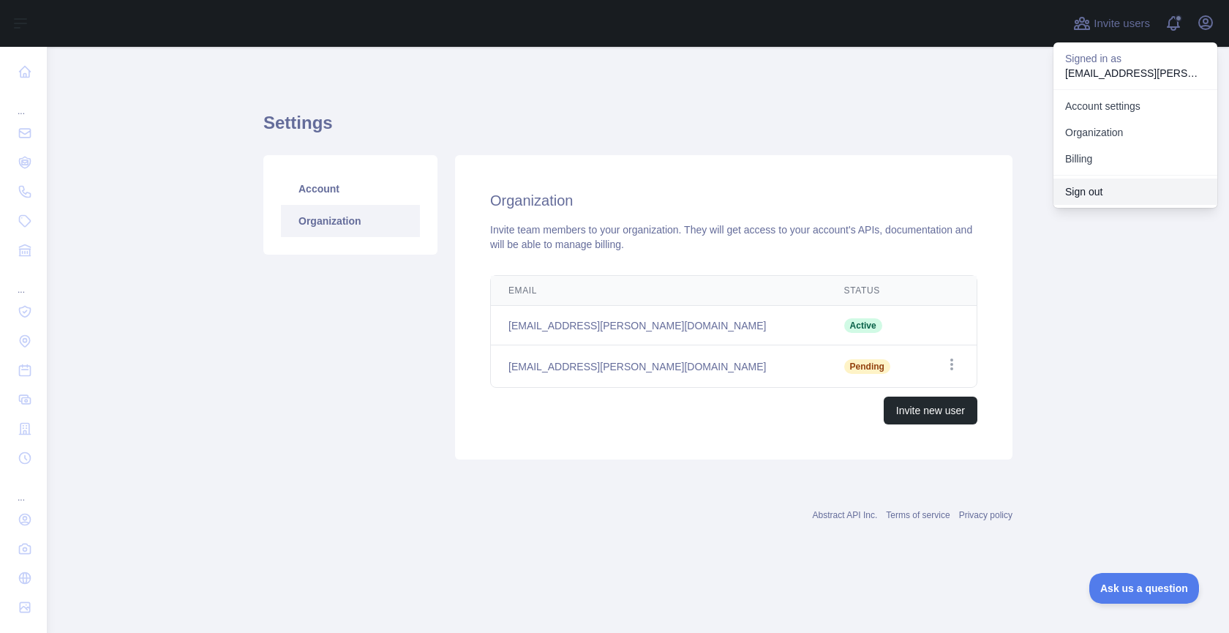
click at [1125, 196] on button "Sign out" at bounding box center [1135, 191] width 164 height 26
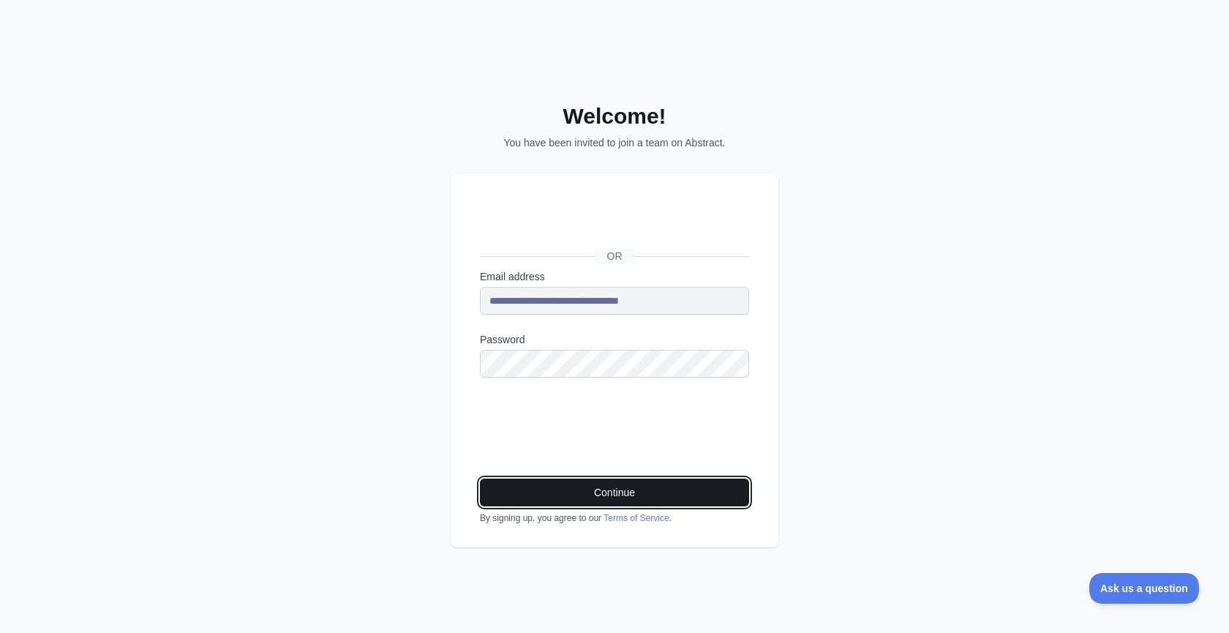
click at [612, 484] on button "Continue" at bounding box center [614, 492] width 269 height 28
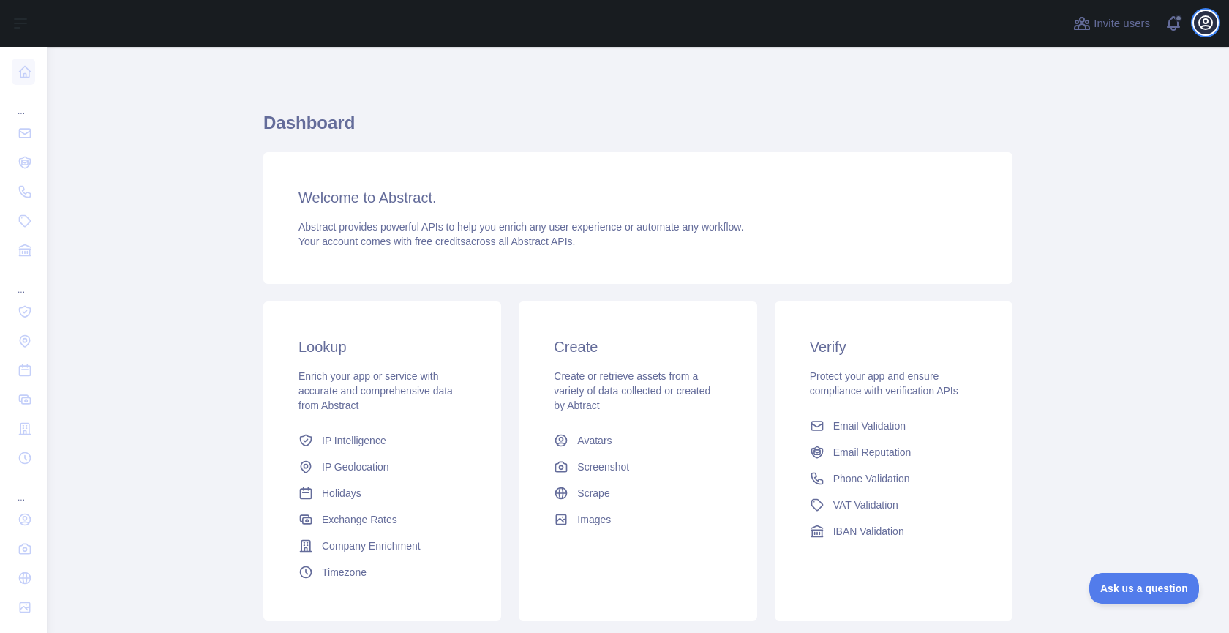
click at [1197, 24] on icon "button" at bounding box center [1206, 23] width 18 height 18
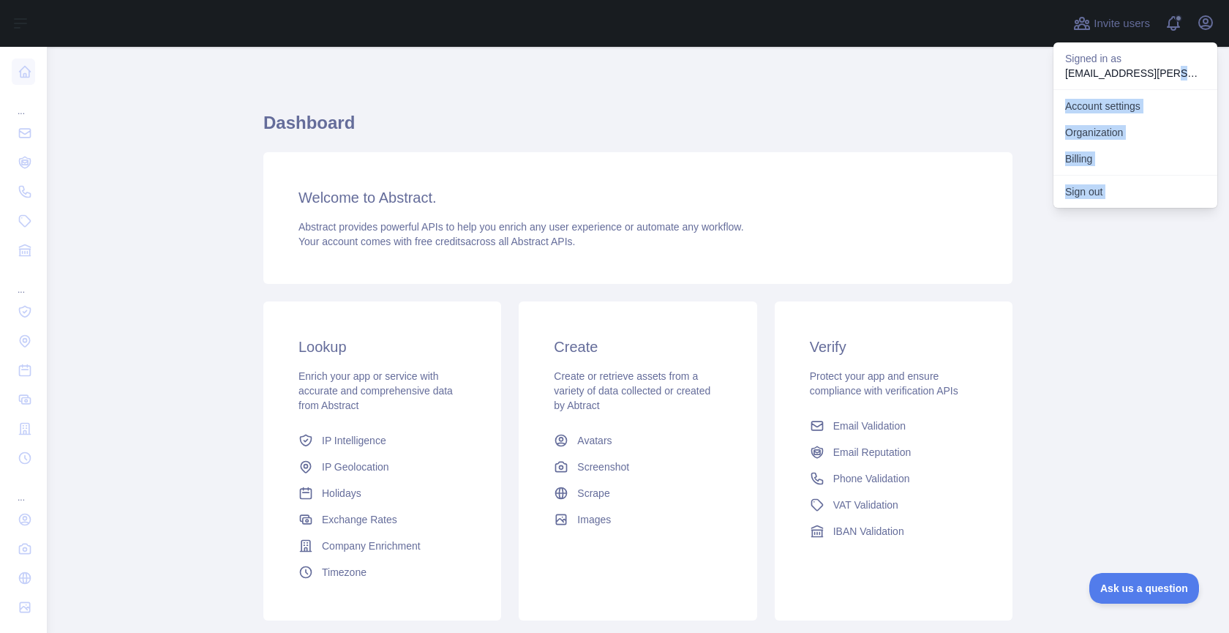
drag, startPoint x: 1146, startPoint y: 74, endPoint x: 1026, endPoint y: 75, distance: 120.7
click at [1026, 75] on div "Invite users View notifications Open user menu Signed in as nicolas.rios+21aug6…" at bounding box center [638, 316] width 1182 height 633
click at [1098, 67] on p "nicolas.rios+21aug6@abstractapi.com" at bounding box center [1135, 73] width 140 height 15
click at [1095, 70] on p "nicolas.rios+21aug6@abstractapi.com" at bounding box center [1135, 73] width 140 height 15
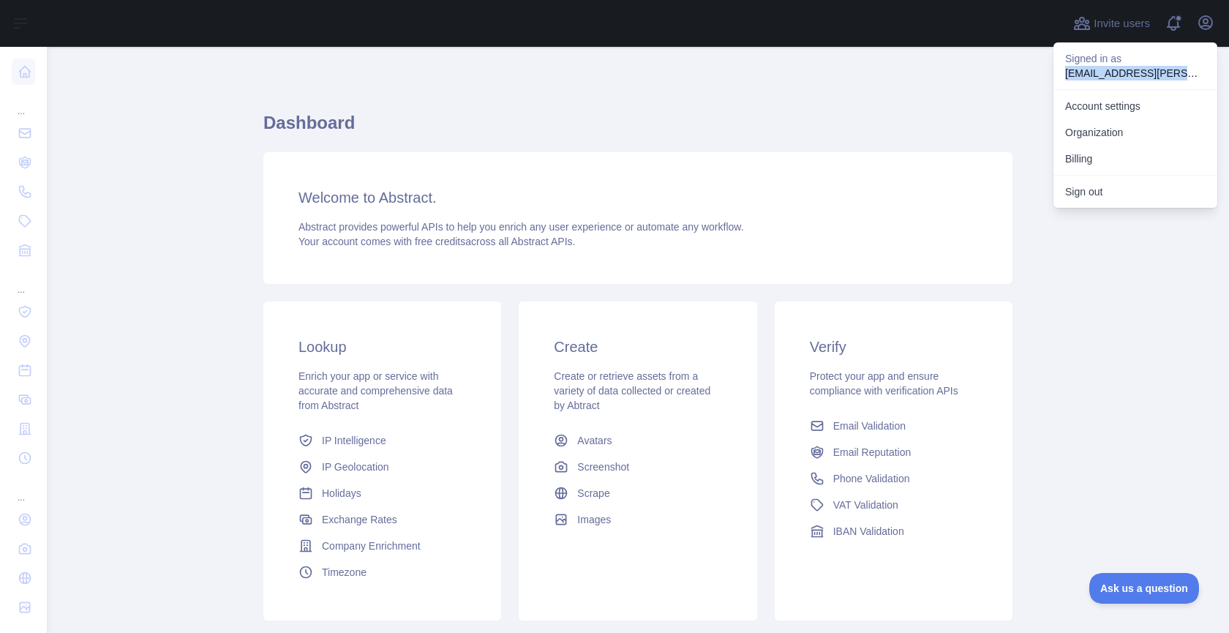
click at [1095, 70] on p "nicolas.rios+21aug6@abstractapi.com" at bounding box center [1135, 73] width 140 height 15
copy p "nicolas.rios+21aug6@abstractapi.com"
click at [1104, 193] on button "Sign out" at bounding box center [1135, 191] width 164 height 26
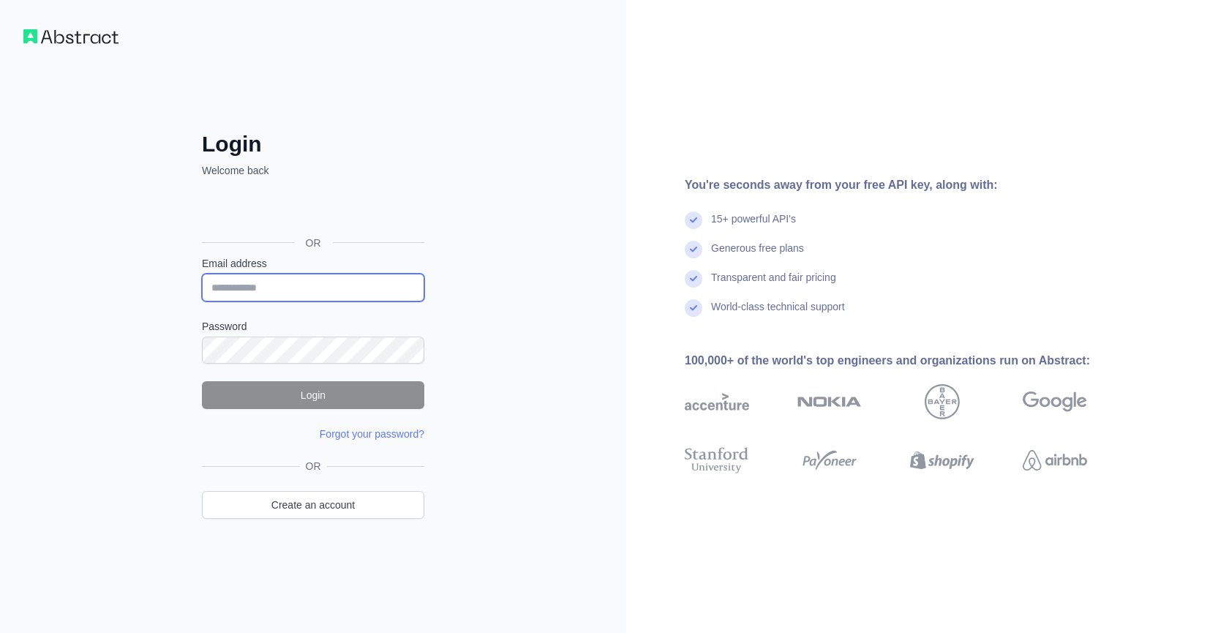
click at [295, 291] on input "Email address" at bounding box center [313, 288] width 222 height 28
paste input "**********"
click at [307, 289] on input "**********" at bounding box center [313, 288] width 222 height 28
type input "**********"
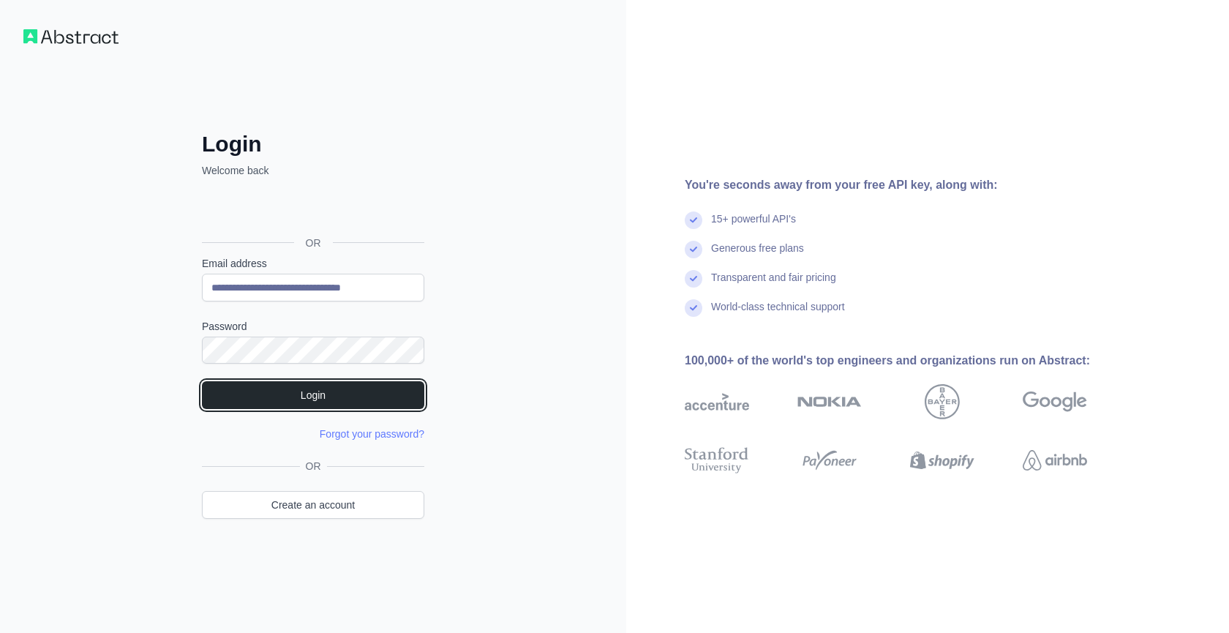
drag, startPoint x: 253, startPoint y: 394, endPoint x: 241, endPoint y: 181, distance: 212.5
click at [253, 394] on button "Login" at bounding box center [313, 395] width 222 height 28
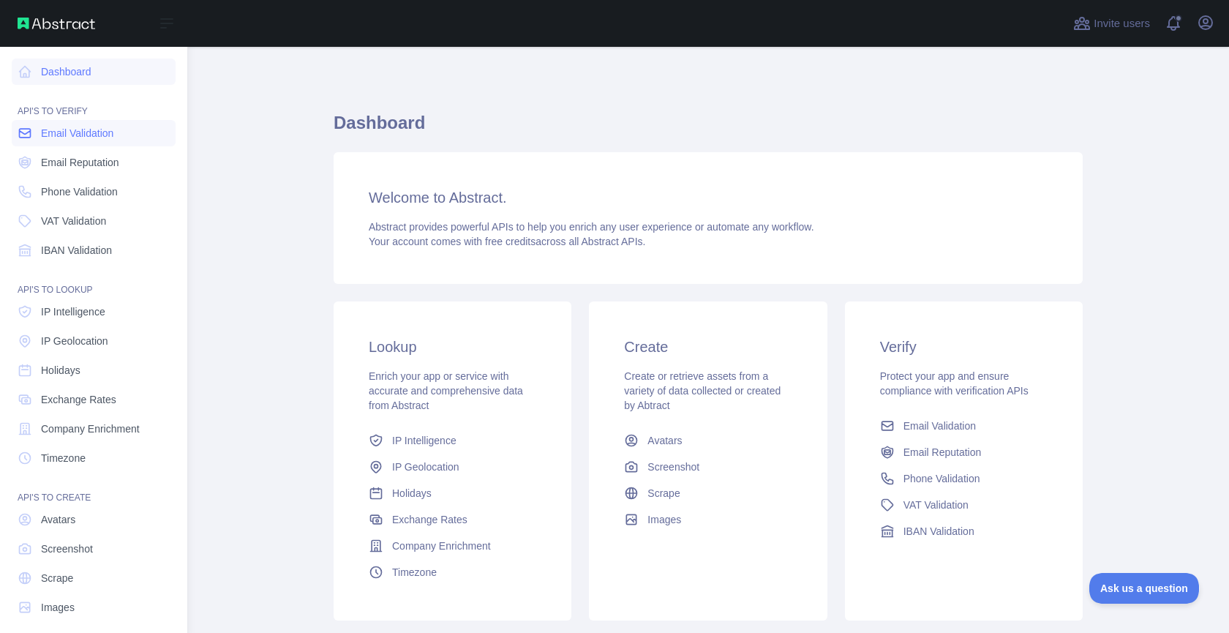
click at [57, 133] on span "Email Validation" at bounding box center [77, 133] width 72 height 15
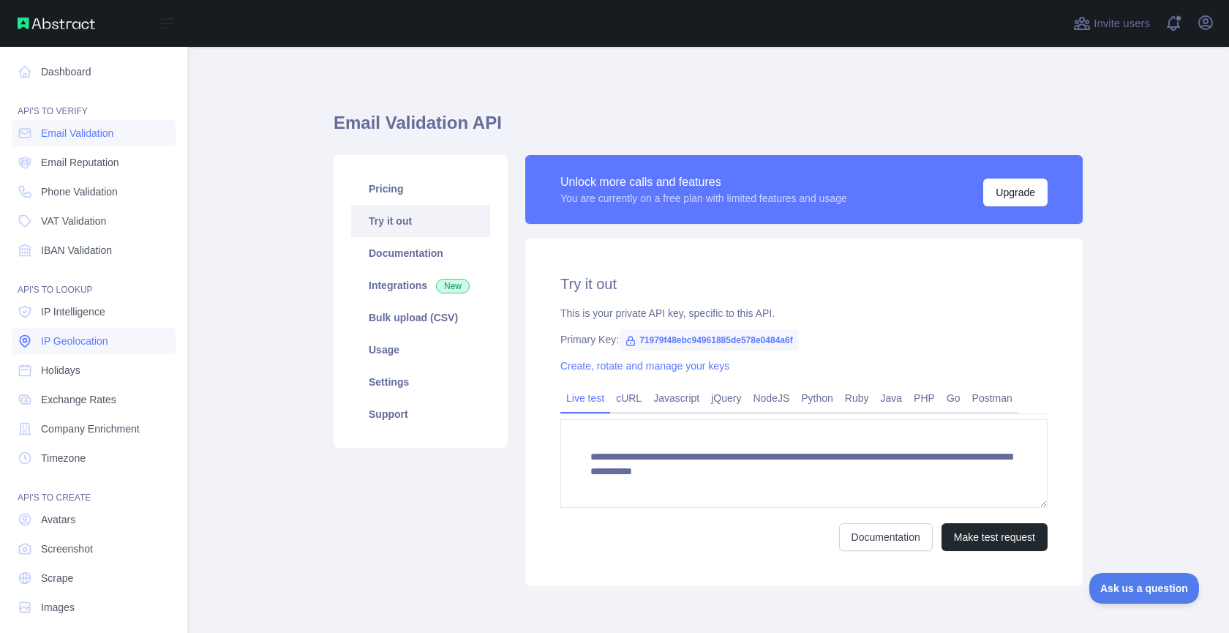
click at [72, 345] on span "IP Geolocation" at bounding box center [74, 341] width 67 height 15
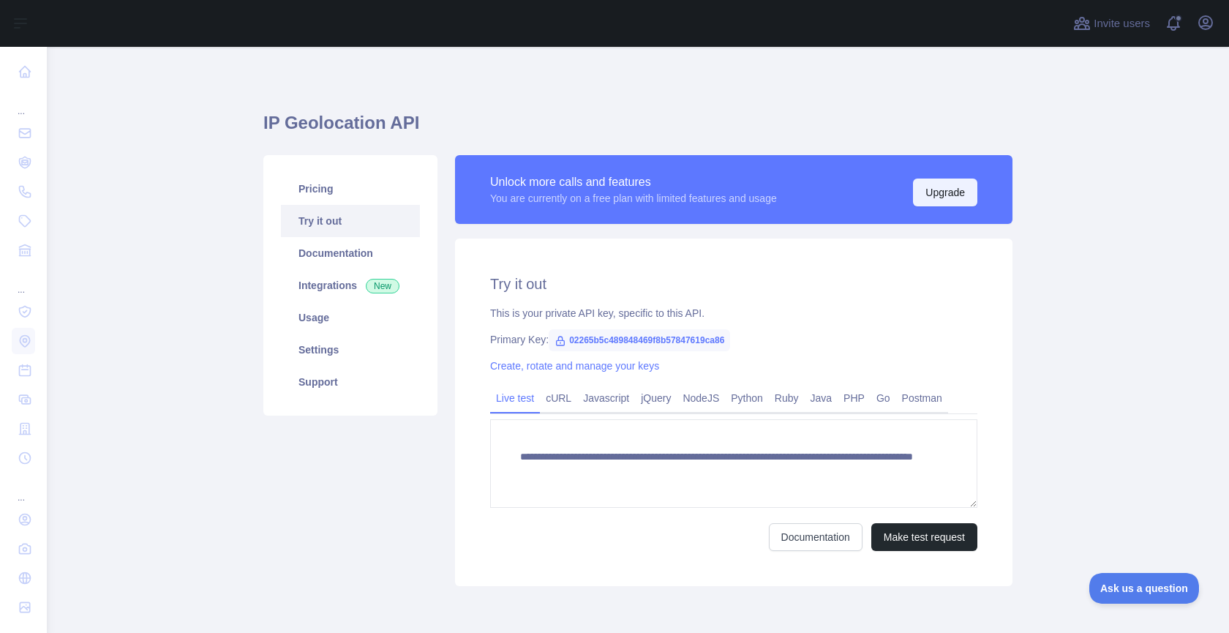
click at [950, 189] on button "Upgrade" at bounding box center [945, 192] width 64 height 28
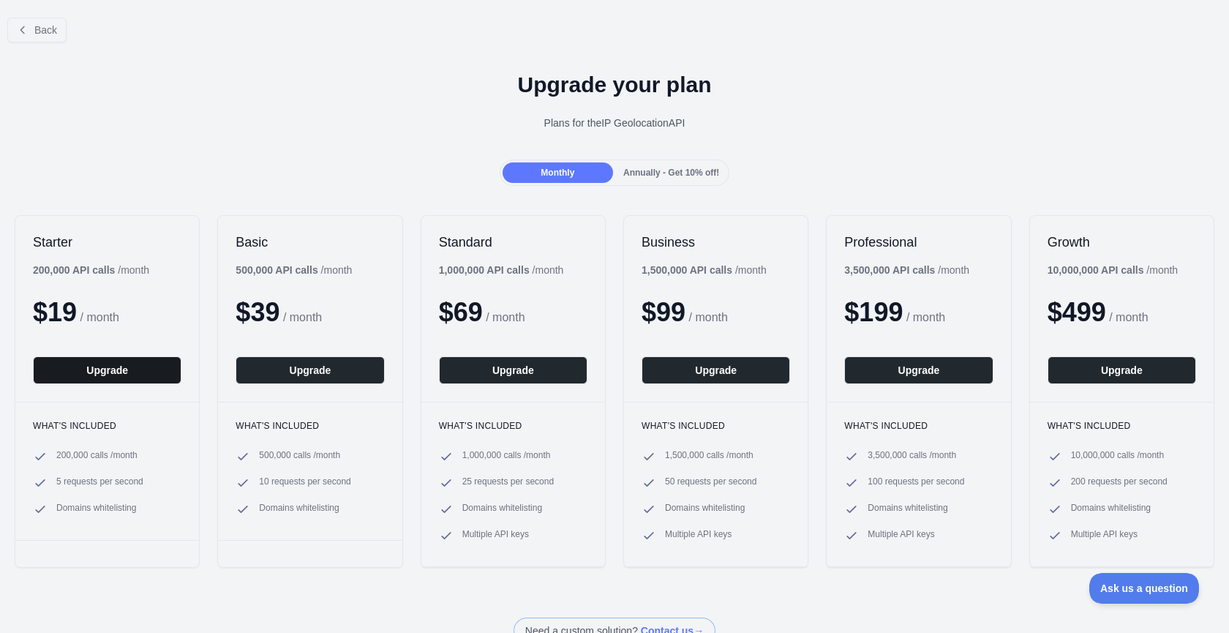
click at [124, 361] on button "Upgrade" at bounding box center [107, 370] width 148 height 28
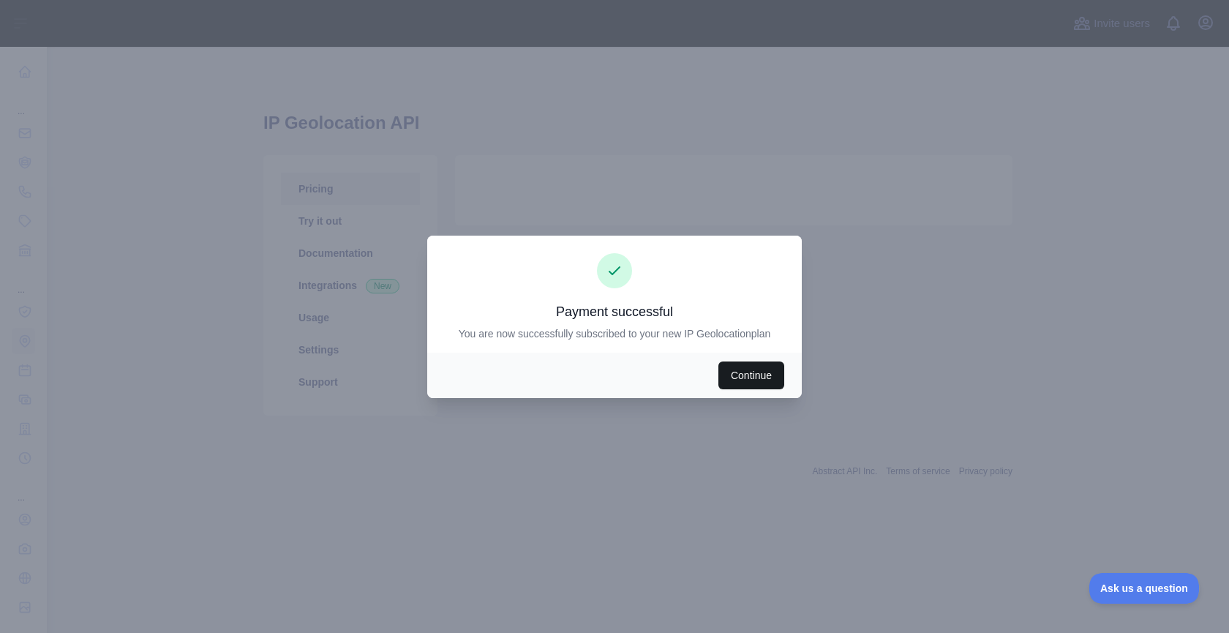
click at [748, 377] on button "Continue" at bounding box center [751, 375] width 66 height 28
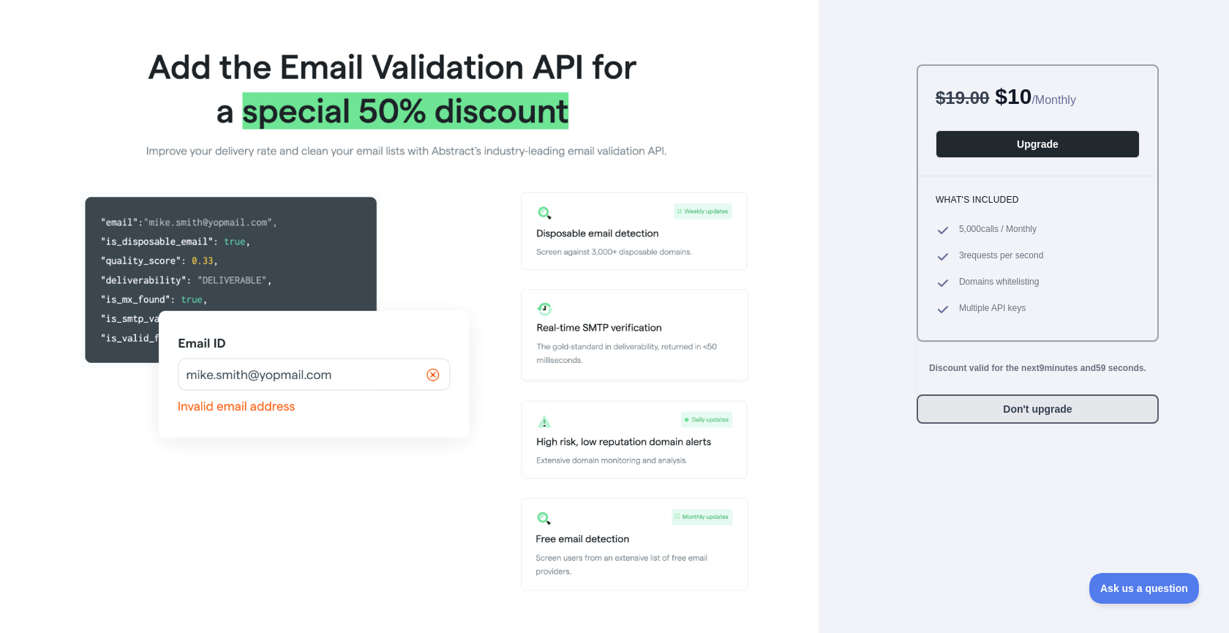
click at [1074, 414] on button "Don't upgrade" at bounding box center [1038, 408] width 242 height 29
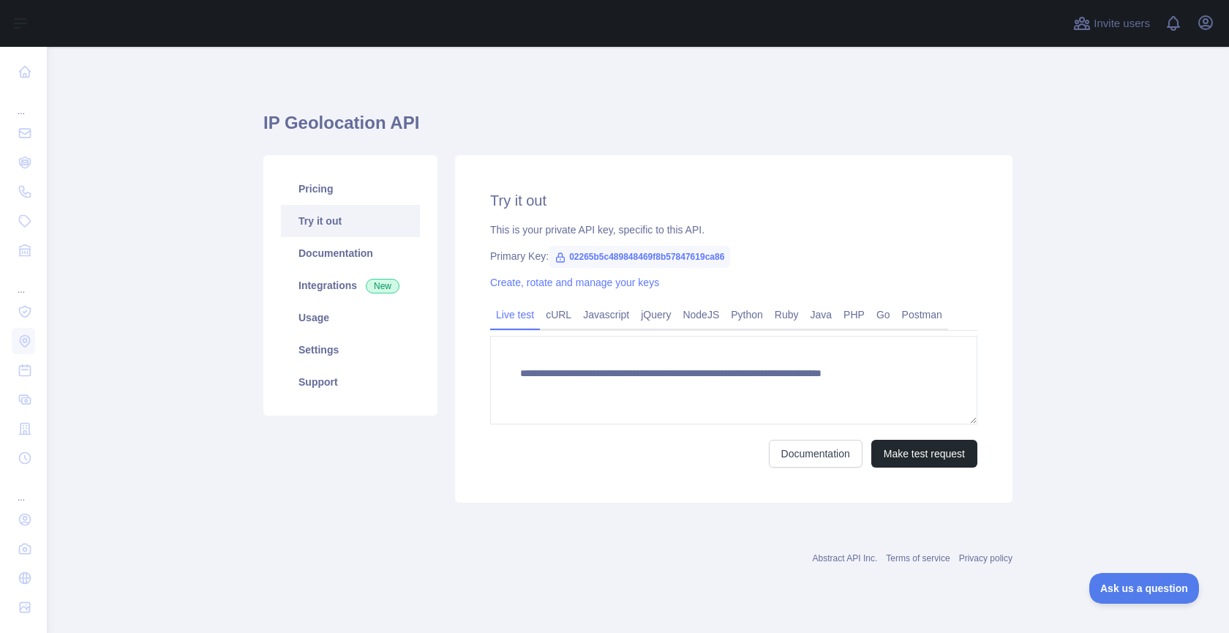
type textarea "**********"
click at [1210, 12] on button "Open user menu" at bounding box center [1205, 22] width 23 height 23
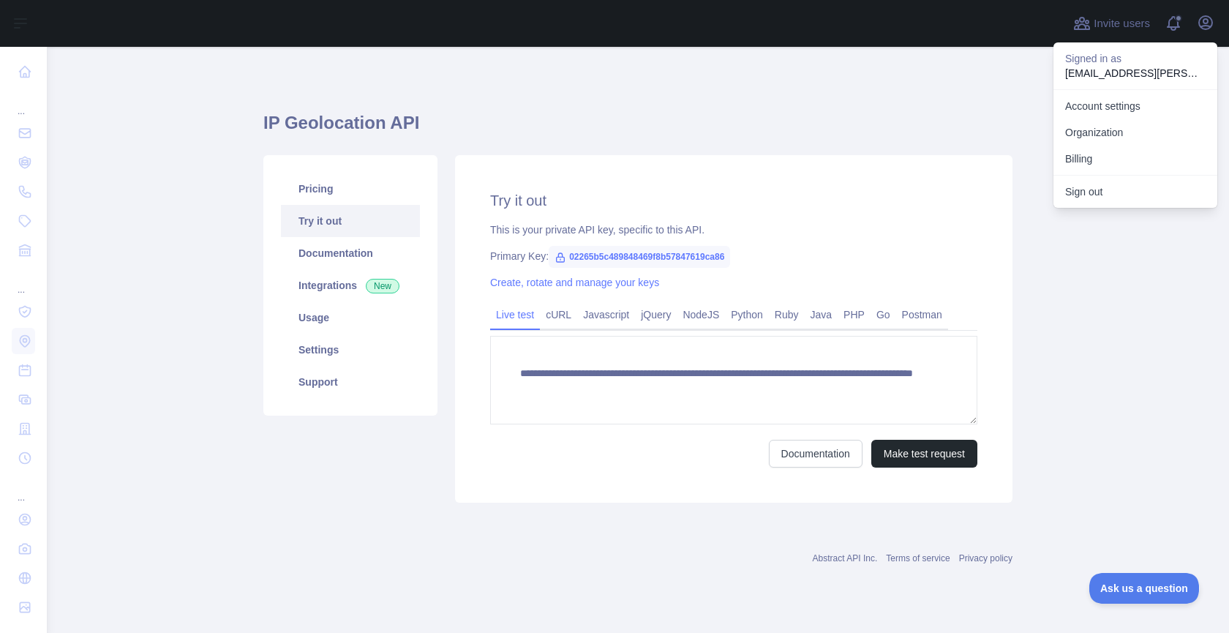
click at [980, 113] on h1 "IP Geolocation API" at bounding box center [637, 128] width 749 height 35
